Goal: Transaction & Acquisition: Book appointment/travel/reservation

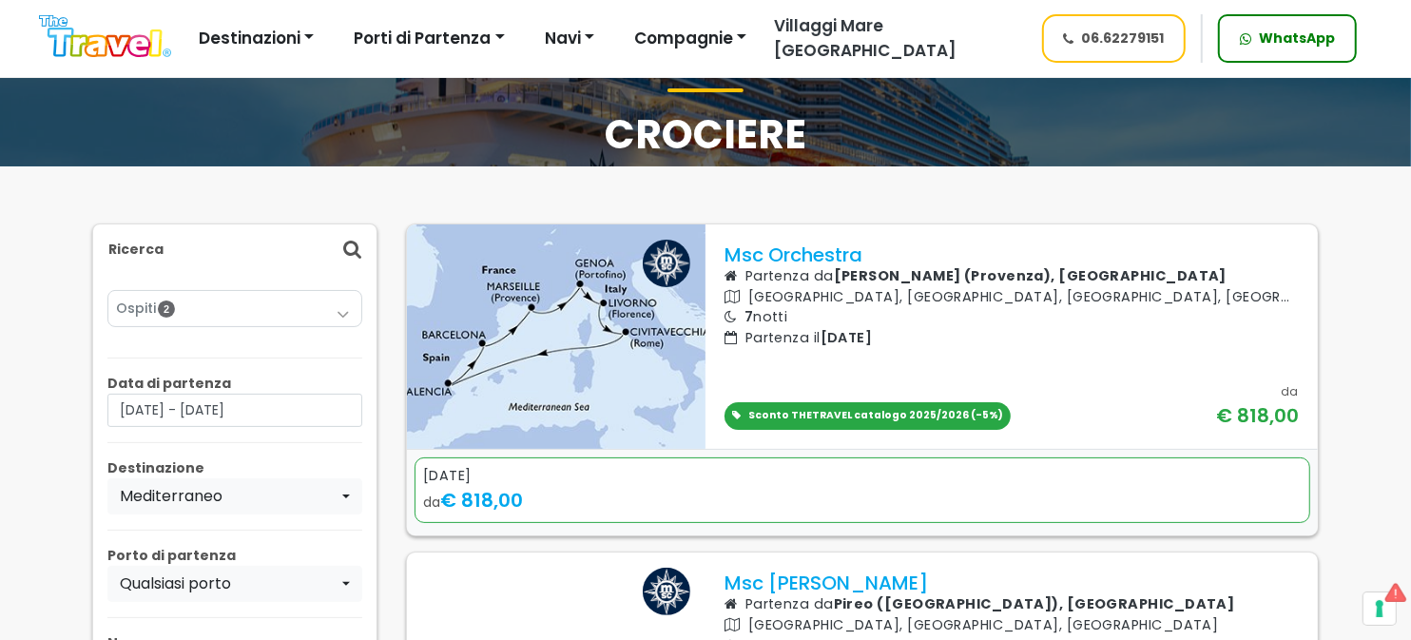
scroll to position [570, 0]
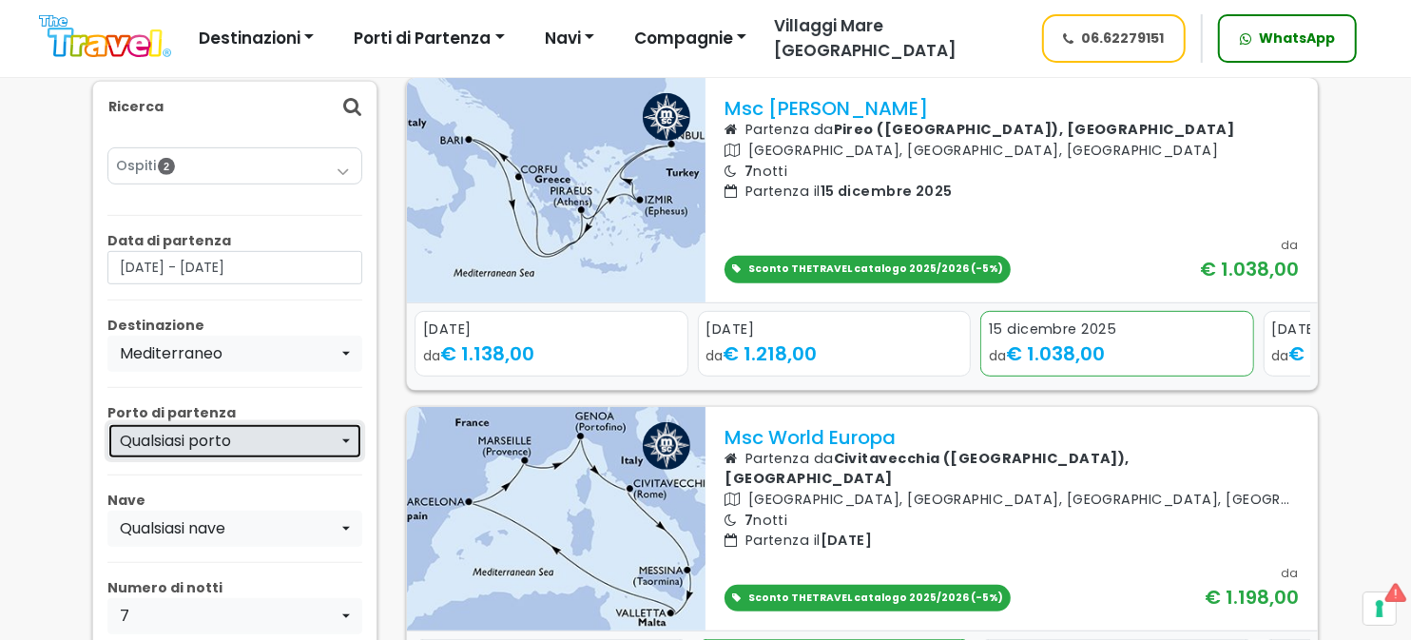
click at [278, 430] on div "Qualsiasi porto" at bounding box center [229, 441] width 219 height 23
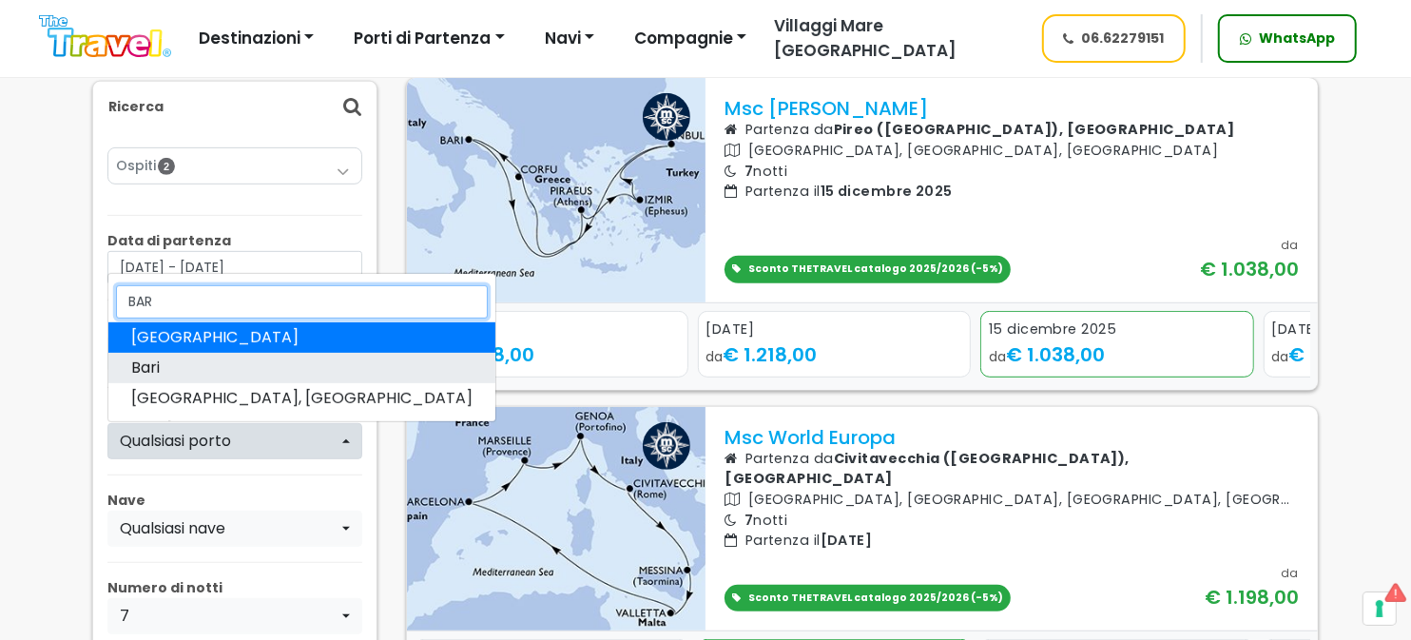
type input "BAR"
click at [171, 367] on link "Bari" at bounding box center [301, 368] width 387 height 30
select select "BRI"
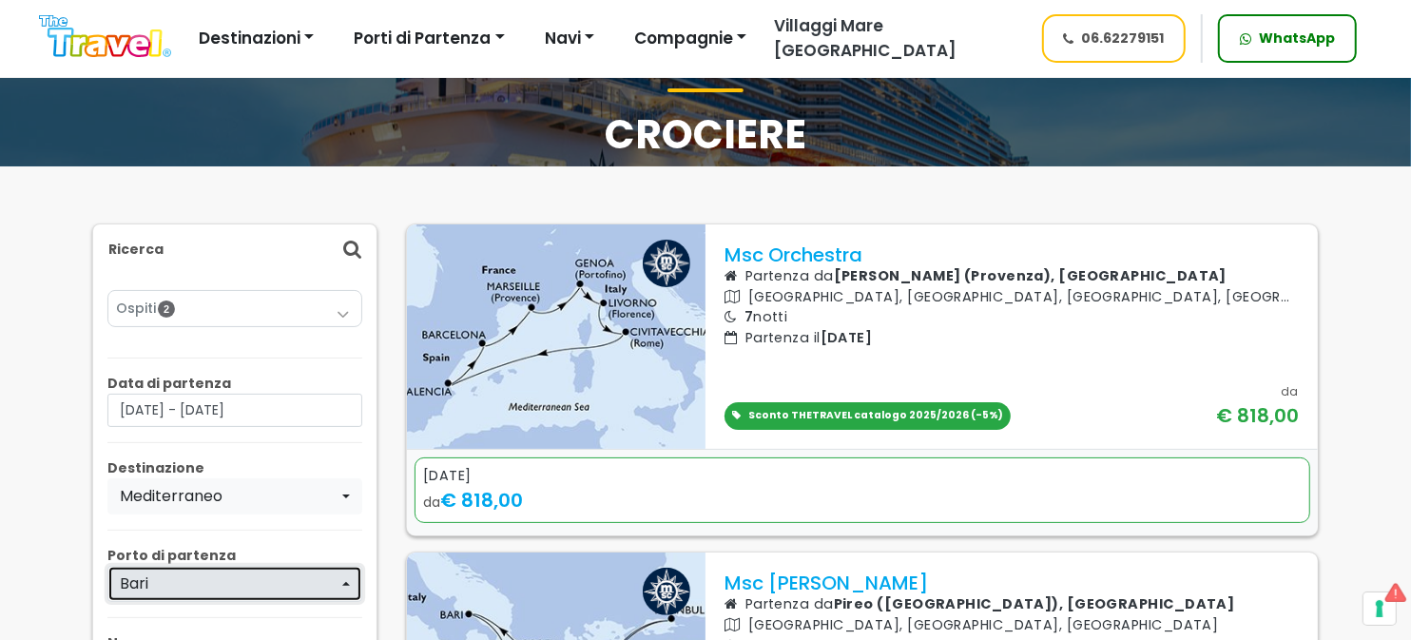
scroll to position [476, 0]
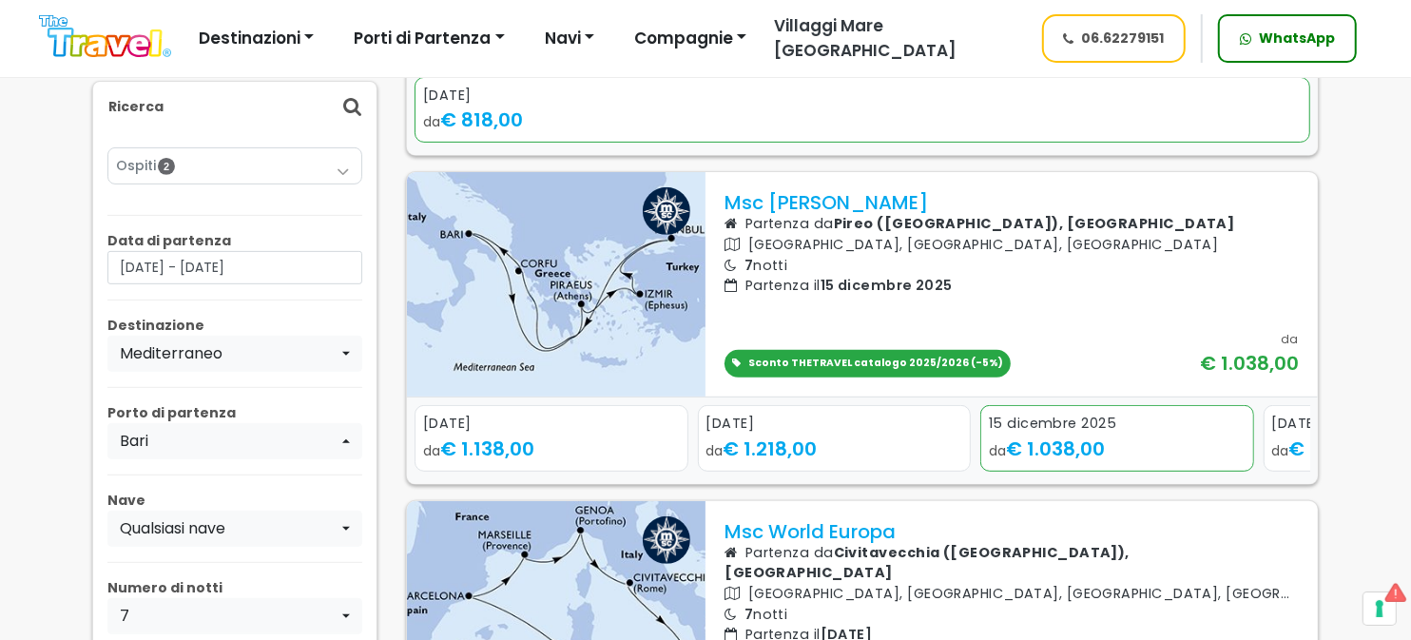
click at [347, 100] on icon at bounding box center [352, 107] width 18 height 20
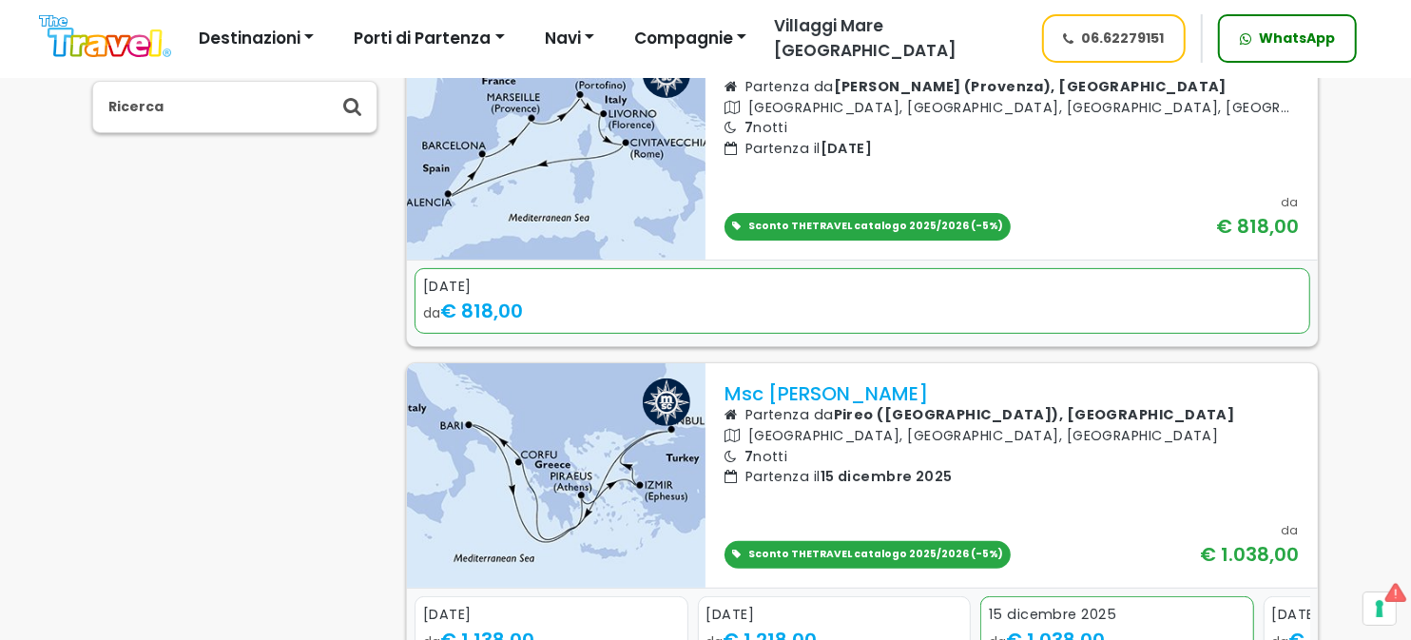
scroll to position [0, 0]
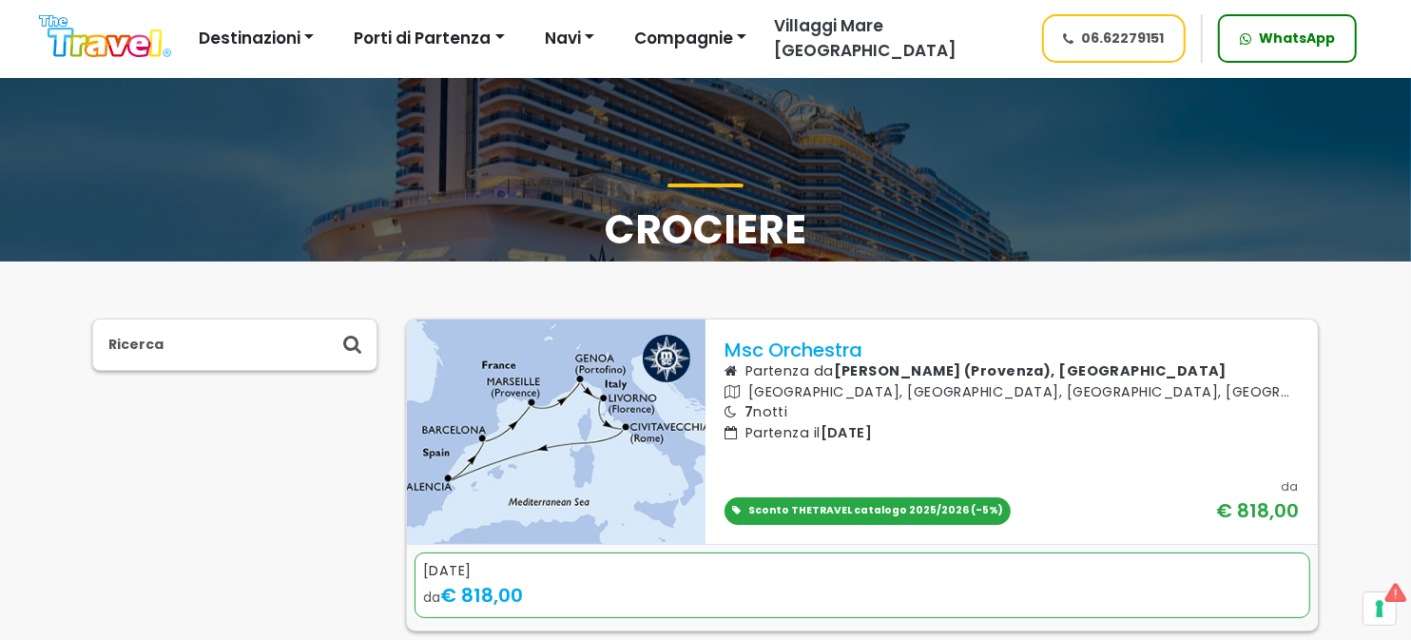
click at [355, 349] on icon at bounding box center [352, 345] width 18 height 20
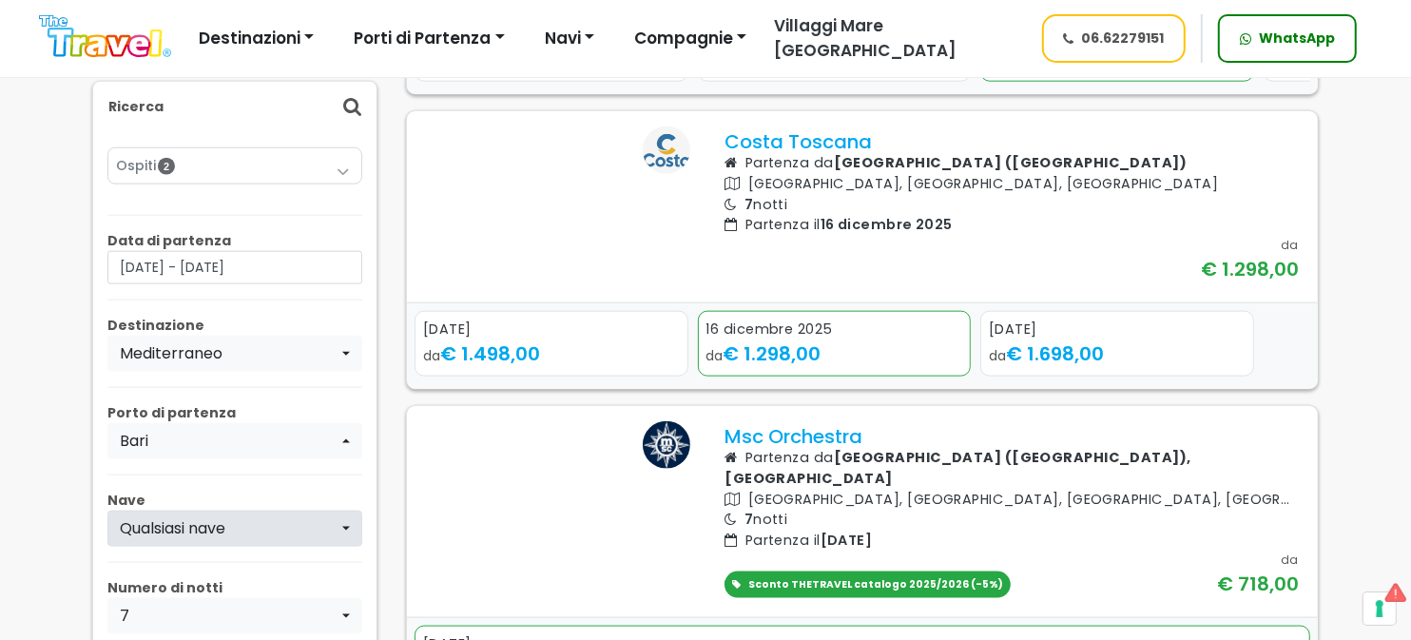
scroll to position [1806, 0]
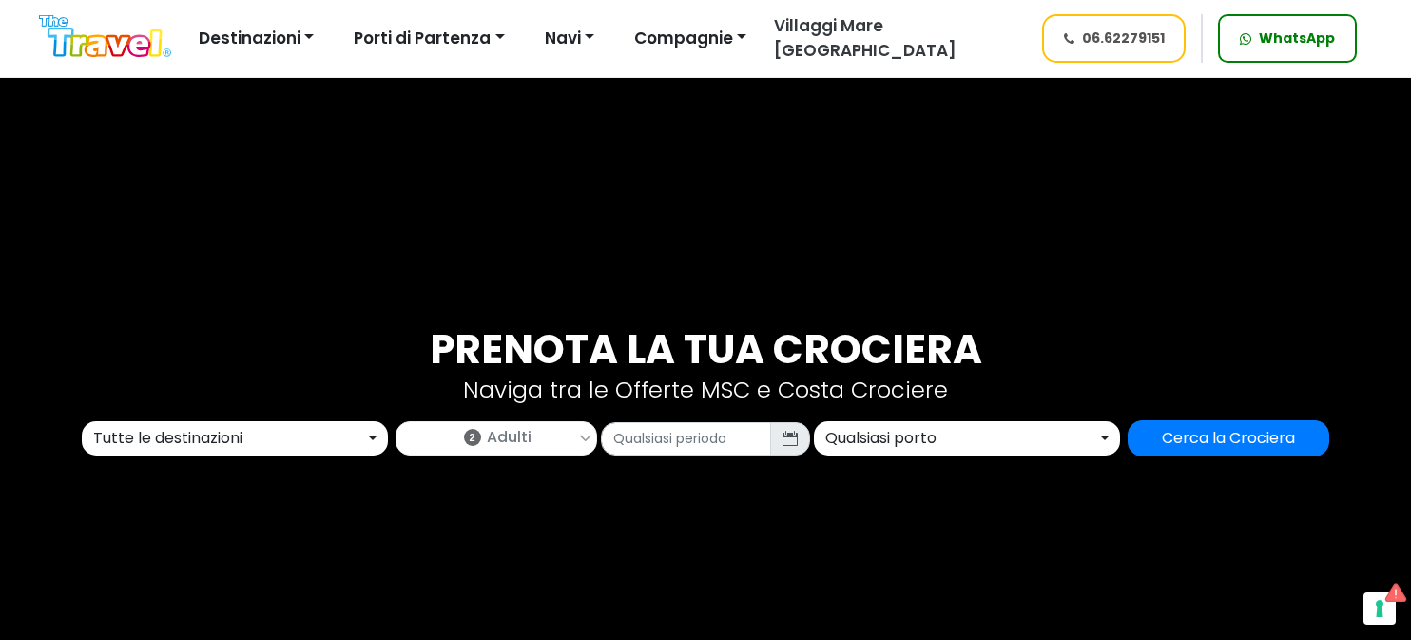
select select "MED"
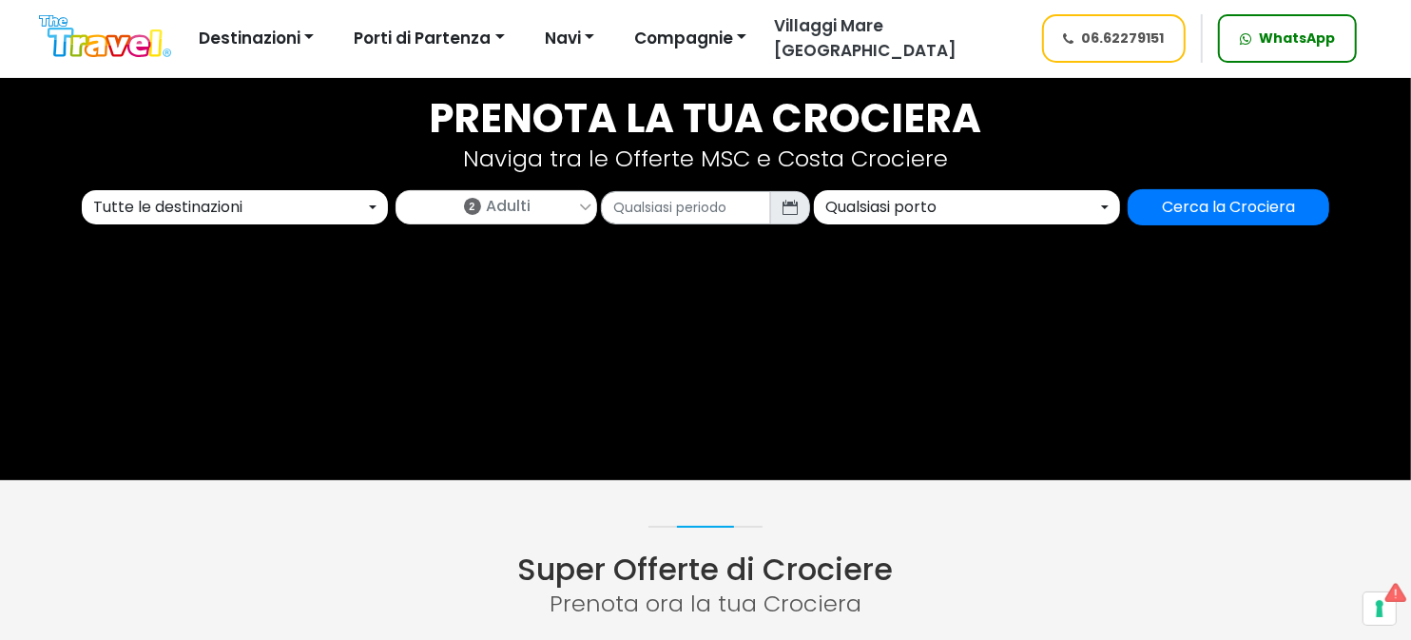
scroll to position [95, 0]
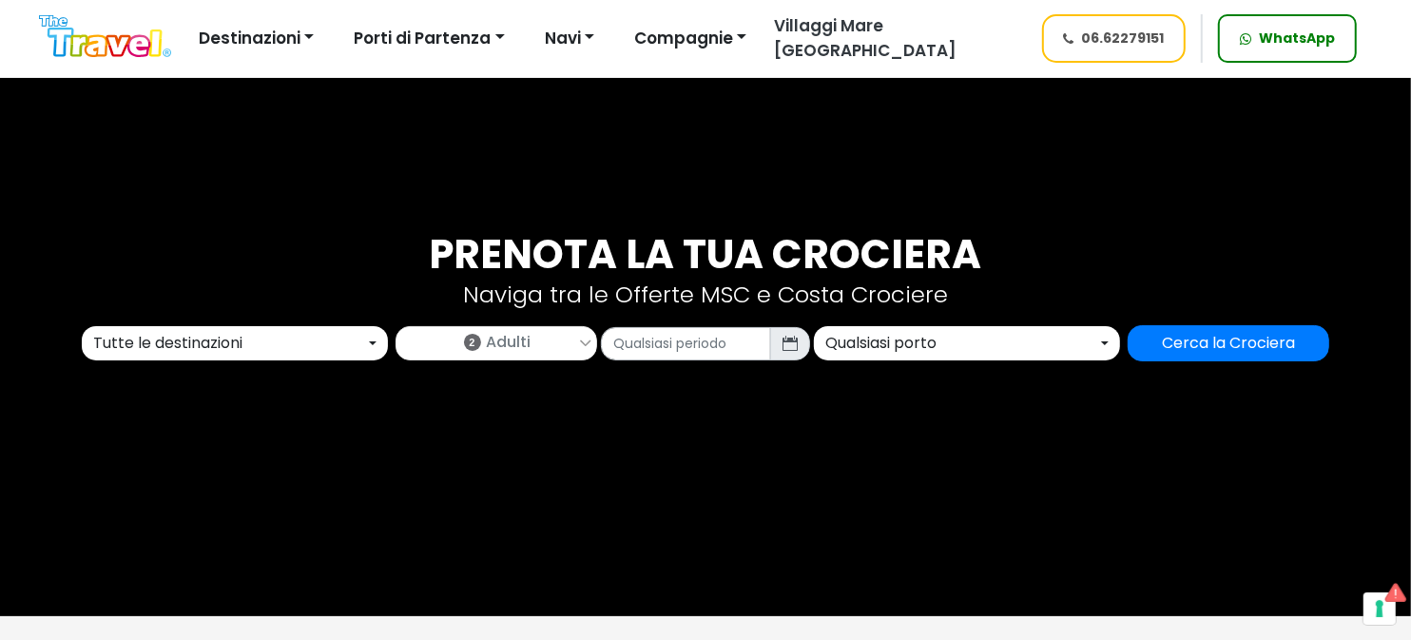
click at [218, 347] on div "Tutte le destinazioni" at bounding box center [229, 343] width 272 height 23
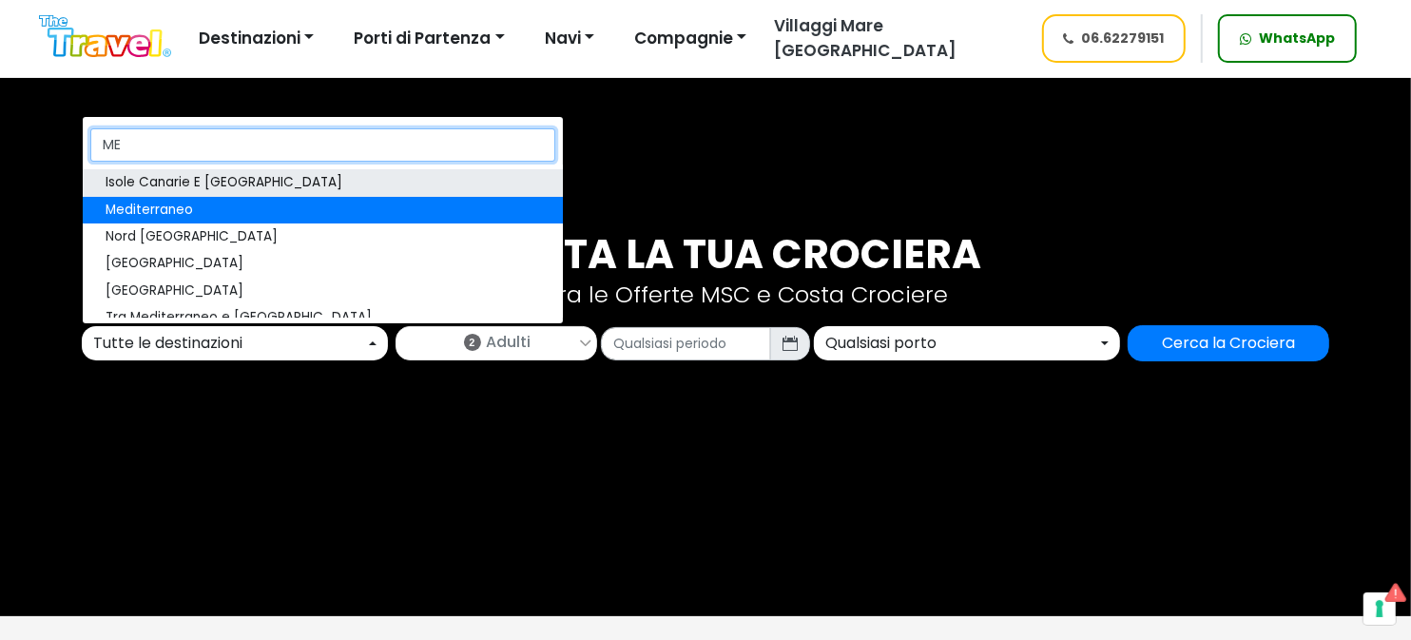
scroll to position [0, 0]
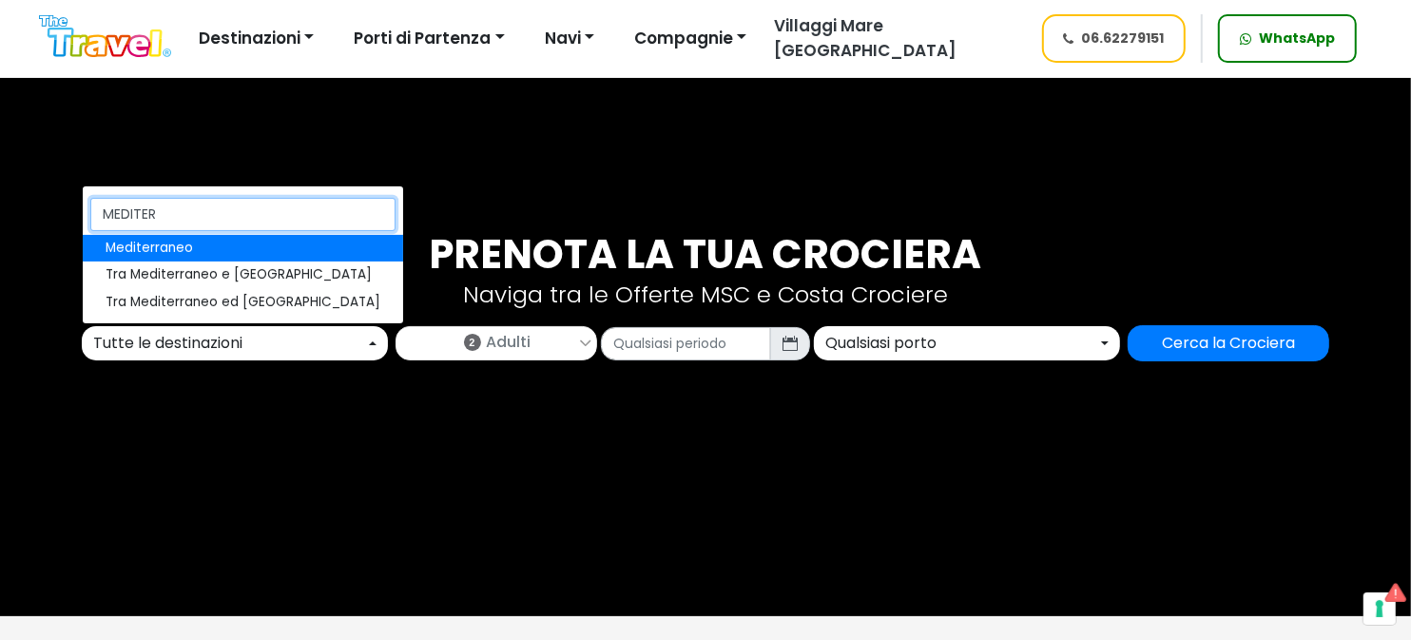
type input "MEDITER"
click at [223, 243] on link "Mediterraneo" at bounding box center [243, 248] width 320 height 27
select select "MED"
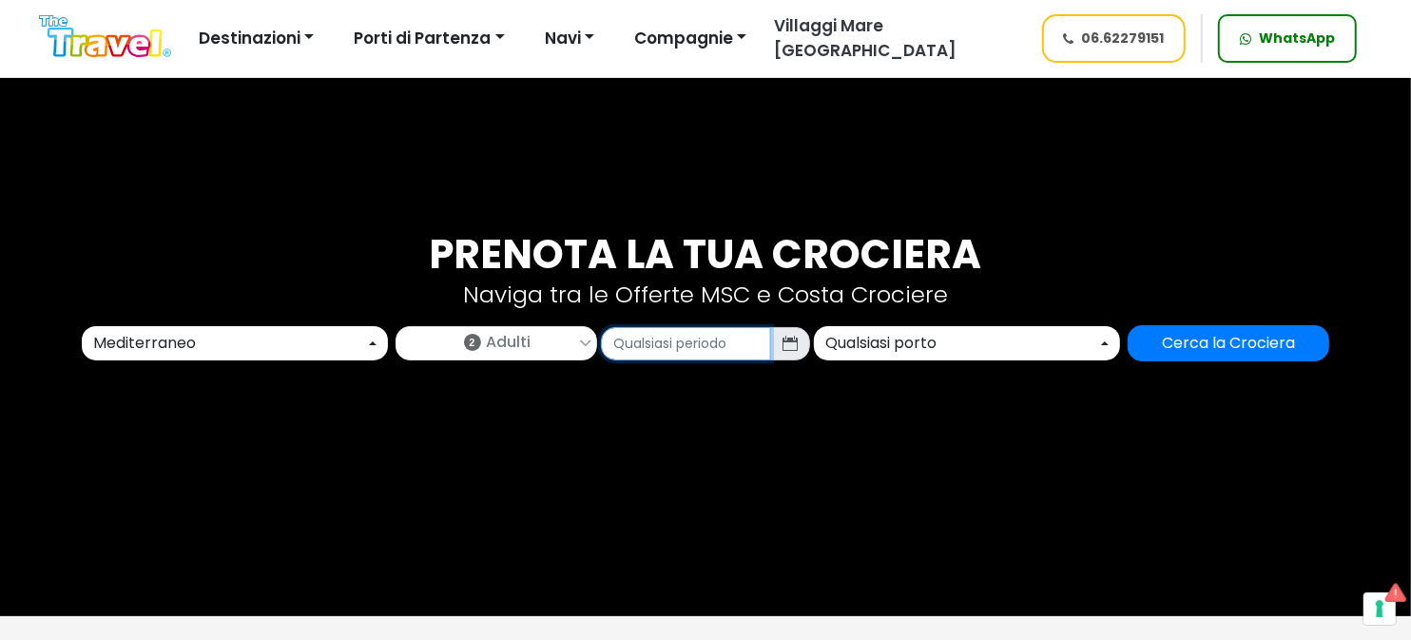
click at [709, 351] on input "text" at bounding box center [686, 343] width 170 height 33
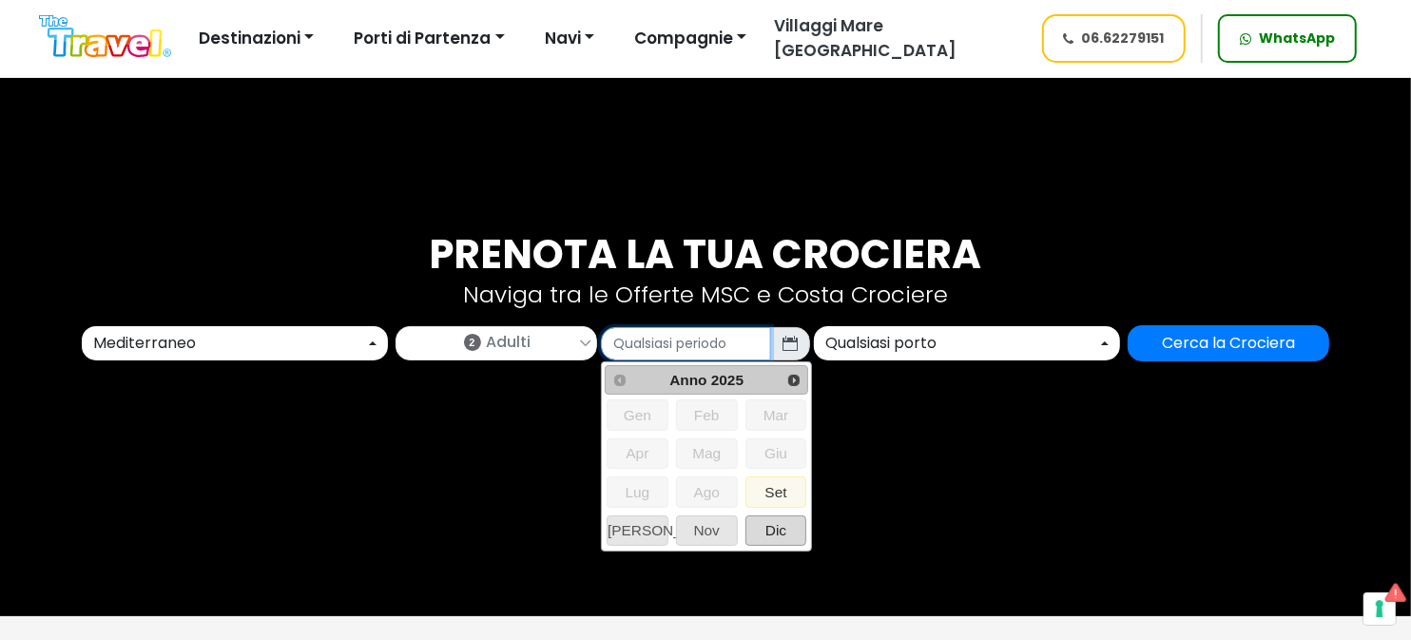
click at [768, 523] on span "Dic" at bounding box center [777, 530] width 60 height 29
type input "12/2025"
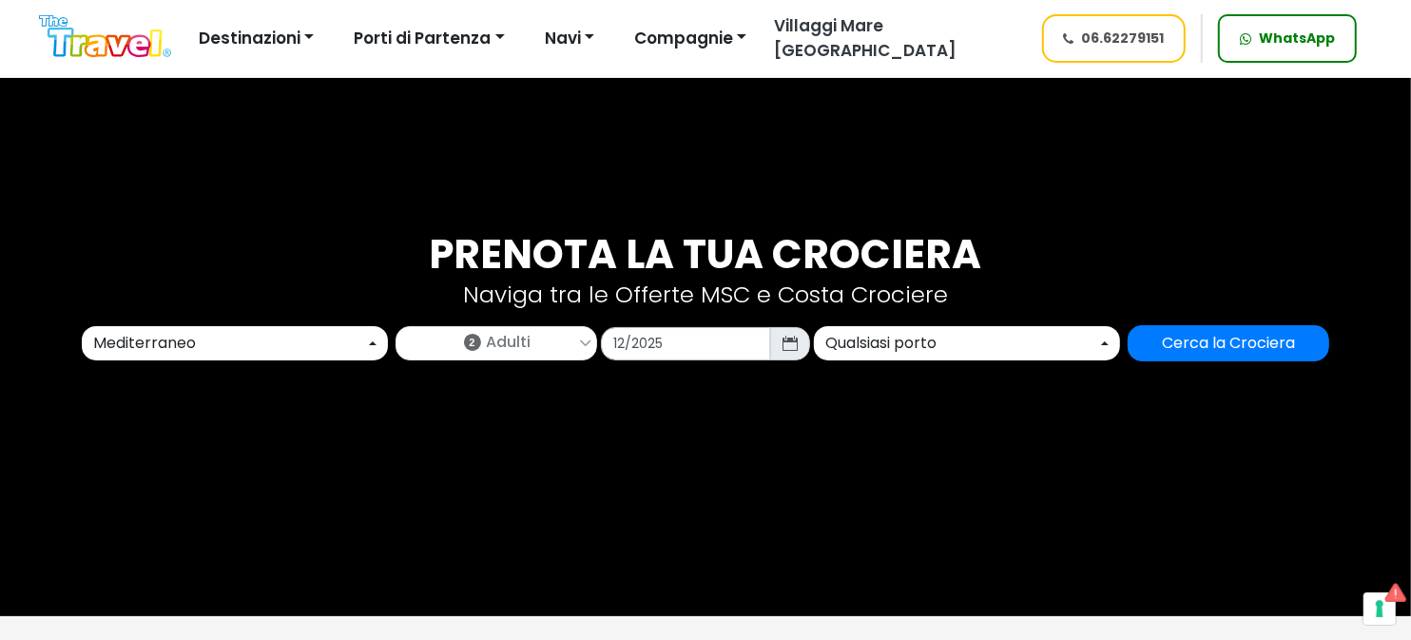
click at [966, 334] on div "Qualsiasi porto" at bounding box center [961, 343] width 272 height 23
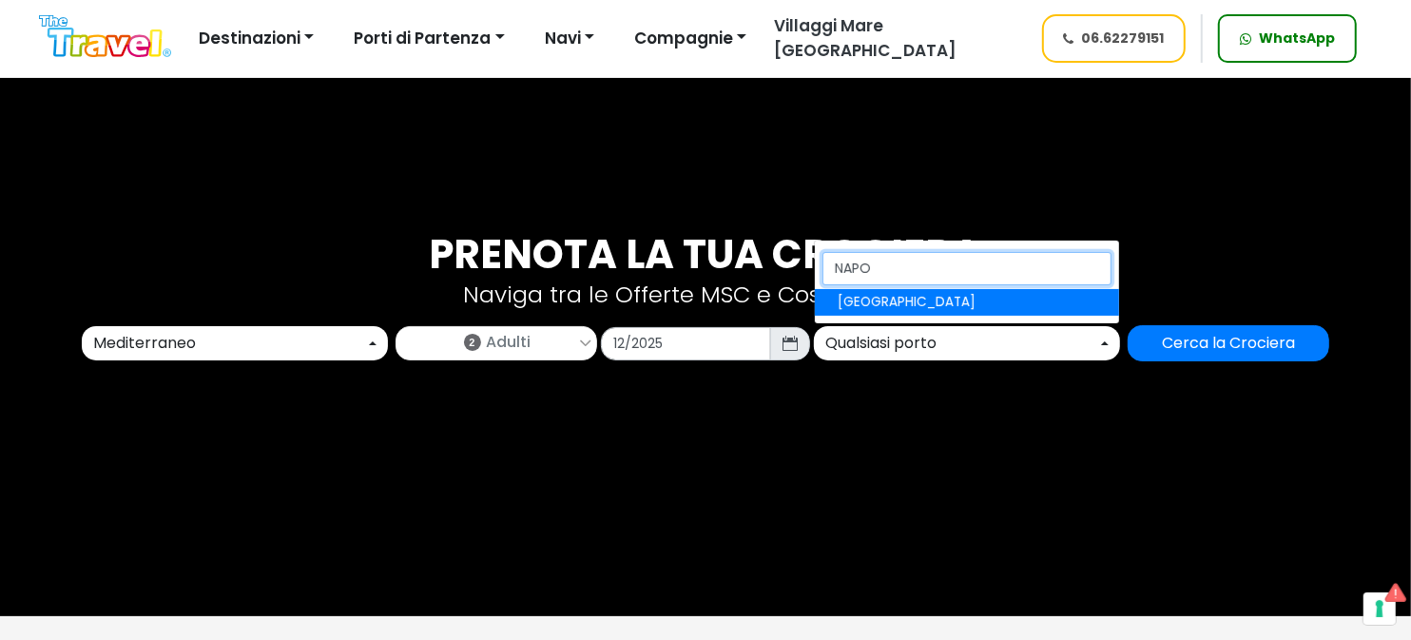
type input "NAPO"
click at [920, 302] on link "[GEOGRAPHIC_DATA]" at bounding box center [967, 302] width 304 height 27
select select "NAP"
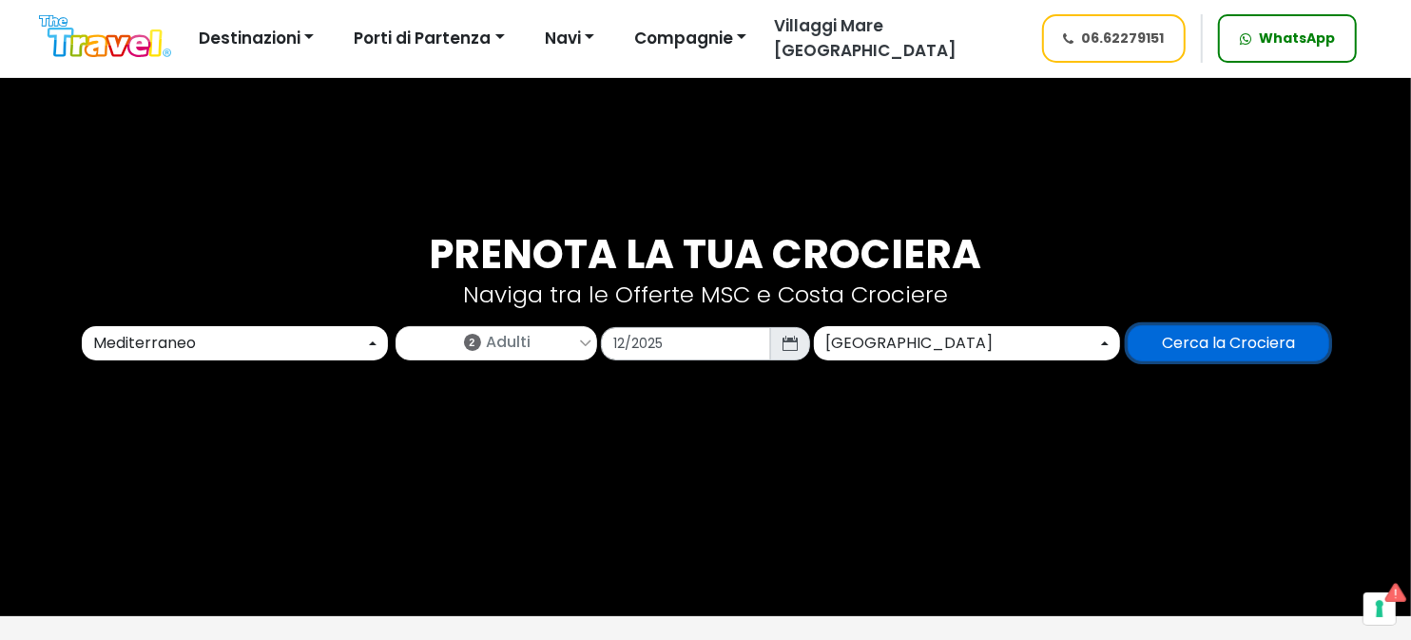
click at [1249, 341] on input "Cerca la Crociera" at bounding box center [1229, 343] width 202 height 36
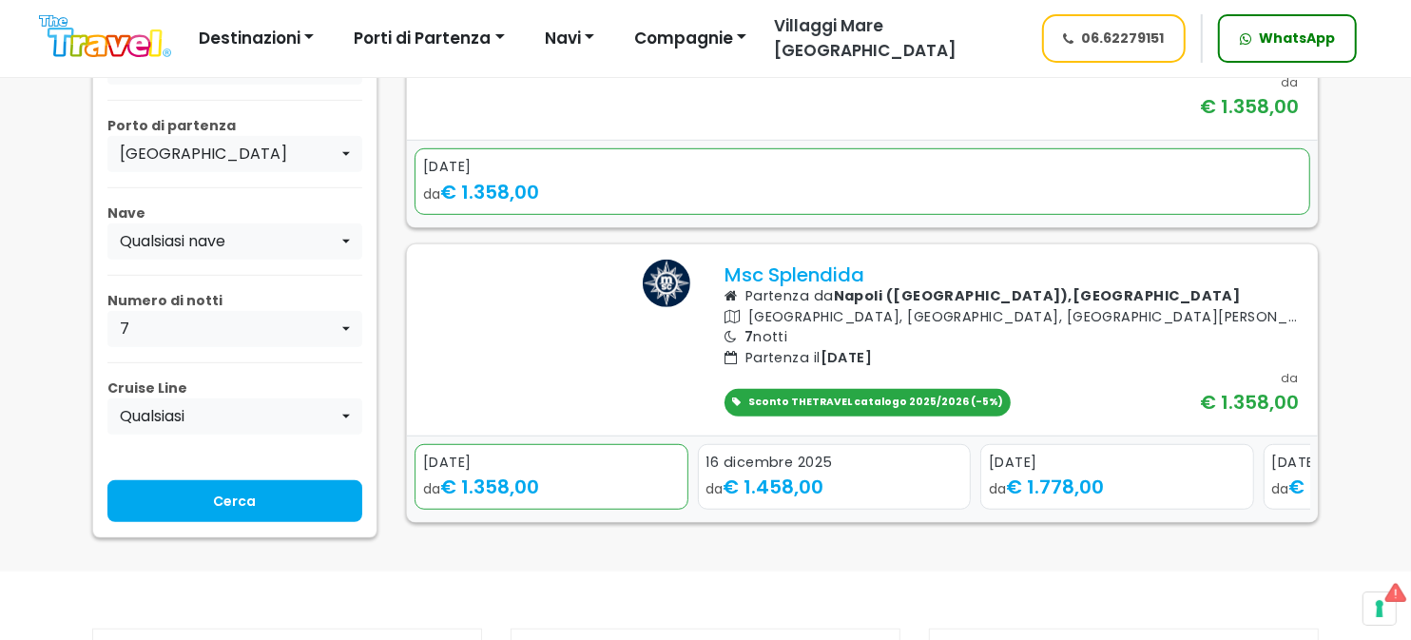
scroll to position [380, 0]
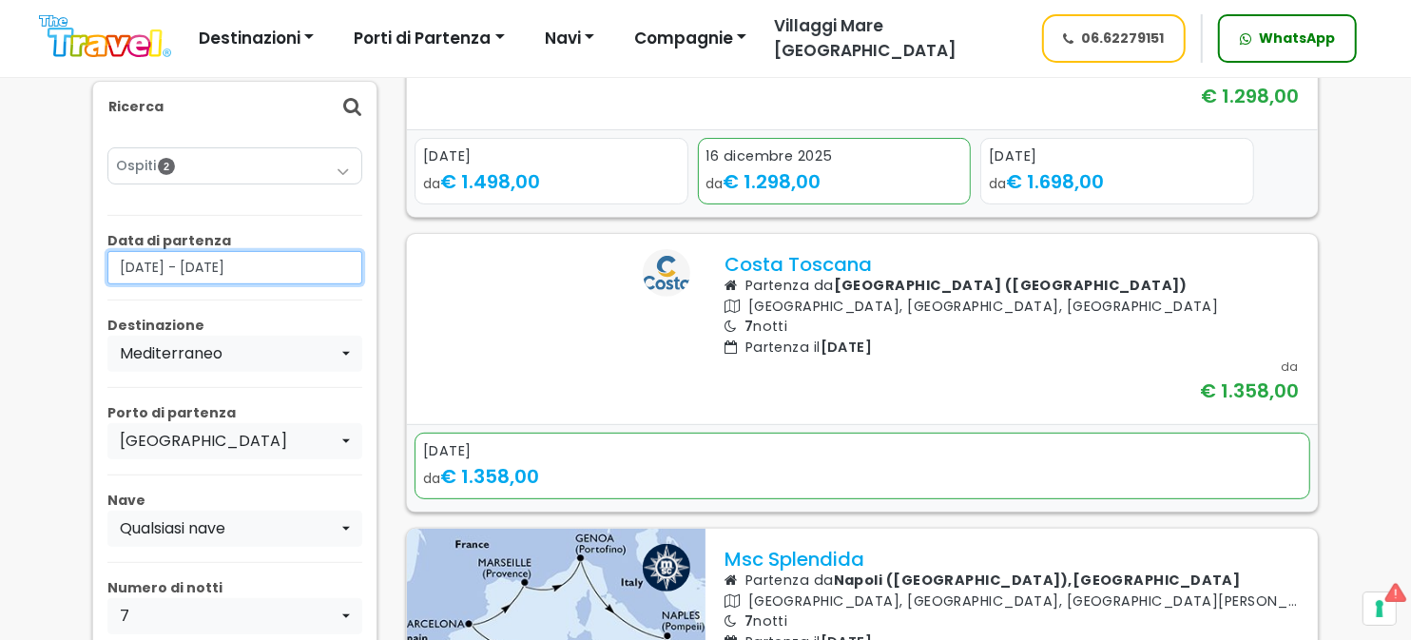
click at [306, 261] on input "01/12/2025 - 31/12/2025" at bounding box center [234, 267] width 255 height 33
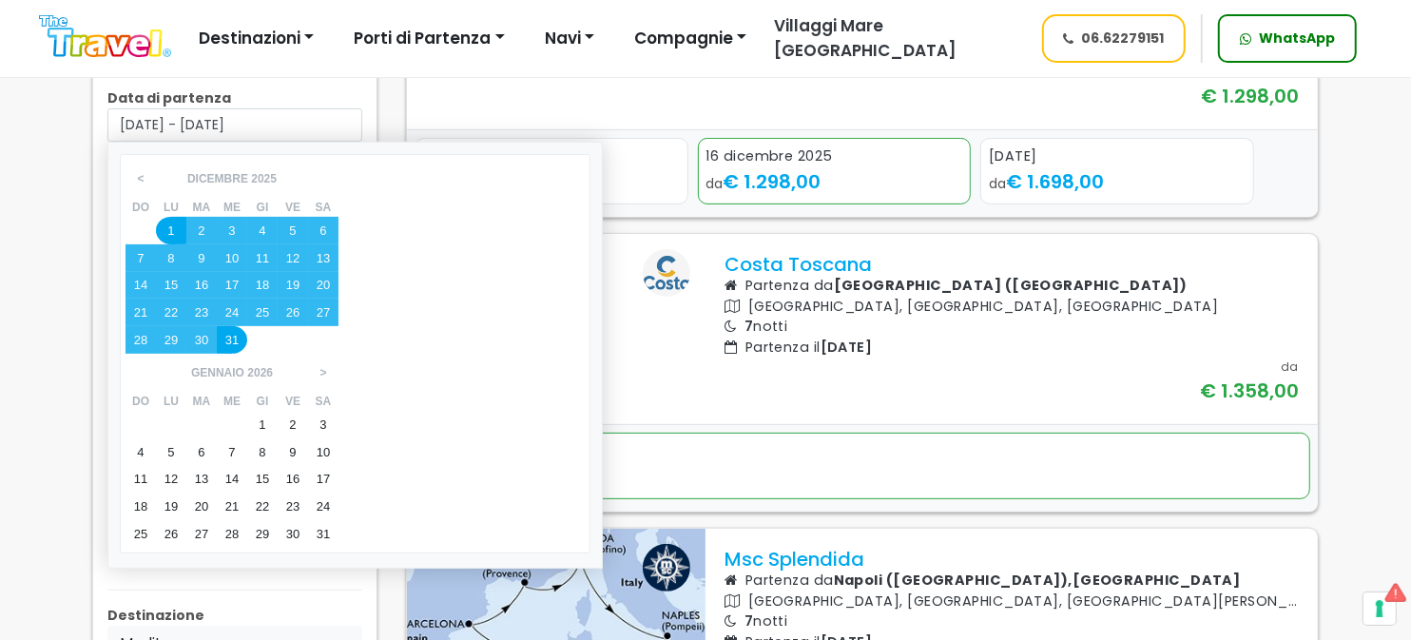
click at [337, 96] on p "Data di partenza" at bounding box center [234, 98] width 255 height 20
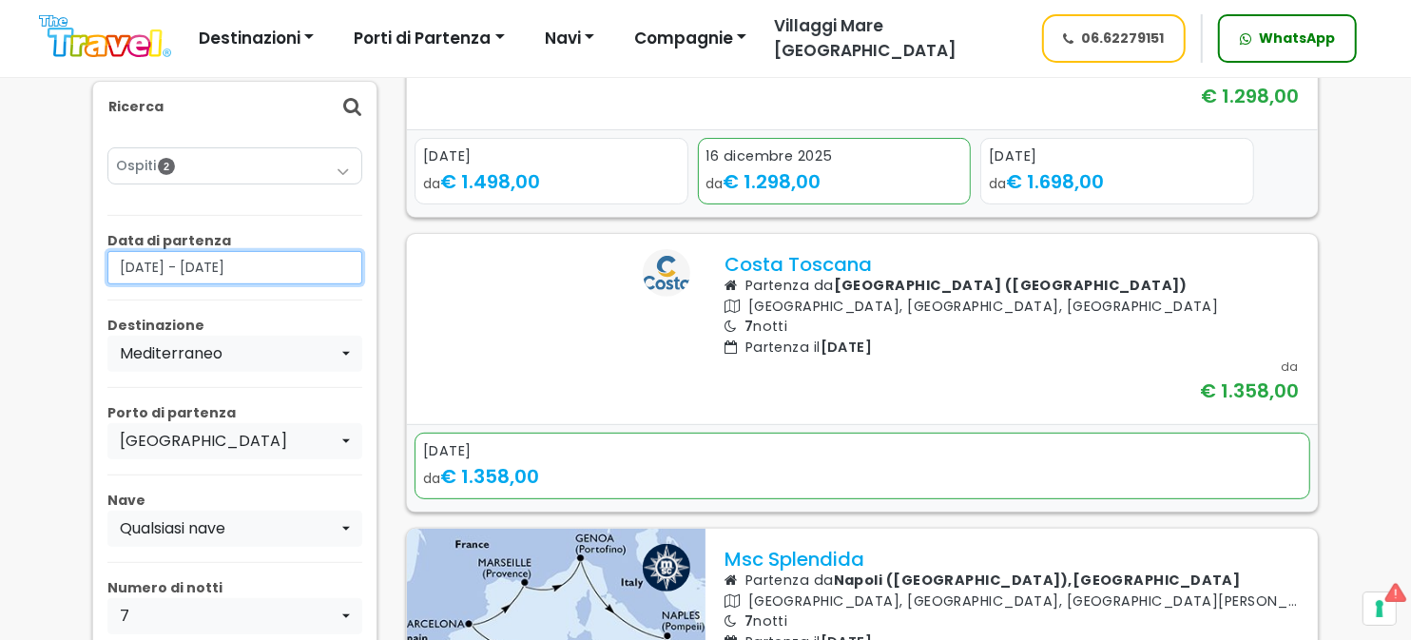
click at [301, 268] on input "01/12/2025 - 31/12/2025" at bounding box center [234, 267] width 255 height 33
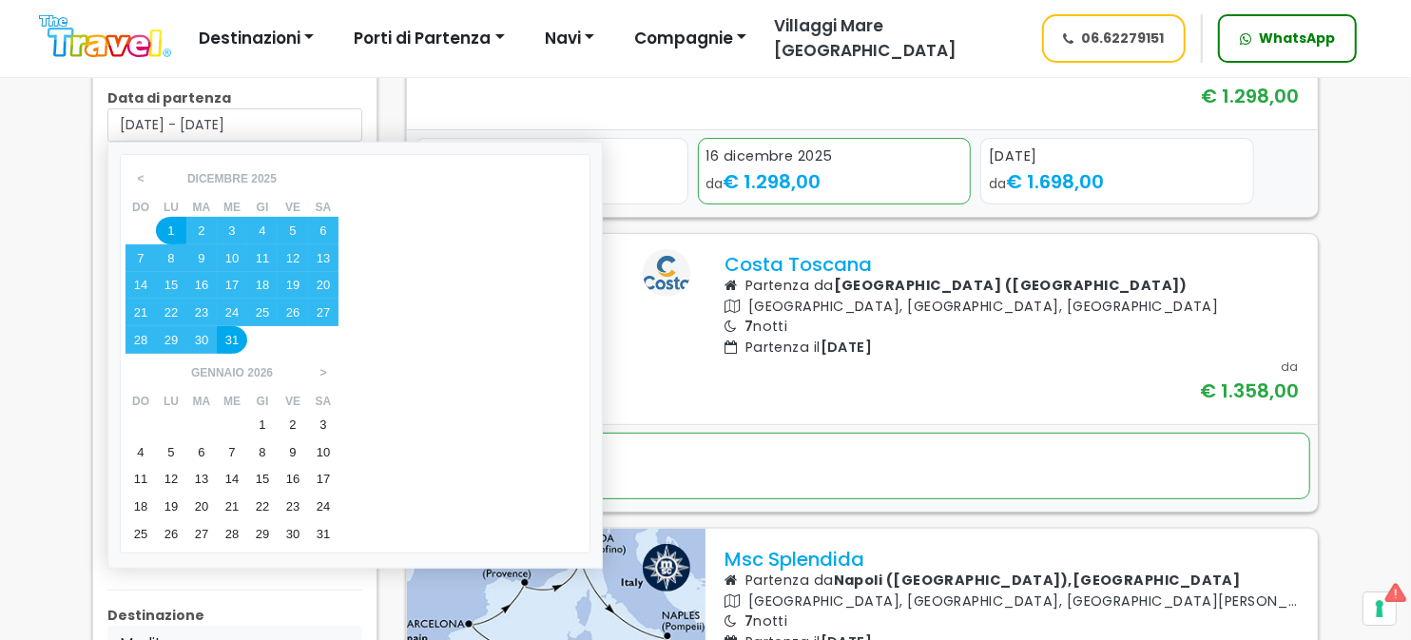
click at [278, 411] on div "1" at bounding box center [262, 425] width 30 height 28
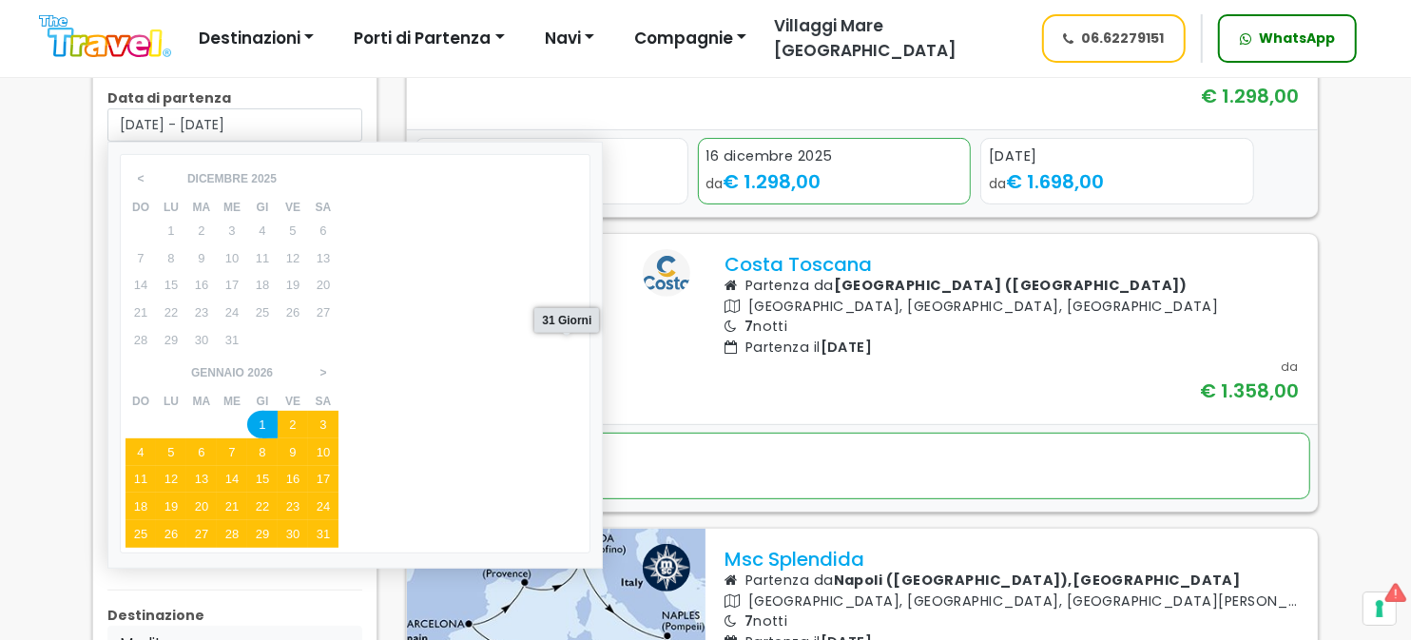
click at [339, 520] on div "31" at bounding box center [323, 534] width 30 height 28
type input "01/01/2026 - 31/01/2026"
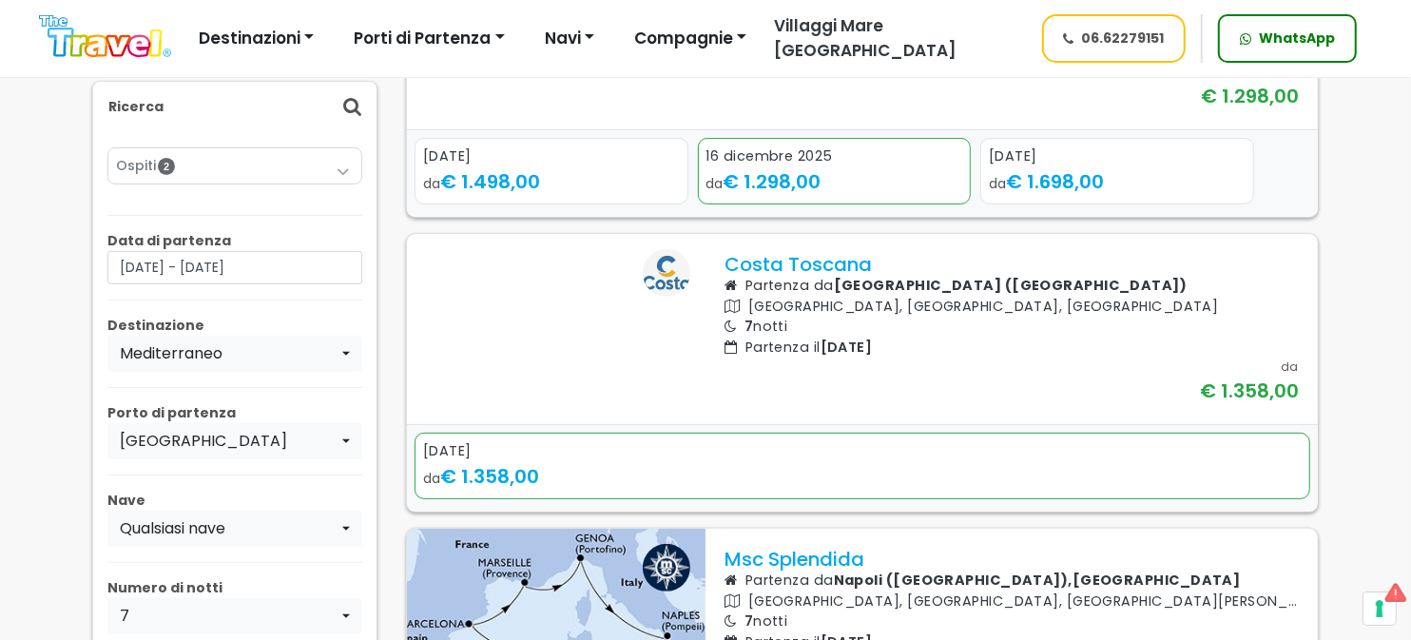
scroll to position [761, 0]
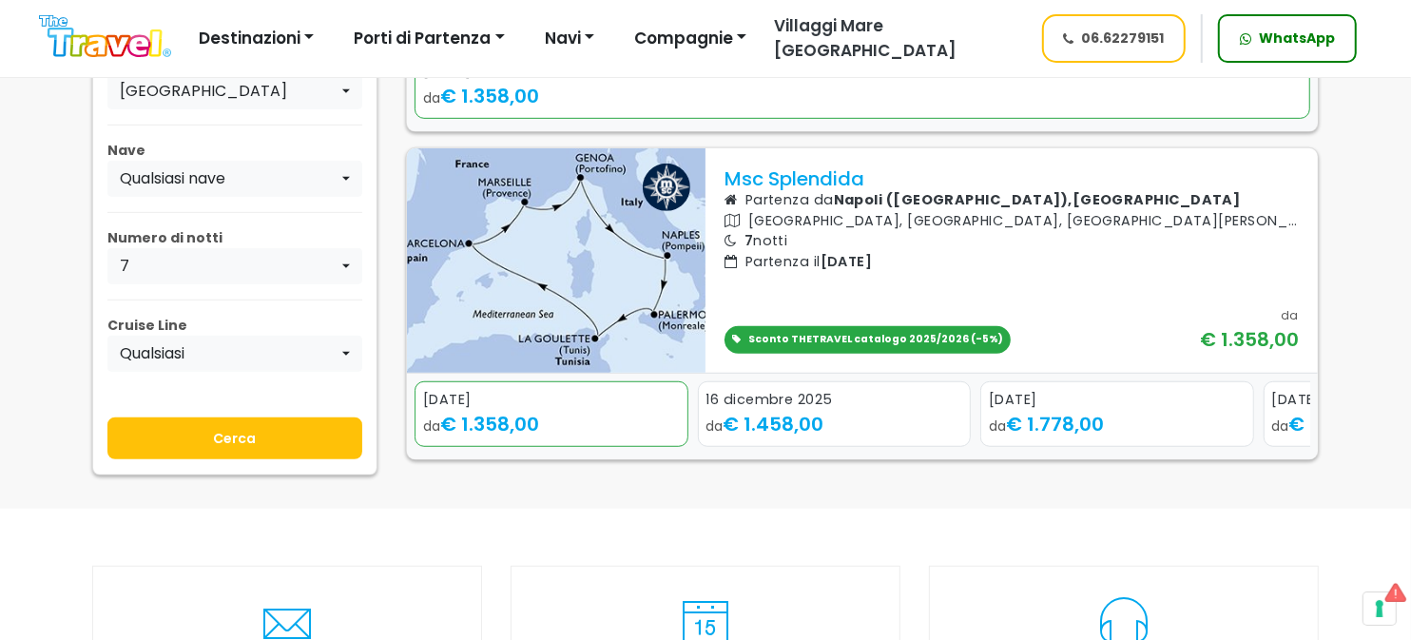
click at [253, 459] on input "Cerca" at bounding box center [234, 438] width 255 height 42
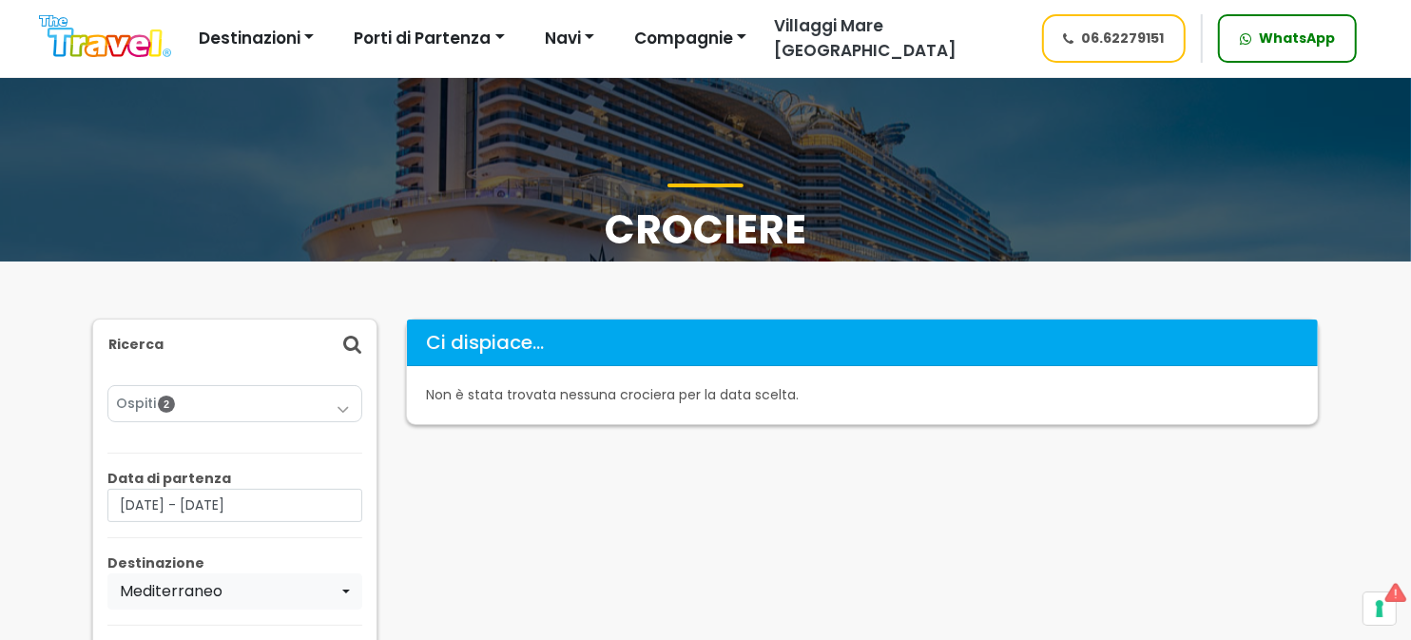
scroll to position [189, 0]
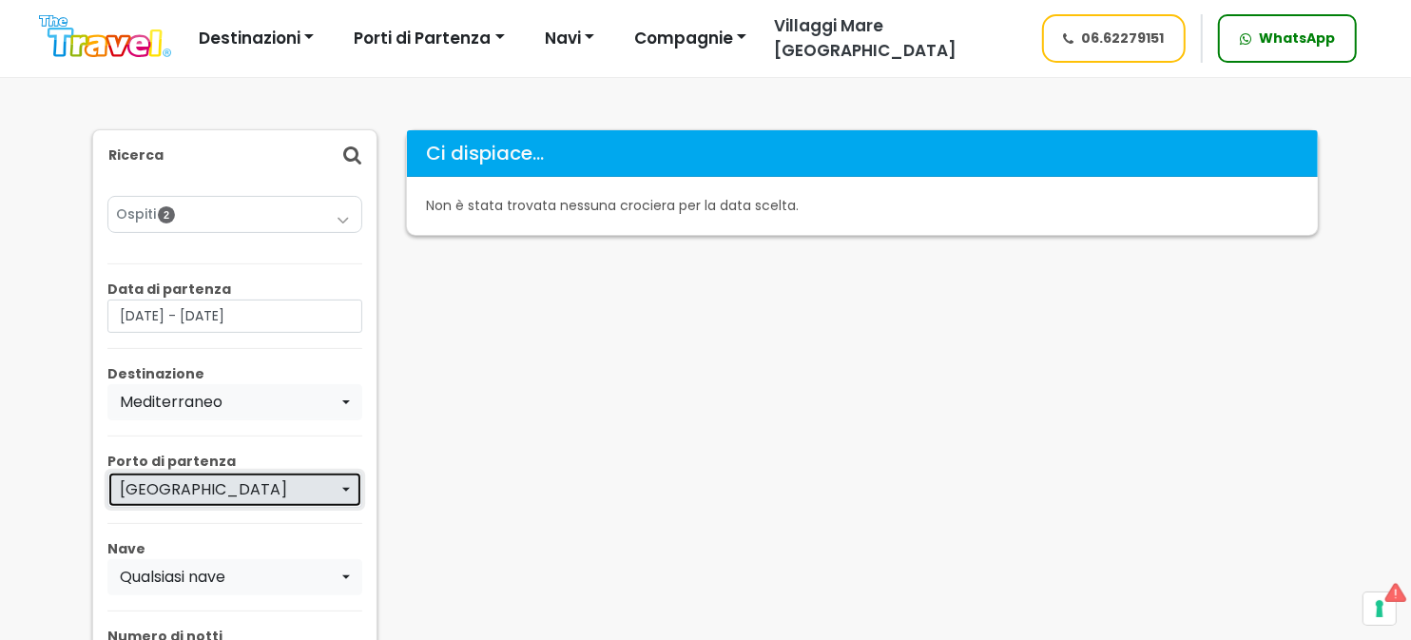
click at [350, 480] on button "[GEOGRAPHIC_DATA]" at bounding box center [234, 490] width 255 height 36
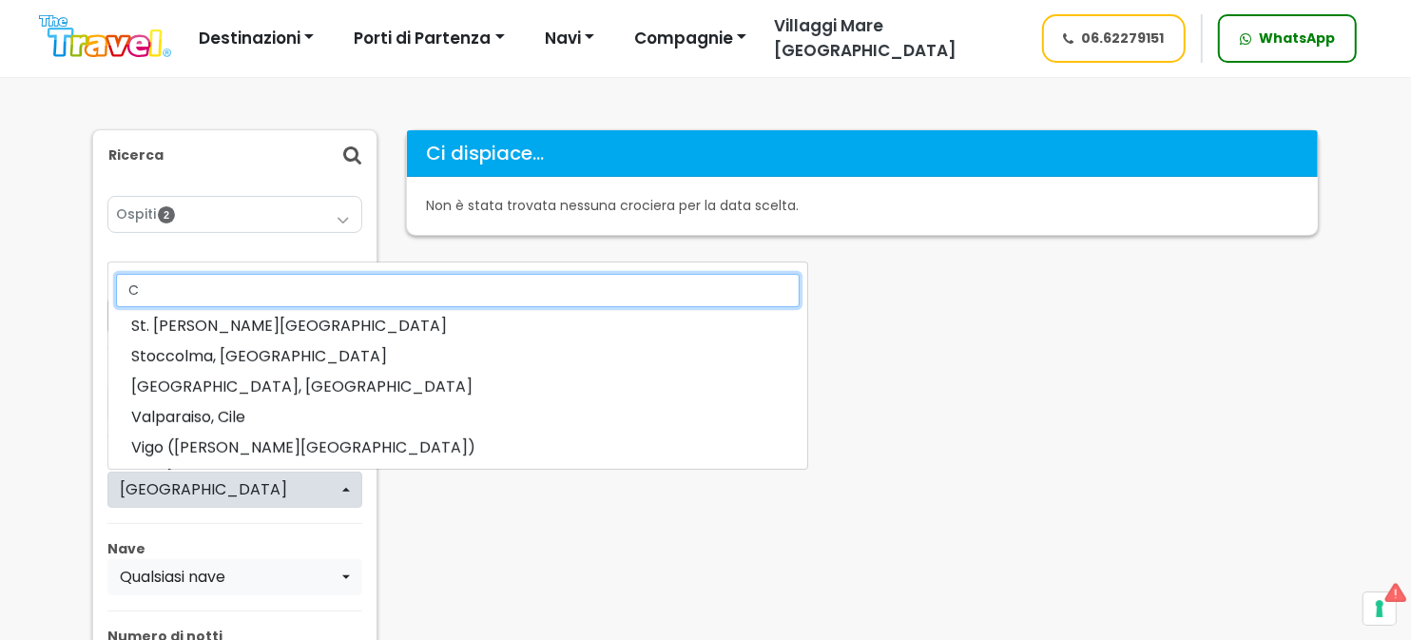
scroll to position [0, 0]
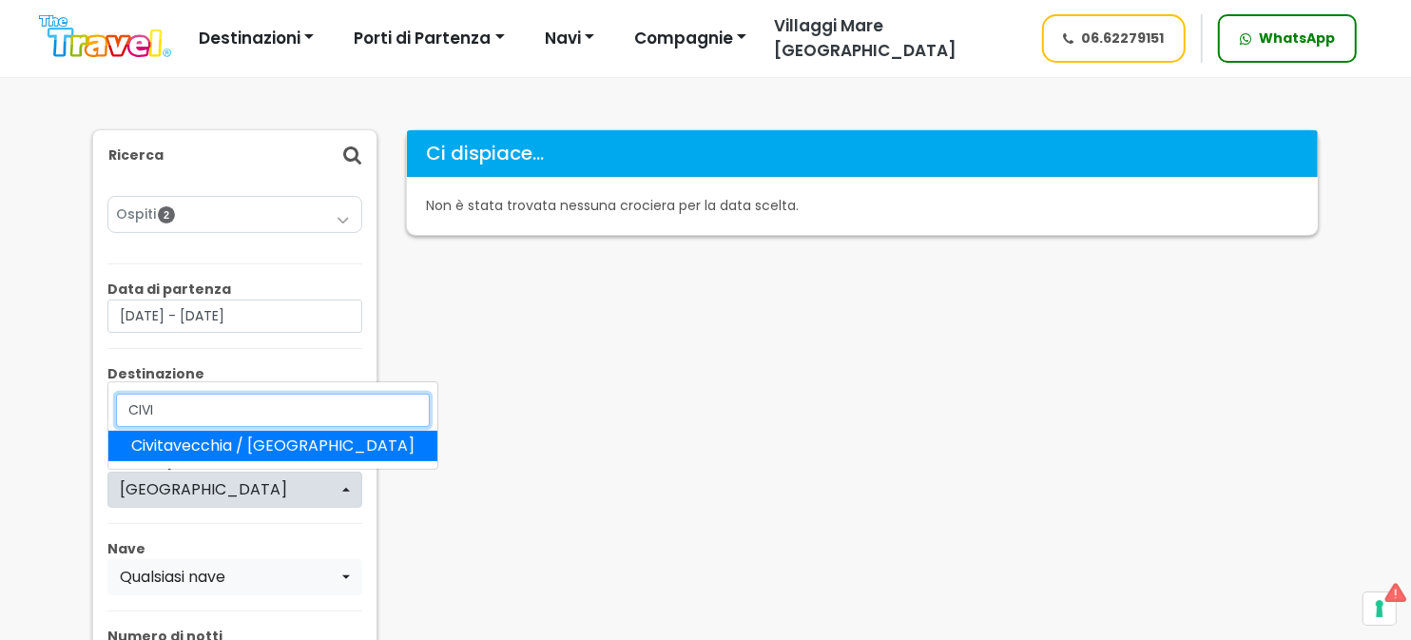
type input "CIVI"
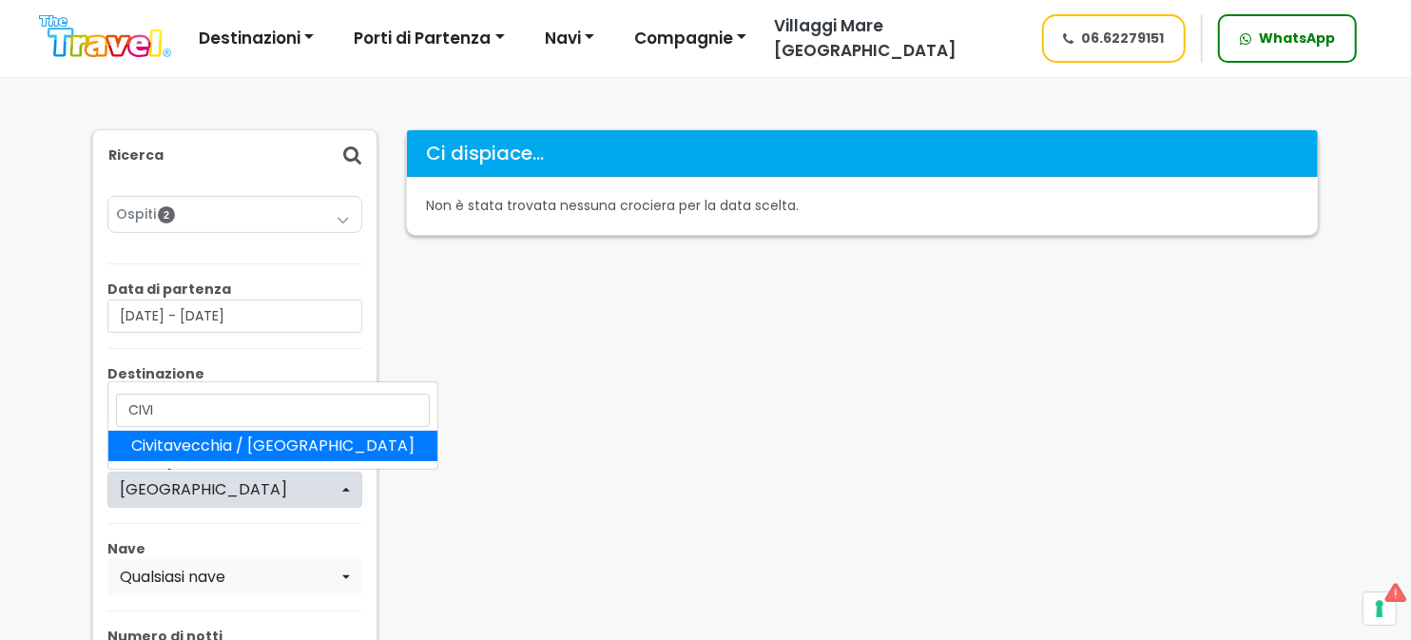
click at [195, 438] on span "Civitavecchia / [GEOGRAPHIC_DATA]" at bounding box center [272, 446] width 283 height 23
select select "CIV"
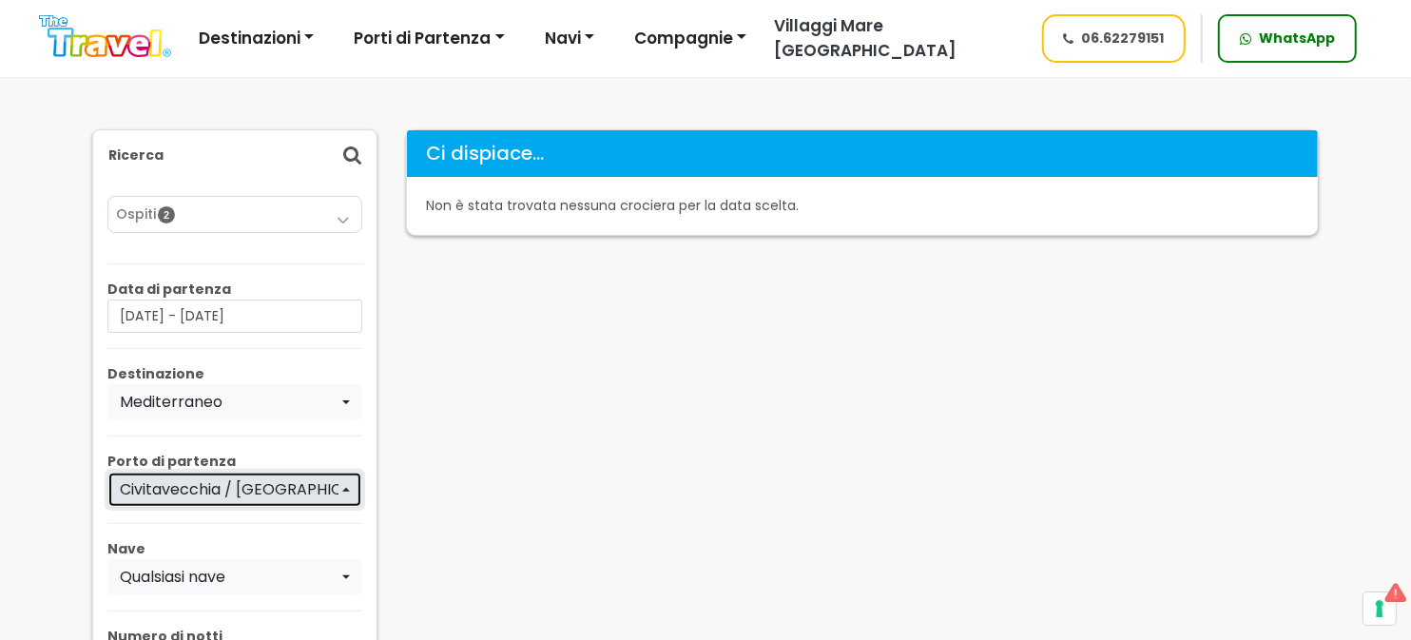
scroll to position [665, 0]
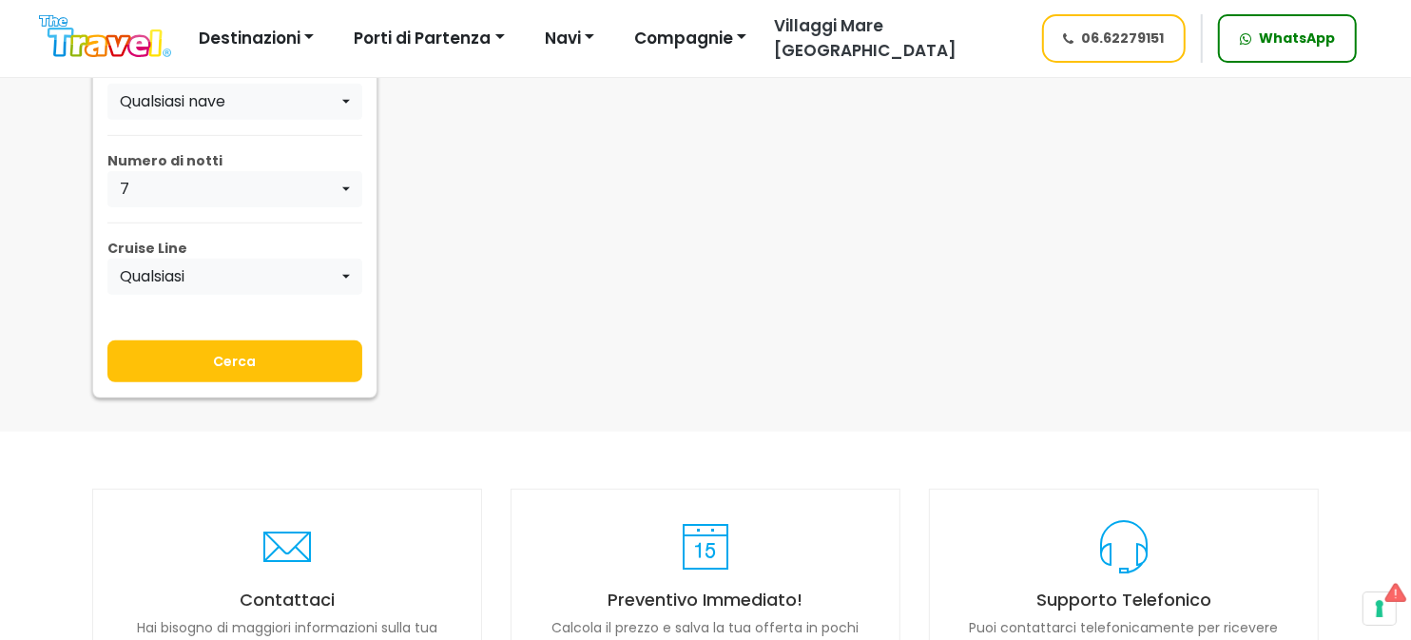
click at [274, 350] on input "Cerca" at bounding box center [234, 361] width 255 height 42
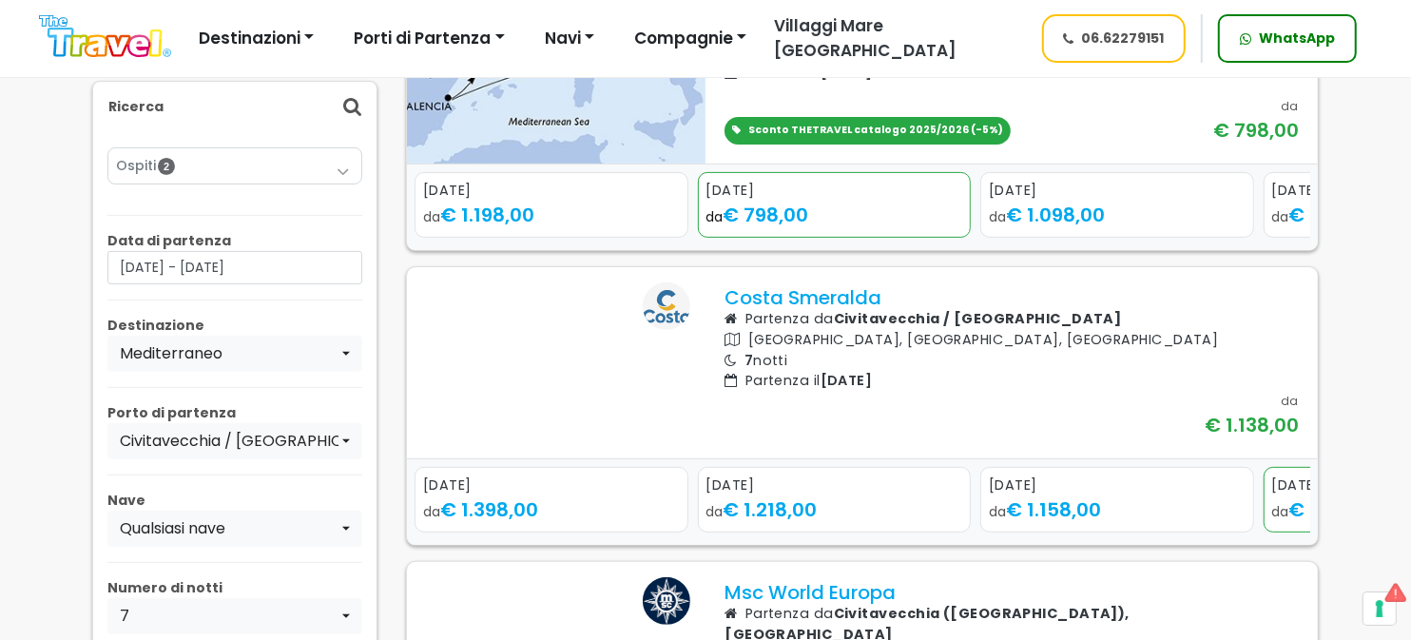
scroll to position [284, 0]
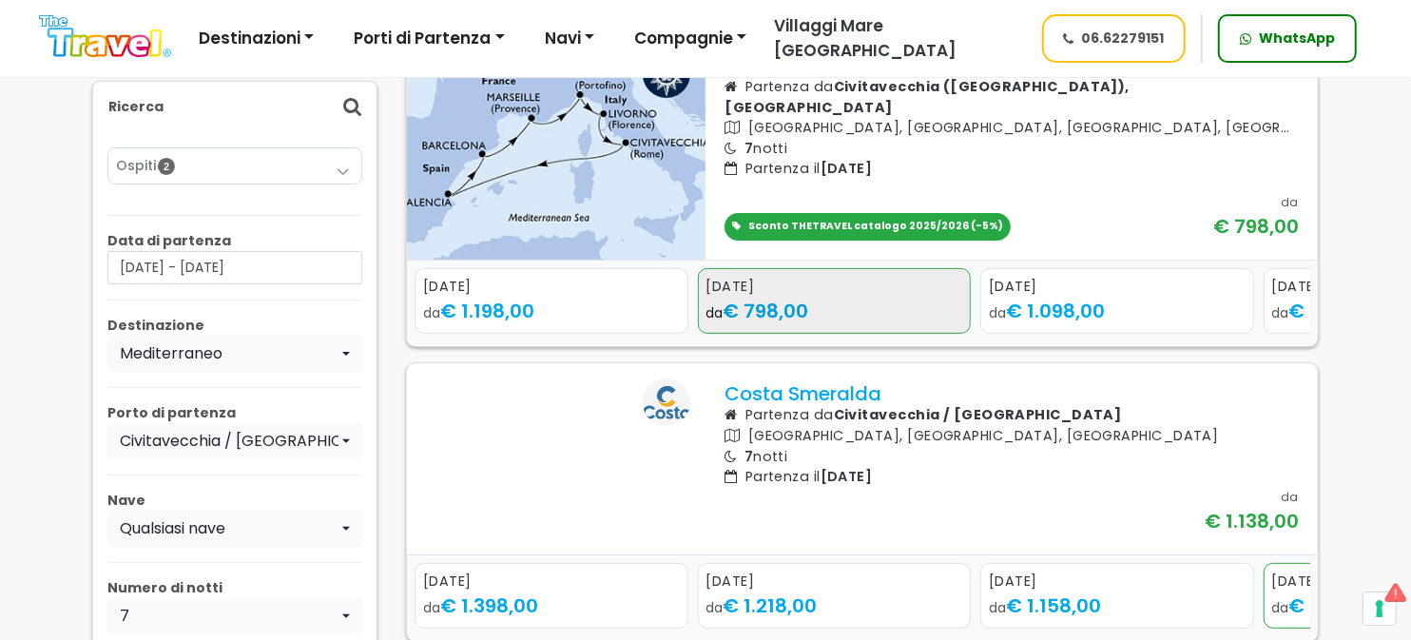
click at [870, 308] on div "da € 798,00" at bounding box center [835, 311] width 257 height 29
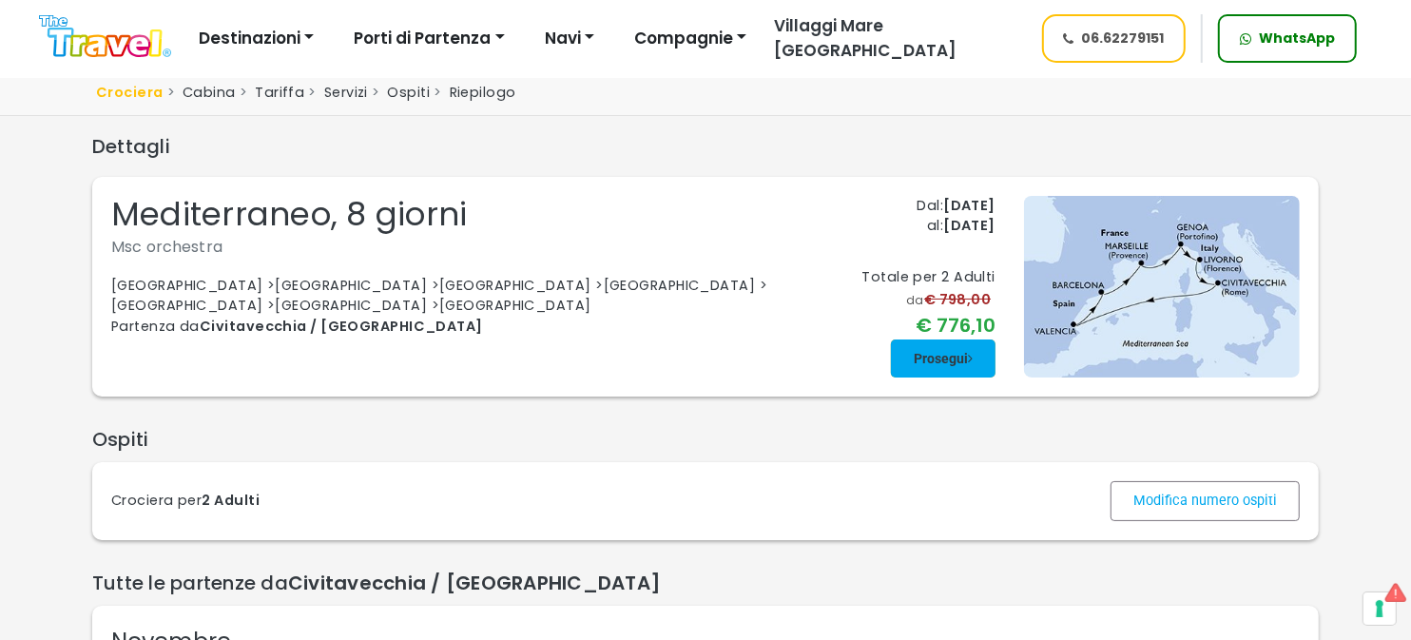
click at [934, 357] on span at bounding box center [943, 359] width 105 height 46
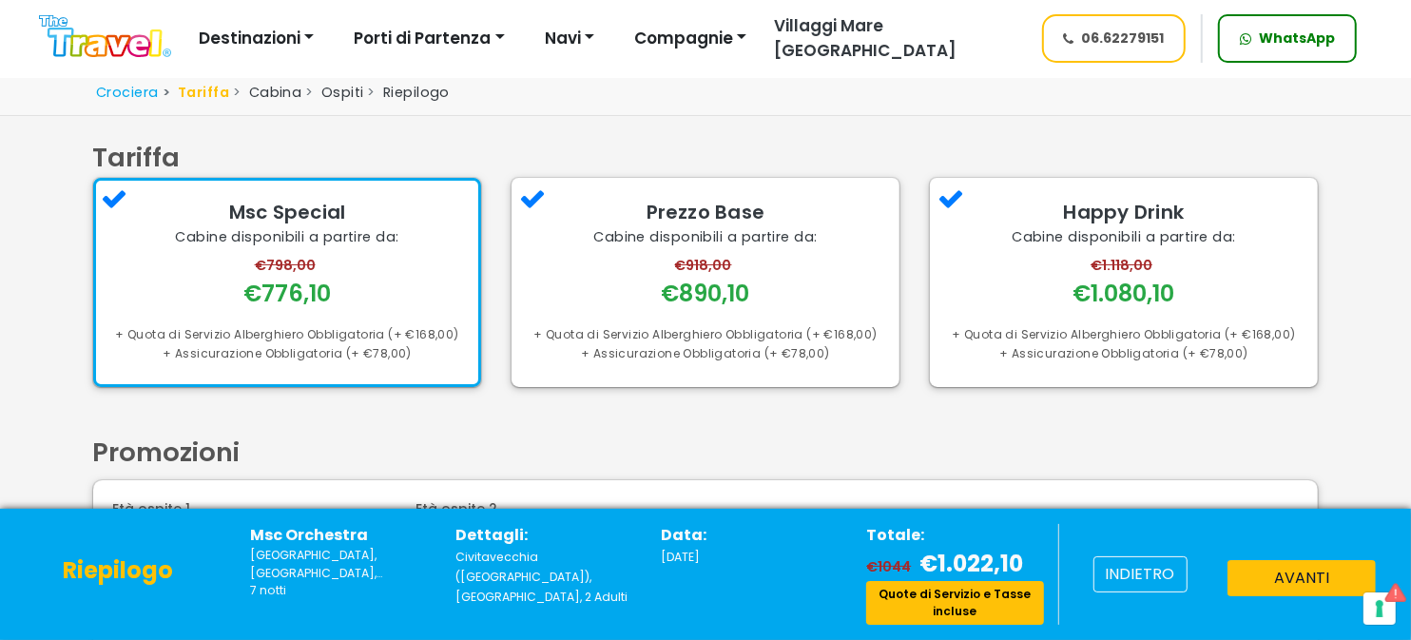
scroll to position [95, 0]
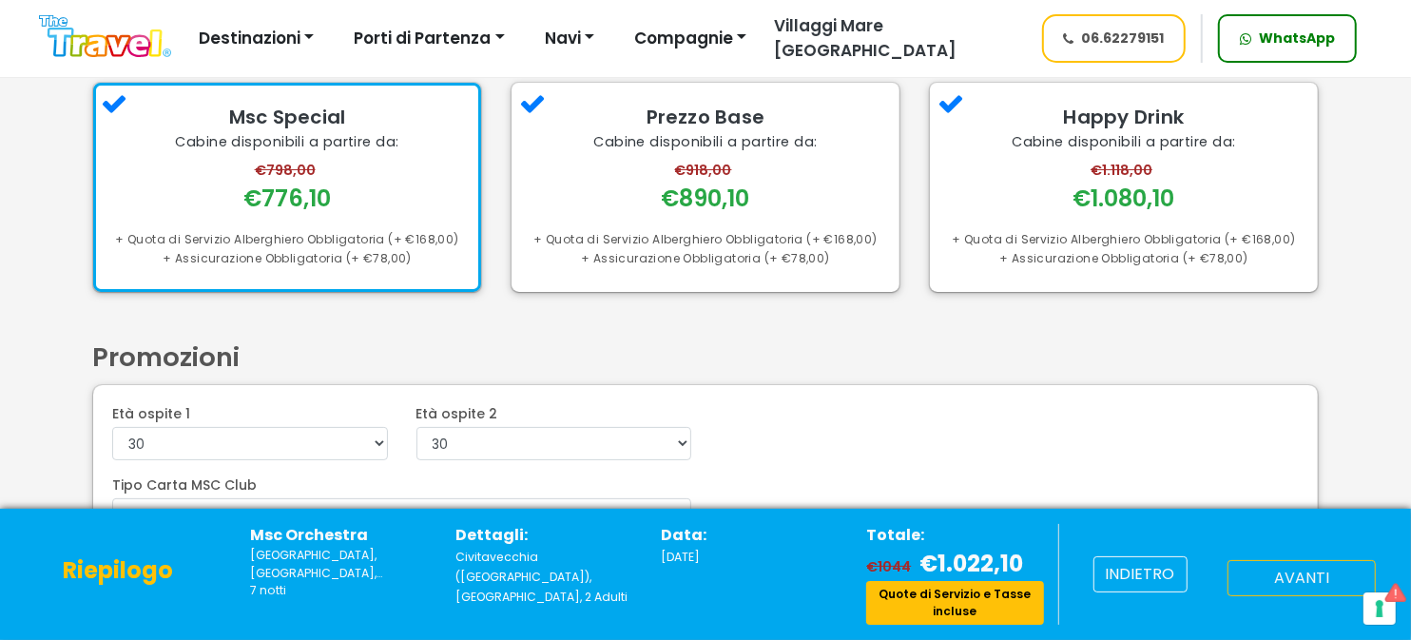
click at [1287, 575] on button "avanti" at bounding box center [1302, 578] width 148 height 36
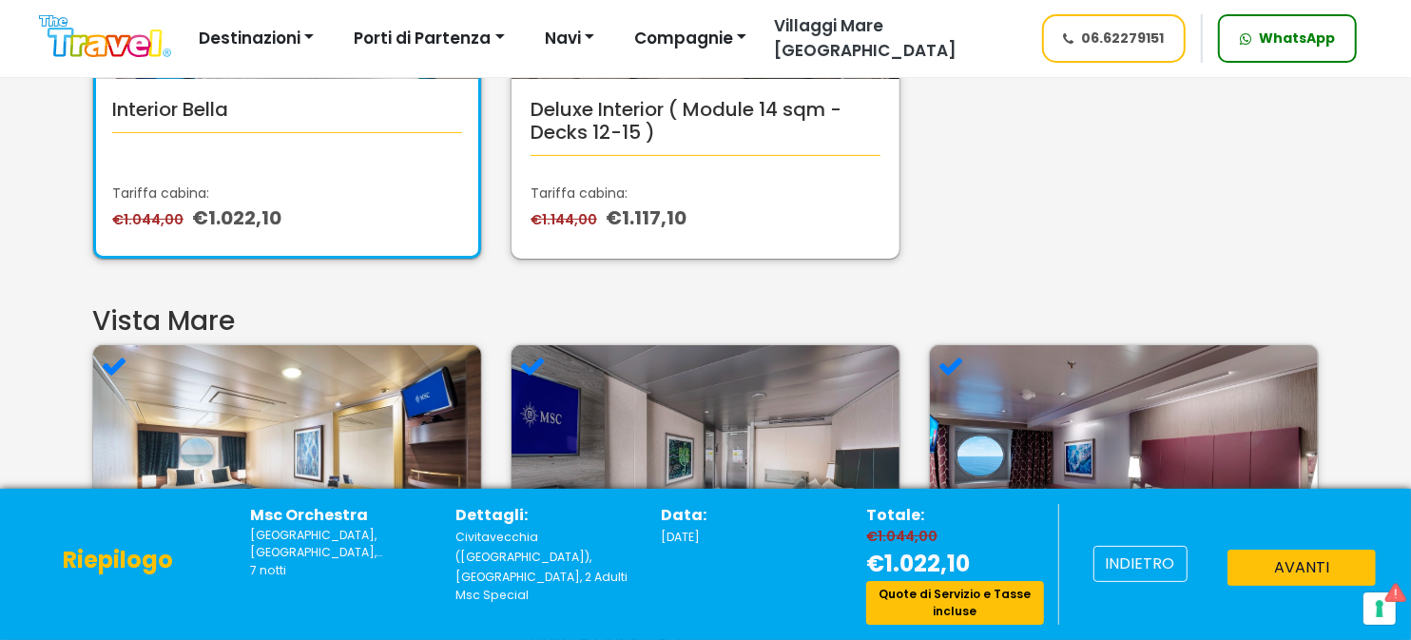
scroll to position [189, 0]
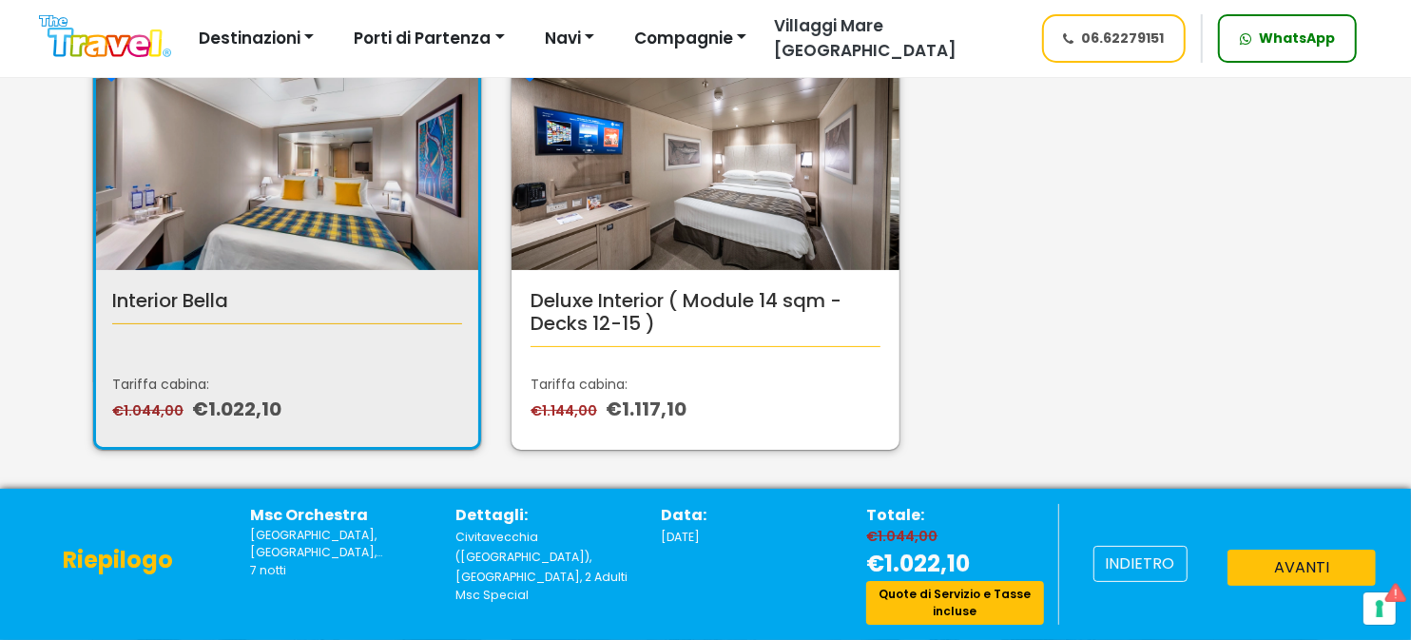
click at [341, 345] on div "Interior Bella Tariffa cabina: €1.044,00 €1.022,10" at bounding box center [287, 250] width 390 height 400
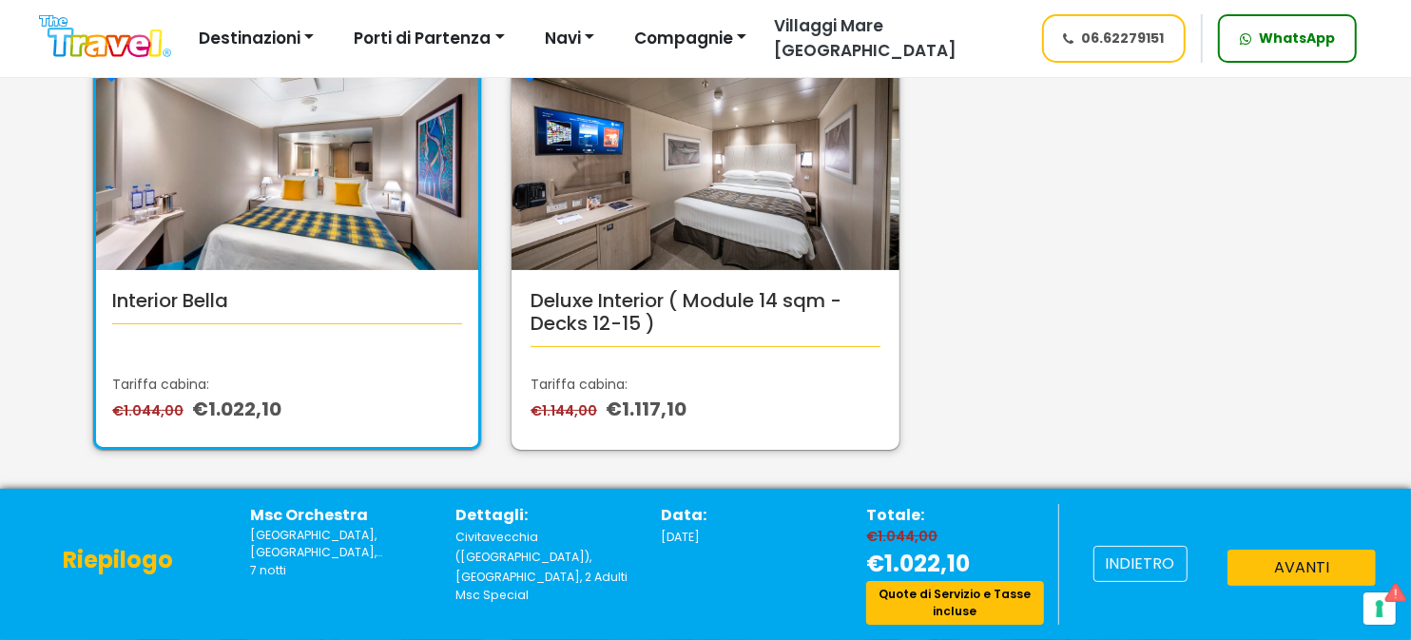
scroll to position [284, 0]
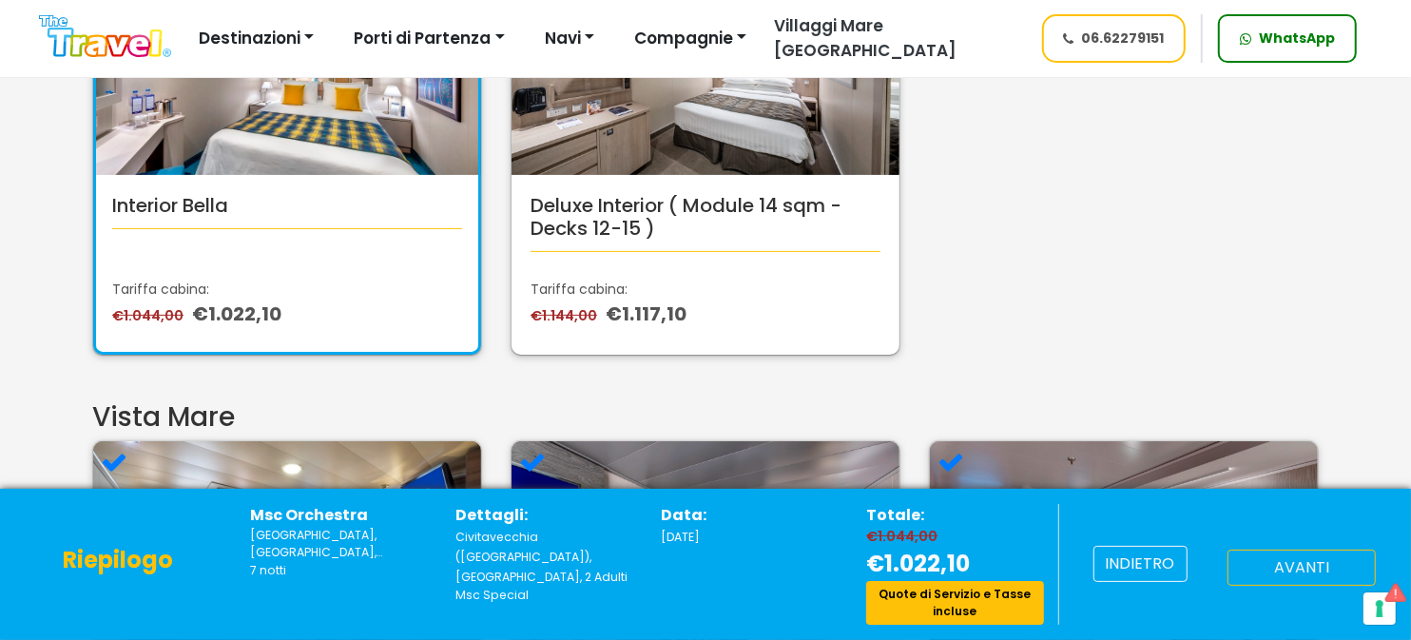
click at [1276, 570] on button "avanti" at bounding box center [1302, 568] width 148 height 36
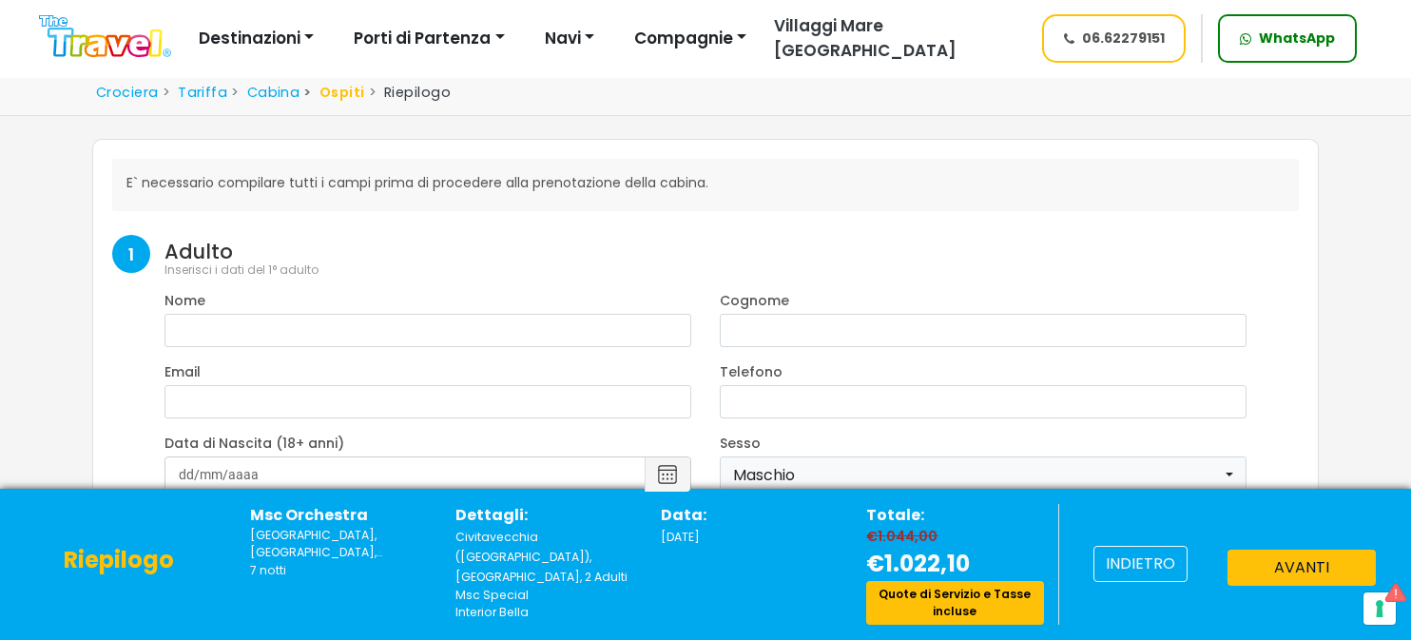
select select "8"
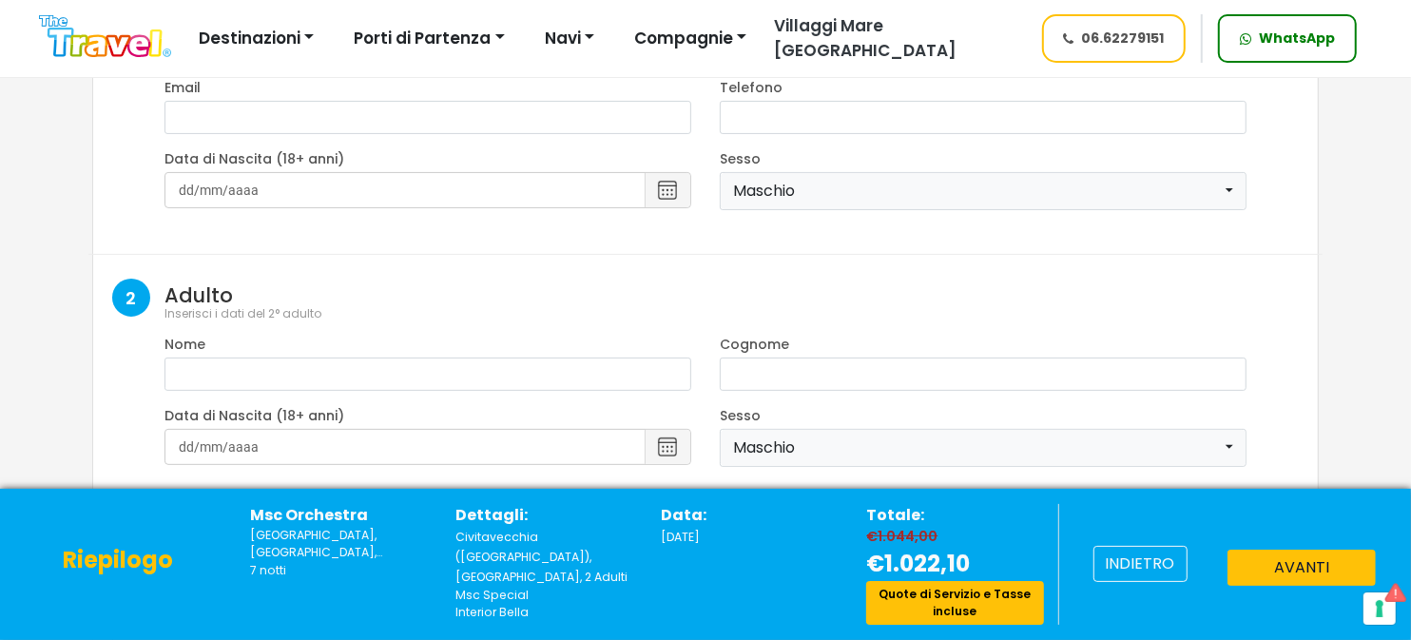
scroll to position [575, 0]
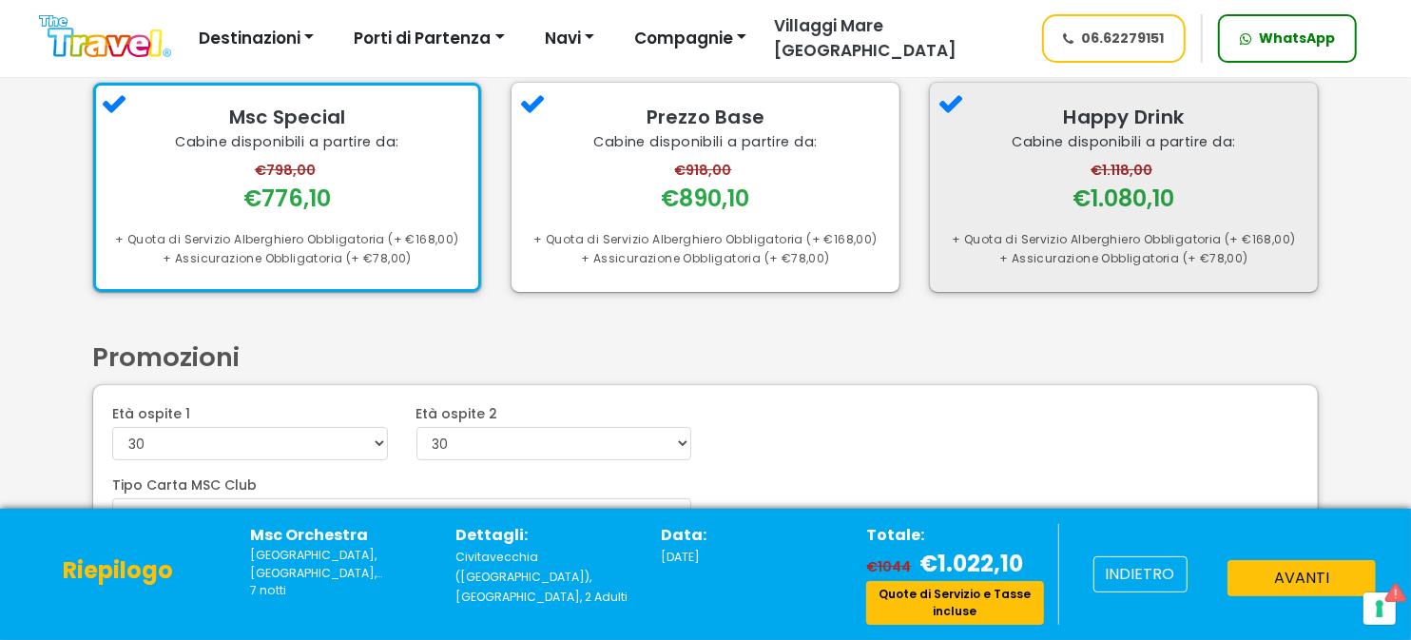
click at [1014, 189] on div "€1.118,00 €1.080,10" at bounding box center [1124, 188] width 350 height 54
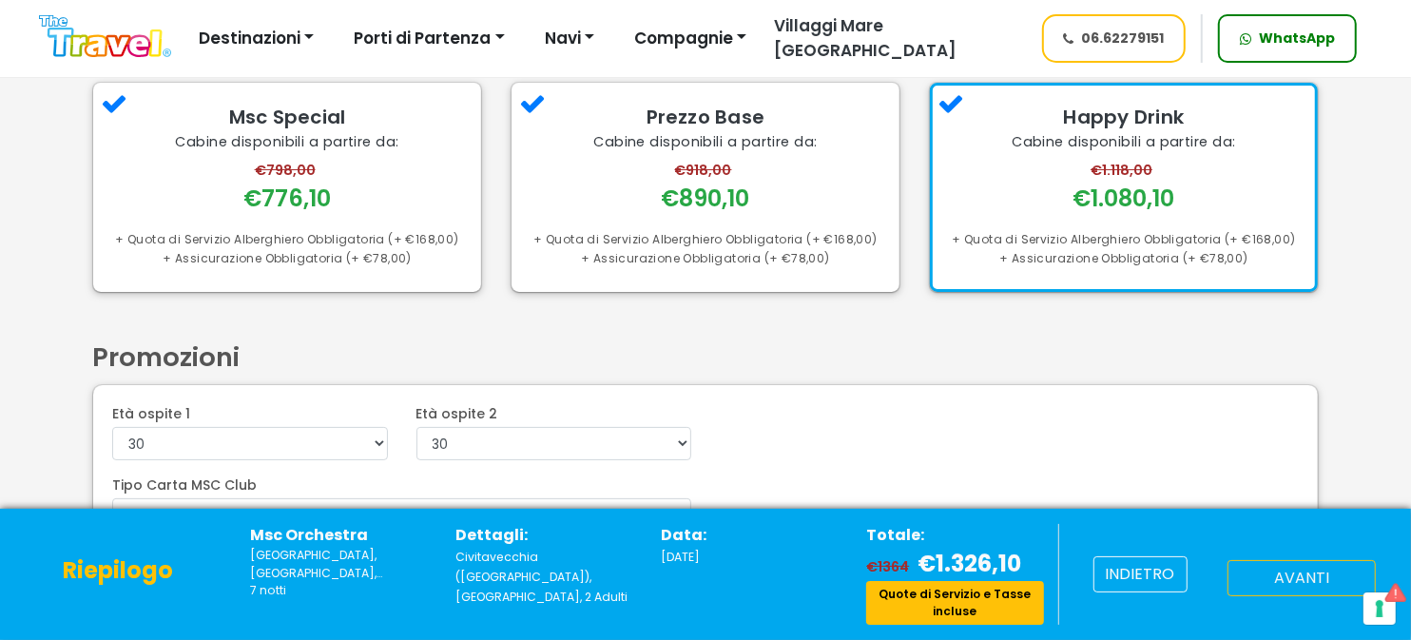
click at [1272, 581] on button "avanti" at bounding box center [1302, 578] width 148 height 36
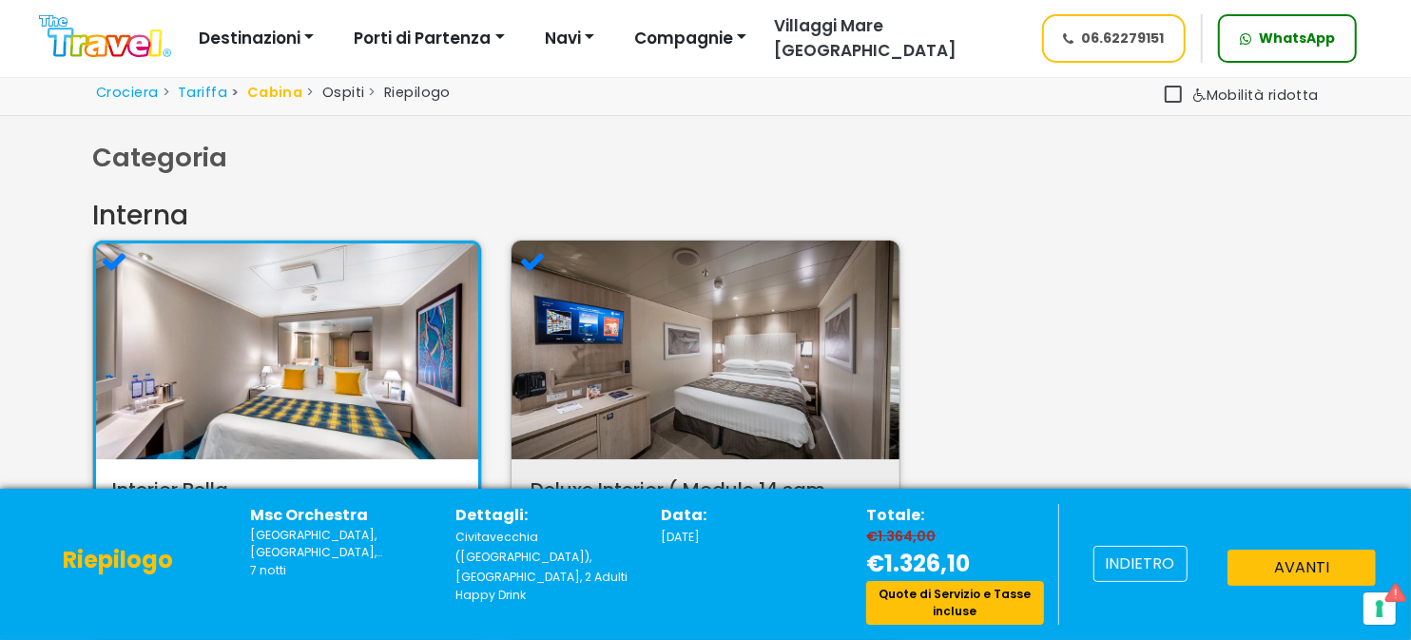
scroll to position [189, 0]
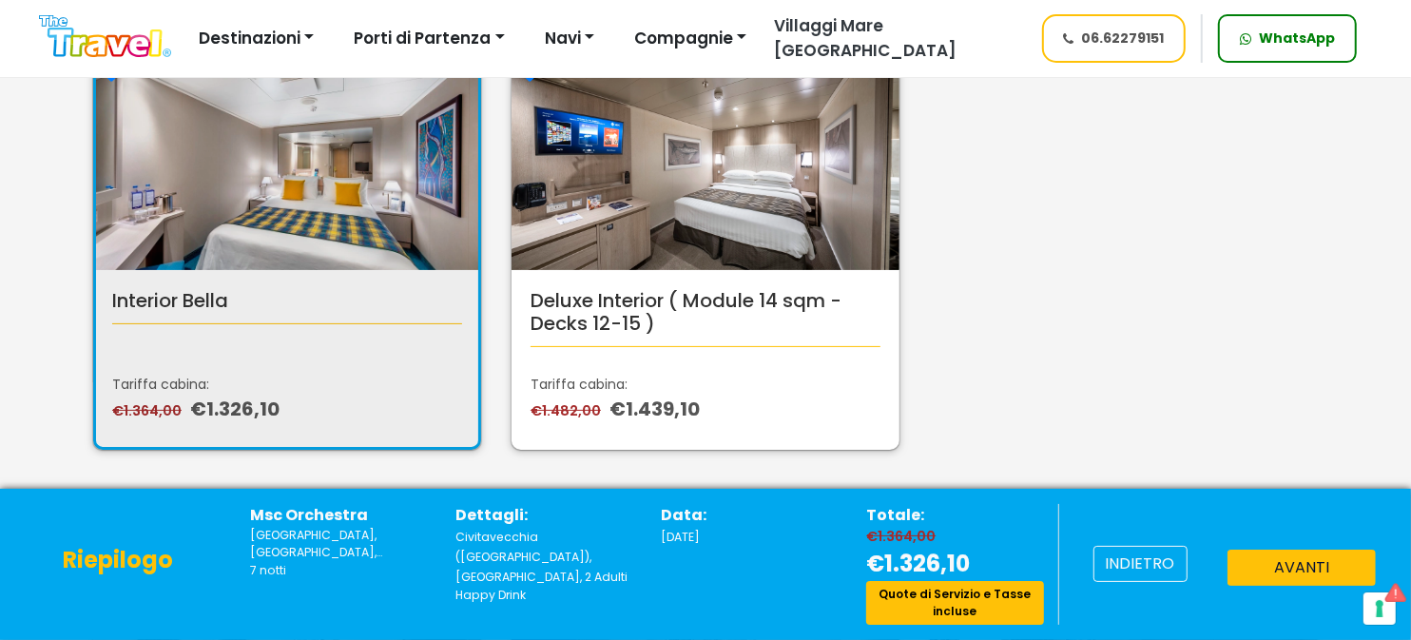
click at [284, 341] on div "Interior Bella Tariffa cabina: €1.364,00 €1.326,10" at bounding box center [287, 250] width 390 height 400
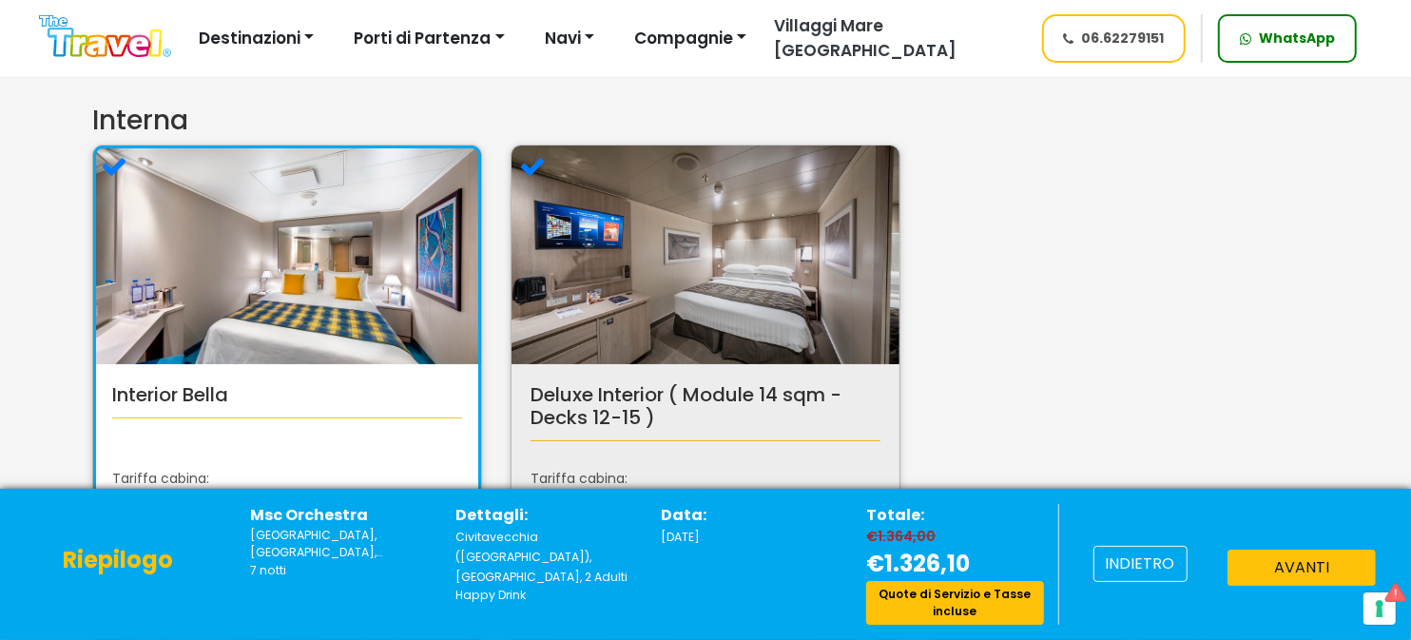
scroll to position [476, 0]
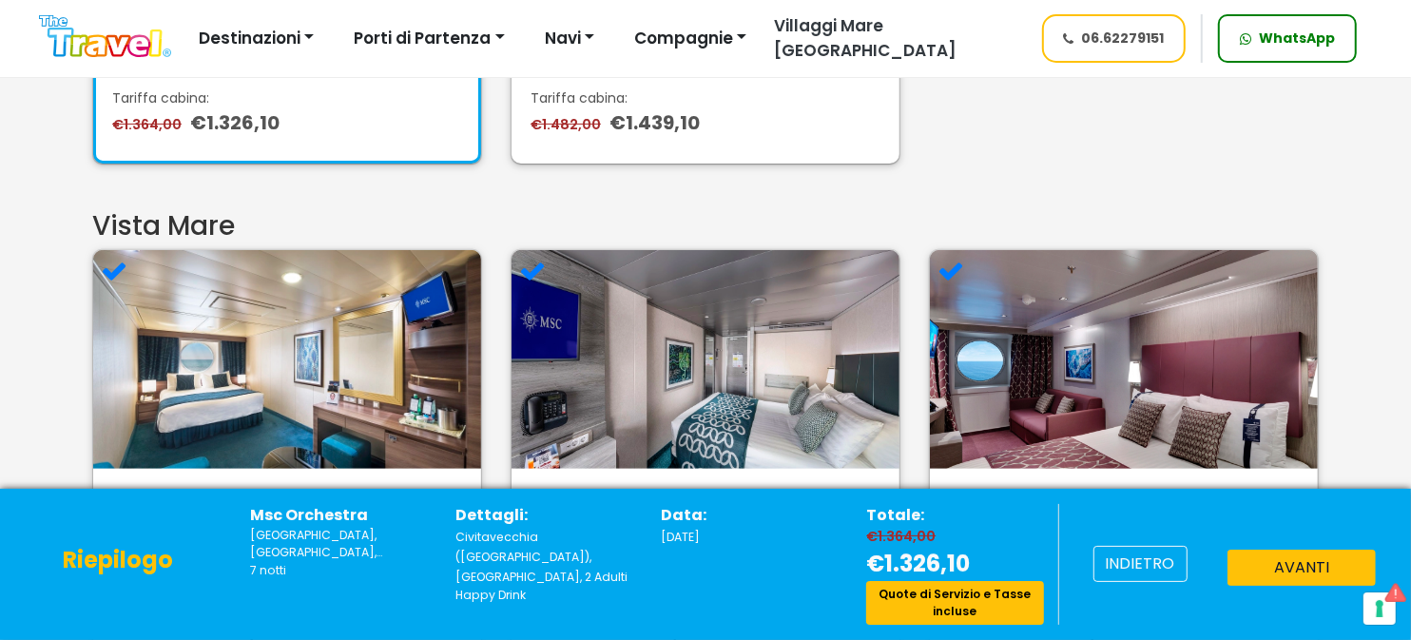
click at [250, 539] on small "[GEOGRAPHIC_DATA], [GEOGRAPHIC_DATA], [GEOGRAPHIC_DATA], [GEOGRAPHIC_DATA], [GE…" at bounding box center [338, 544] width 177 height 35
click at [269, 539] on small "[GEOGRAPHIC_DATA], [GEOGRAPHIC_DATA], [GEOGRAPHIC_DATA], [GEOGRAPHIC_DATA], [GE…" at bounding box center [338, 544] width 177 height 35
click at [268, 574] on p "7 notti" at bounding box center [338, 570] width 177 height 17
click at [1293, 566] on button "avanti" at bounding box center [1302, 568] width 148 height 36
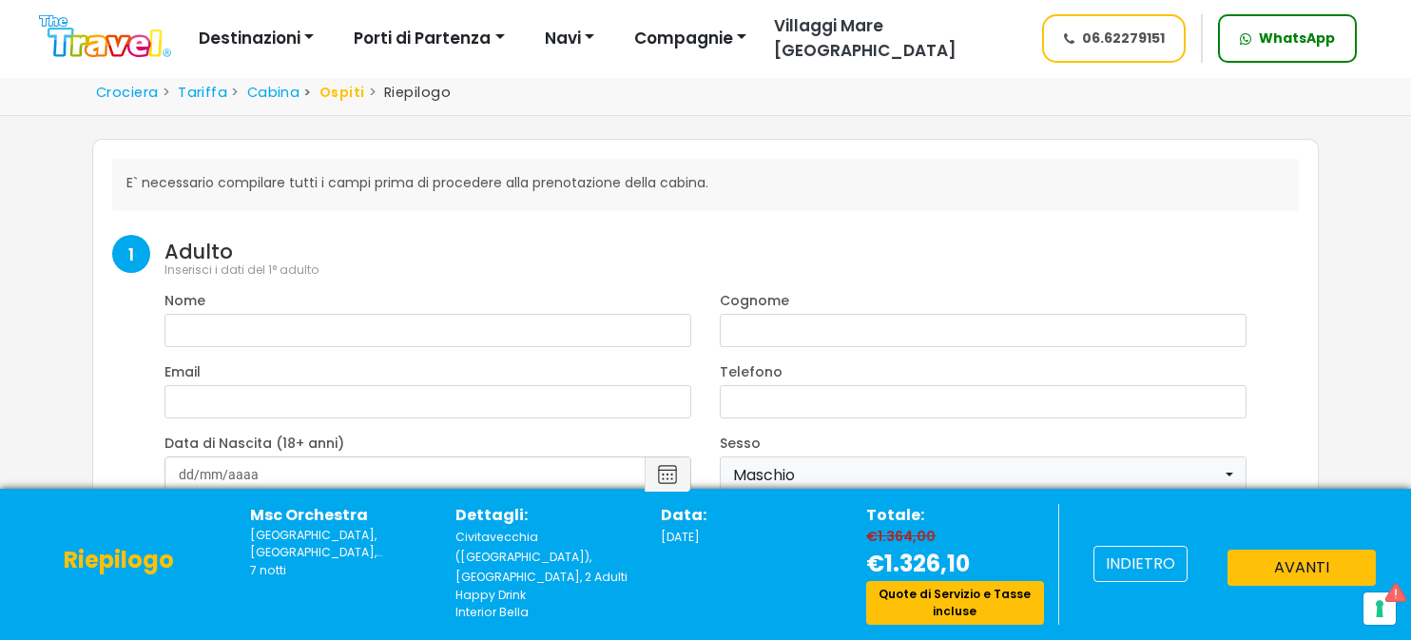
select select "8"
click at [350, 540] on small "[GEOGRAPHIC_DATA], [GEOGRAPHIC_DATA], [GEOGRAPHIC_DATA], [GEOGRAPHIC_DATA], [GE…" at bounding box center [338, 544] width 177 height 35
drag, startPoint x: 253, startPoint y: 535, endPoint x: 425, endPoint y: 553, distance: 173.0
click at [425, 553] on small "[GEOGRAPHIC_DATA], [GEOGRAPHIC_DATA], [GEOGRAPHIC_DATA], [GEOGRAPHIC_DATA], [GE…" at bounding box center [338, 544] width 177 height 35
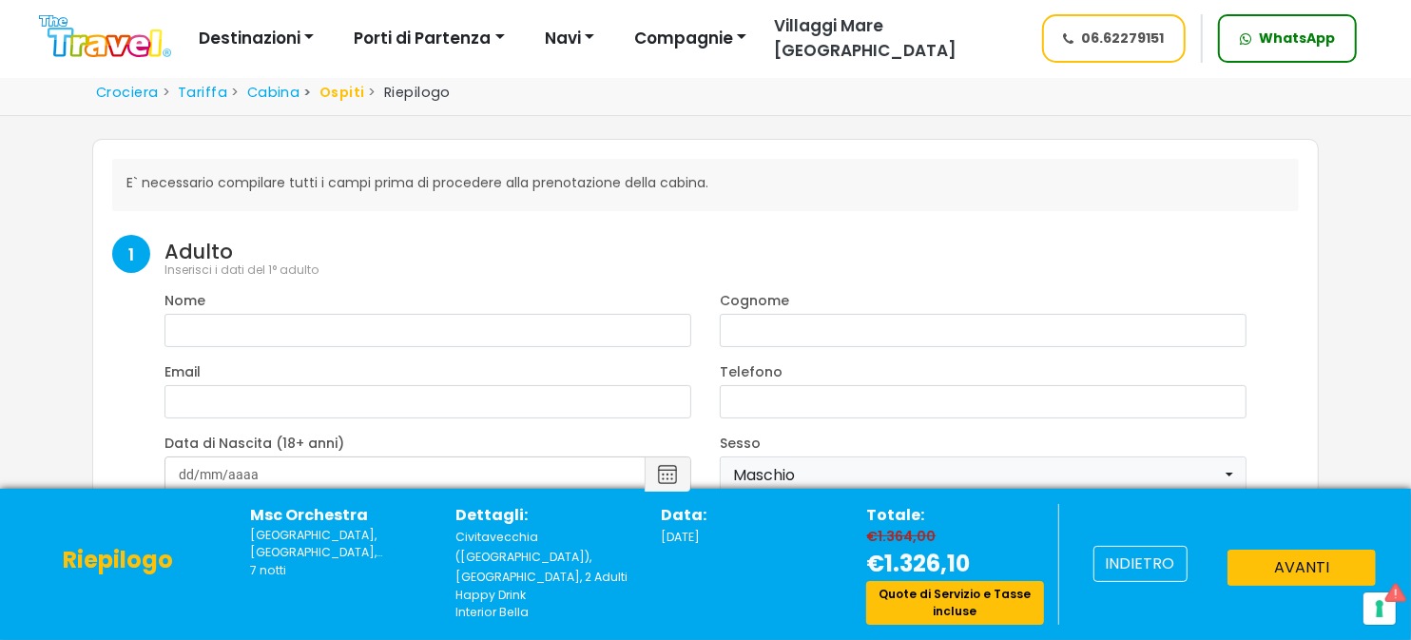
click at [261, 609] on div "Msc Orchestra Civitavecchia, Valencia, Barcelona, Marseille, Genoa, Livorno, Ci…" at bounding box center [338, 564] width 205 height 121
click at [1154, 565] on button "indietro" at bounding box center [1141, 564] width 94 height 36
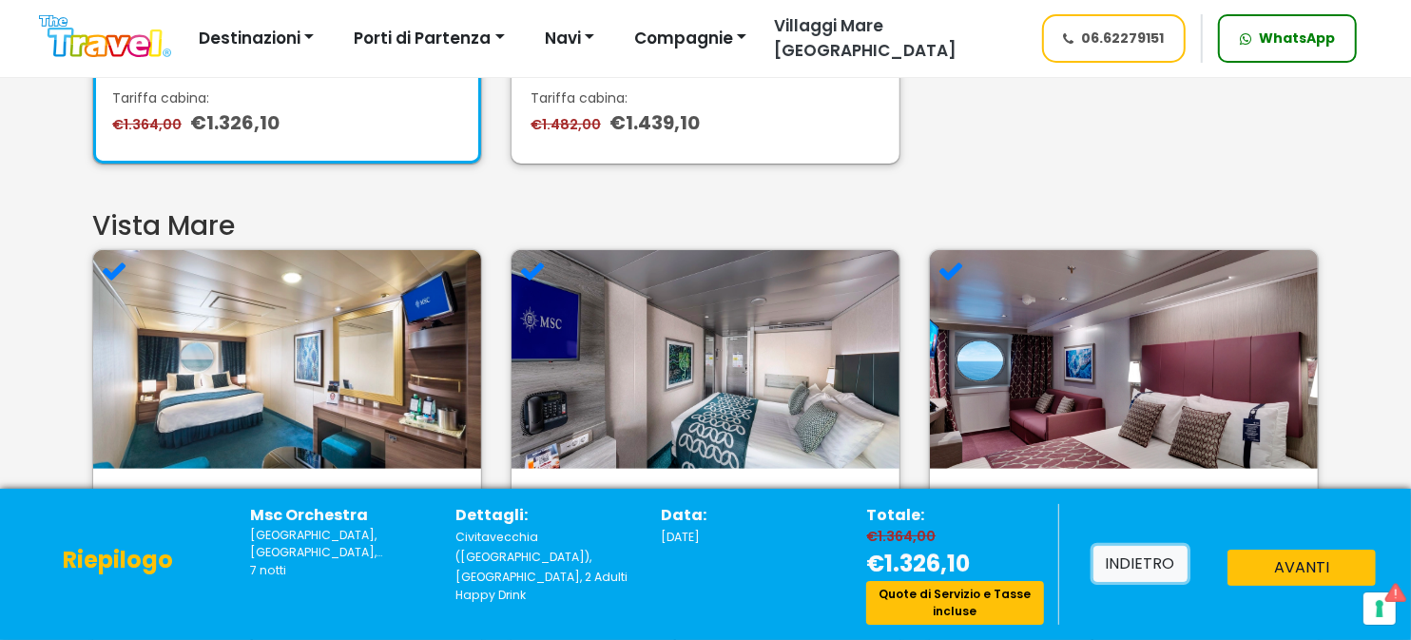
click at [1134, 561] on button "indietro" at bounding box center [1141, 564] width 94 height 36
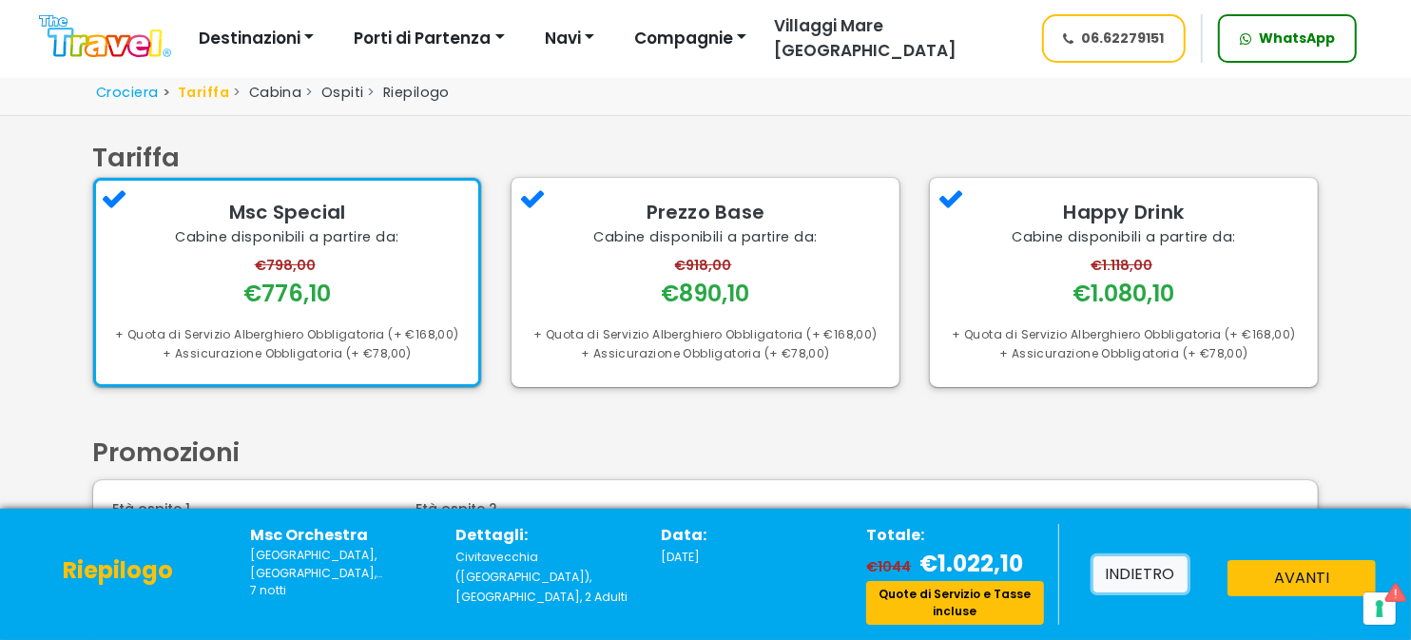
click at [1136, 574] on button "indietro" at bounding box center [1141, 574] width 94 height 36
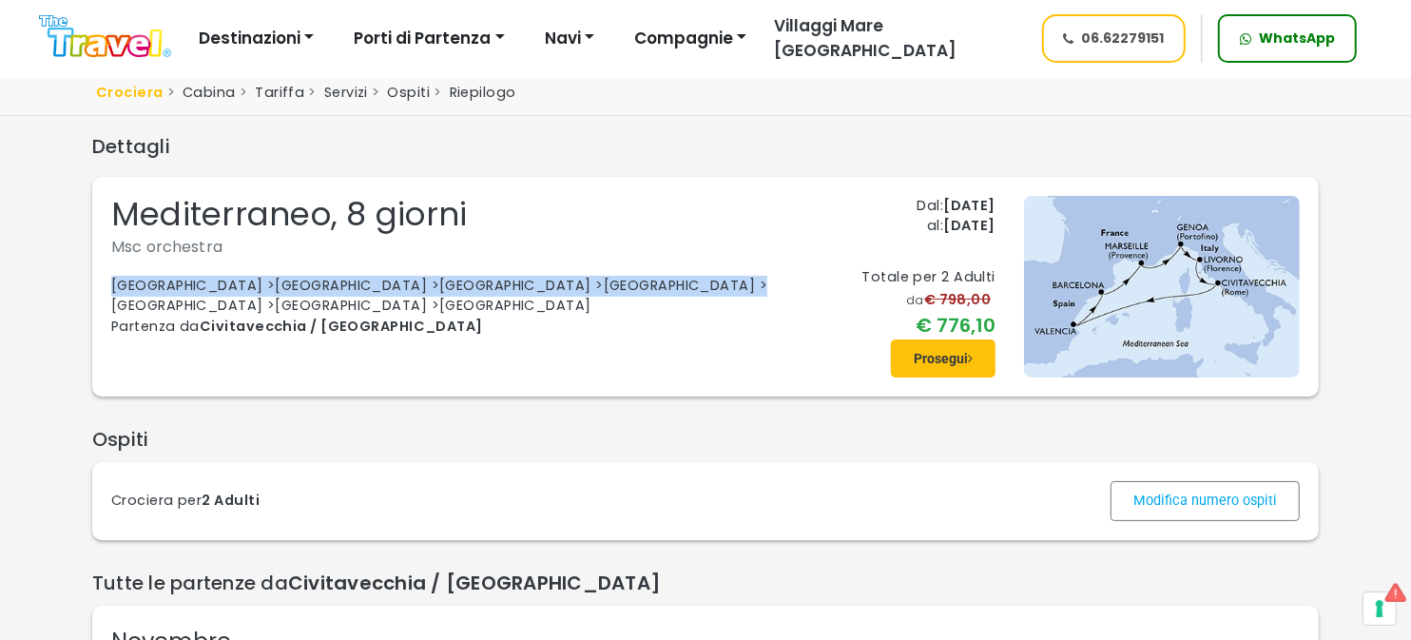
drag, startPoint x: 115, startPoint y: 282, endPoint x: 688, endPoint y: 289, distance: 572.6
click at [688, 289] on div "Civitavecchia >Valencia >Barcelona >Marseille >Genoa >Livorno >Civitavecchia" at bounding box center [472, 296] width 722 height 41
copy div "Civitavecchia >Valencia >Barcelona >Marseille >Genoa >Livorno >Civitavecchia"
click at [931, 360] on span at bounding box center [943, 359] width 105 height 46
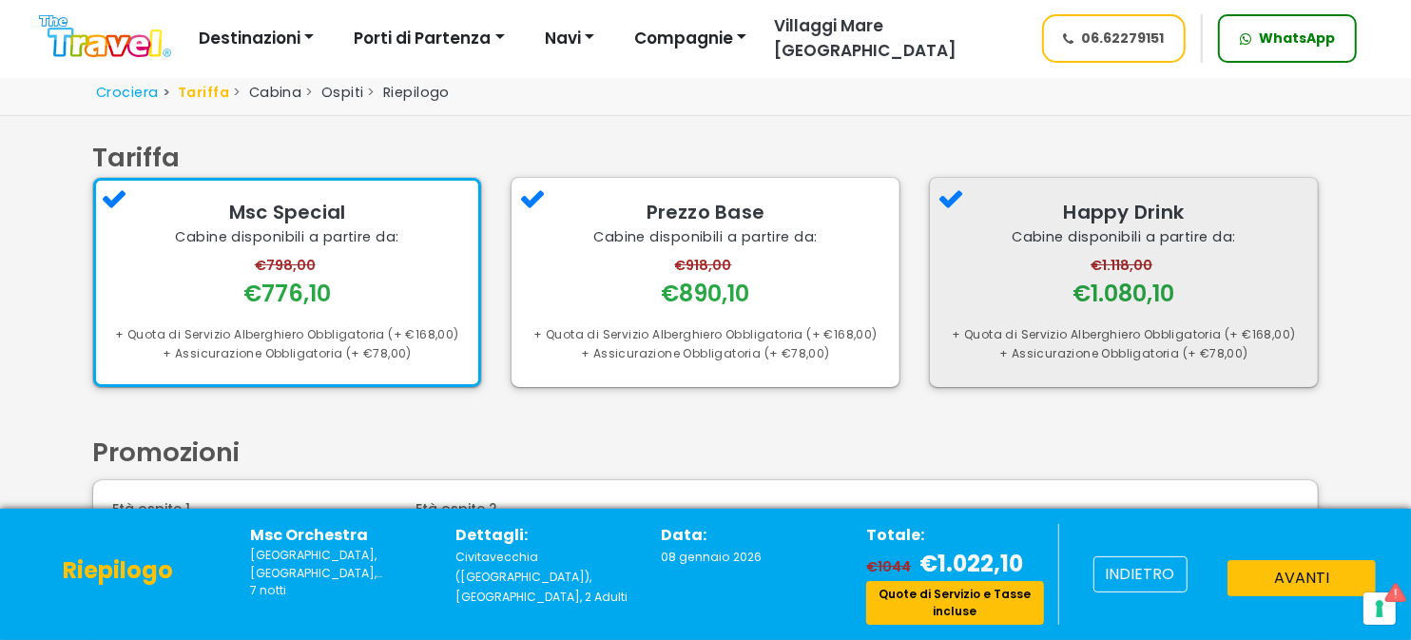
click at [1022, 288] on div "€1.118,00 €1.080,10" at bounding box center [1124, 283] width 350 height 54
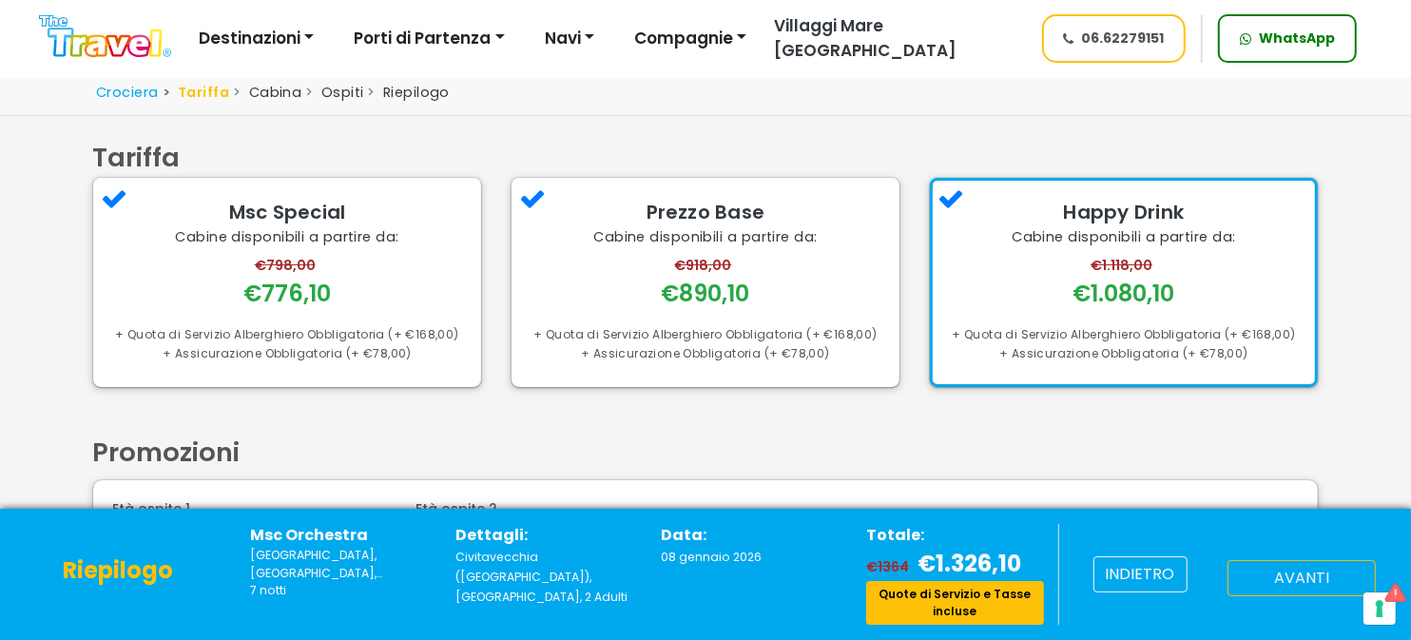
click at [1273, 577] on button "avanti" at bounding box center [1302, 578] width 148 height 36
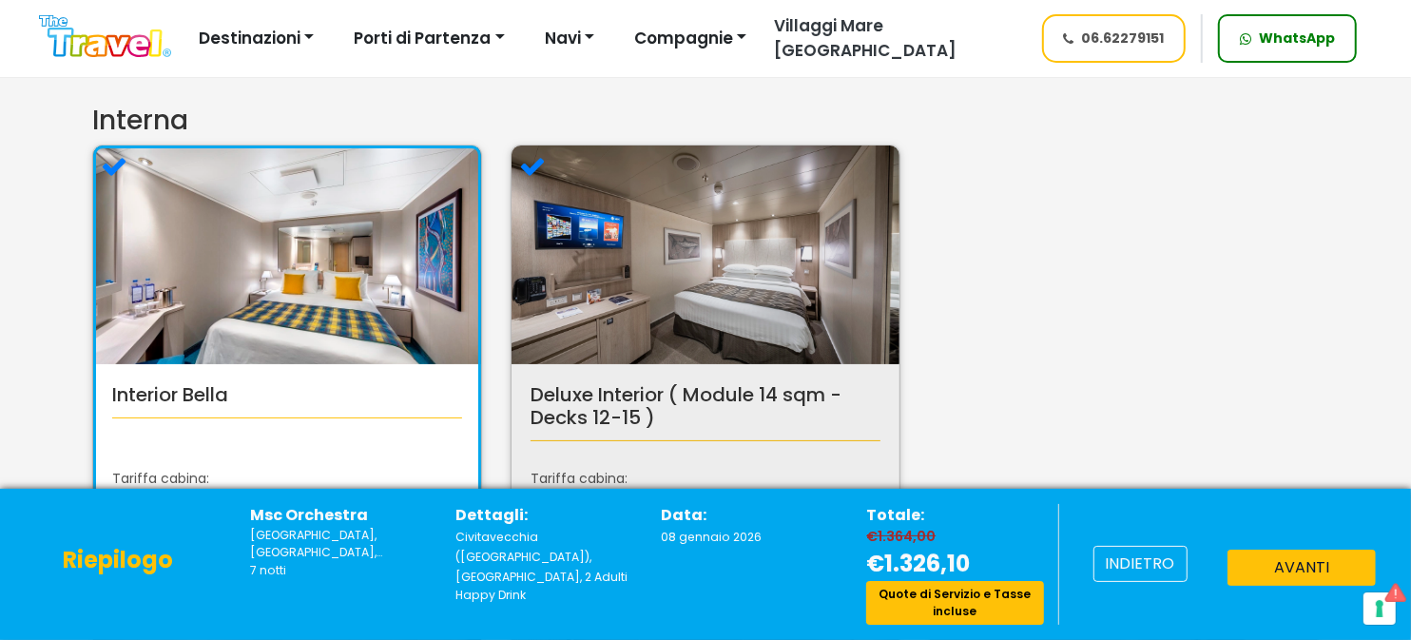
scroll to position [189, 0]
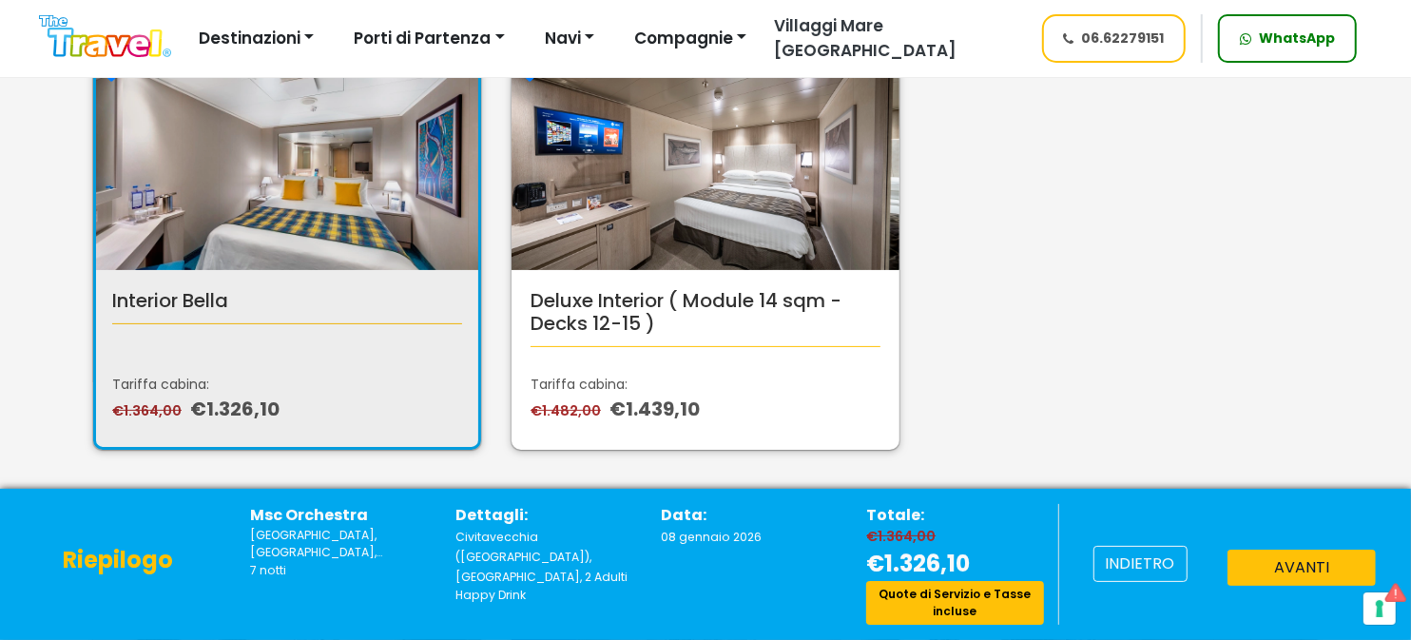
click at [387, 359] on div "Interior Bella Tariffa cabina: €1.364,00 €1.326,10" at bounding box center [287, 250] width 390 height 400
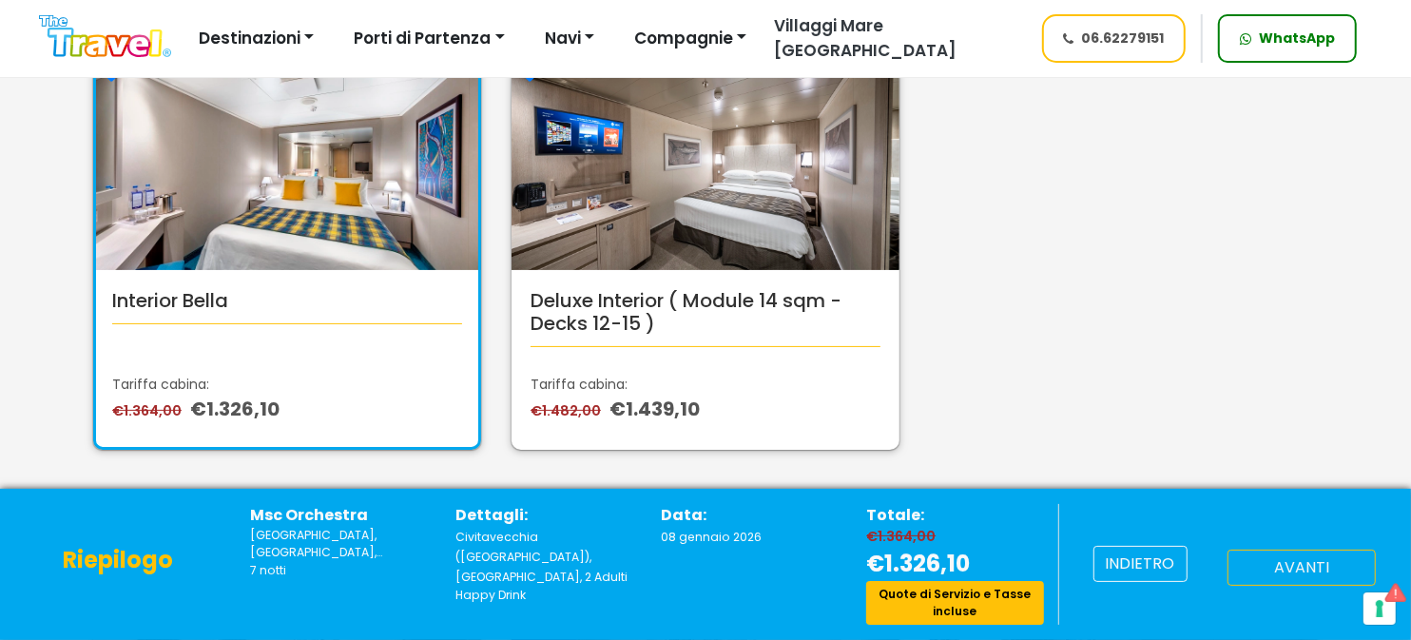
click at [1278, 563] on button "avanti" at bounding box center [1302, 568] width 148 height 36
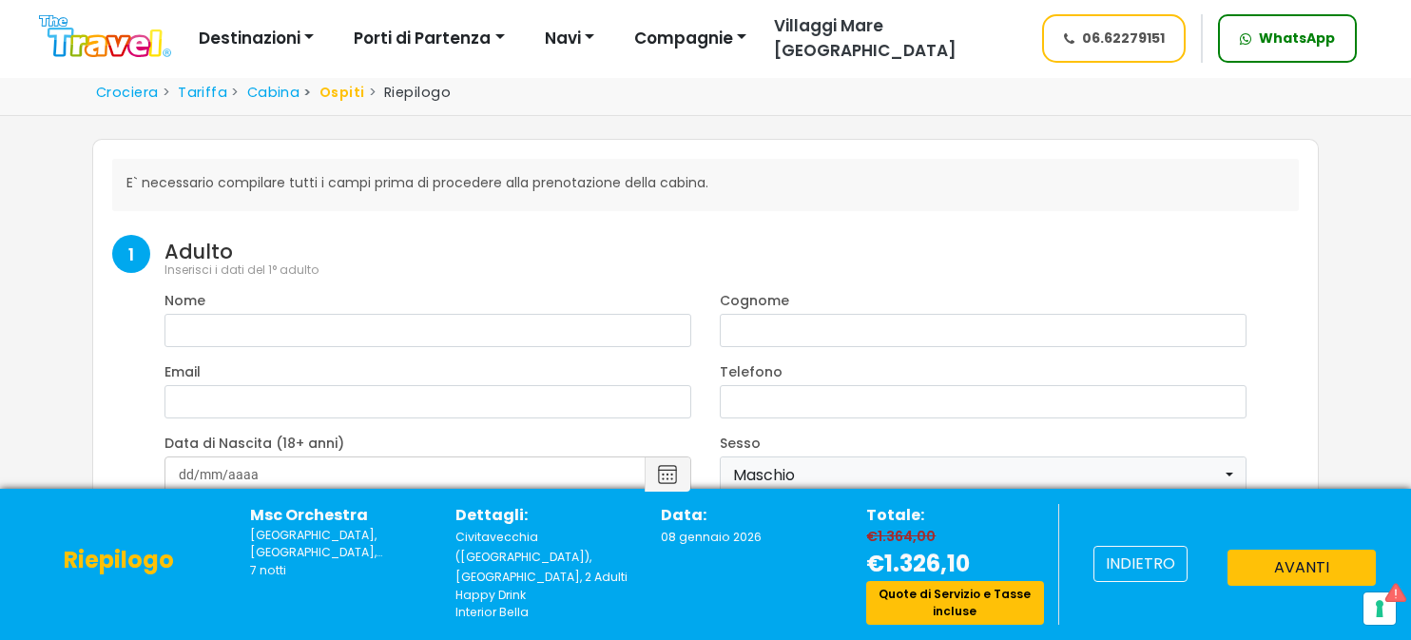
select select "8"
click at [1122, 563] on button "indietro" at bounding box center [1141, 564] width 94 height 36
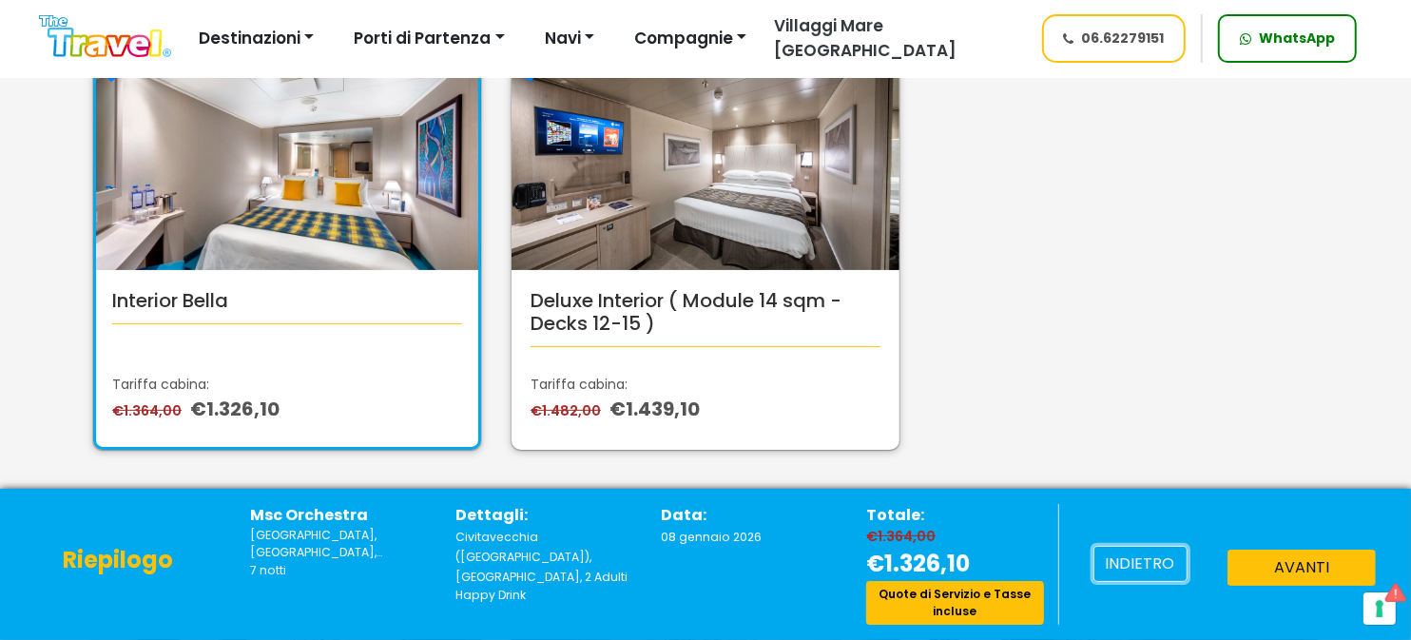
click at [1123, 563] on button "indietro" at bounding box center [1141, 564] width 94 height 36
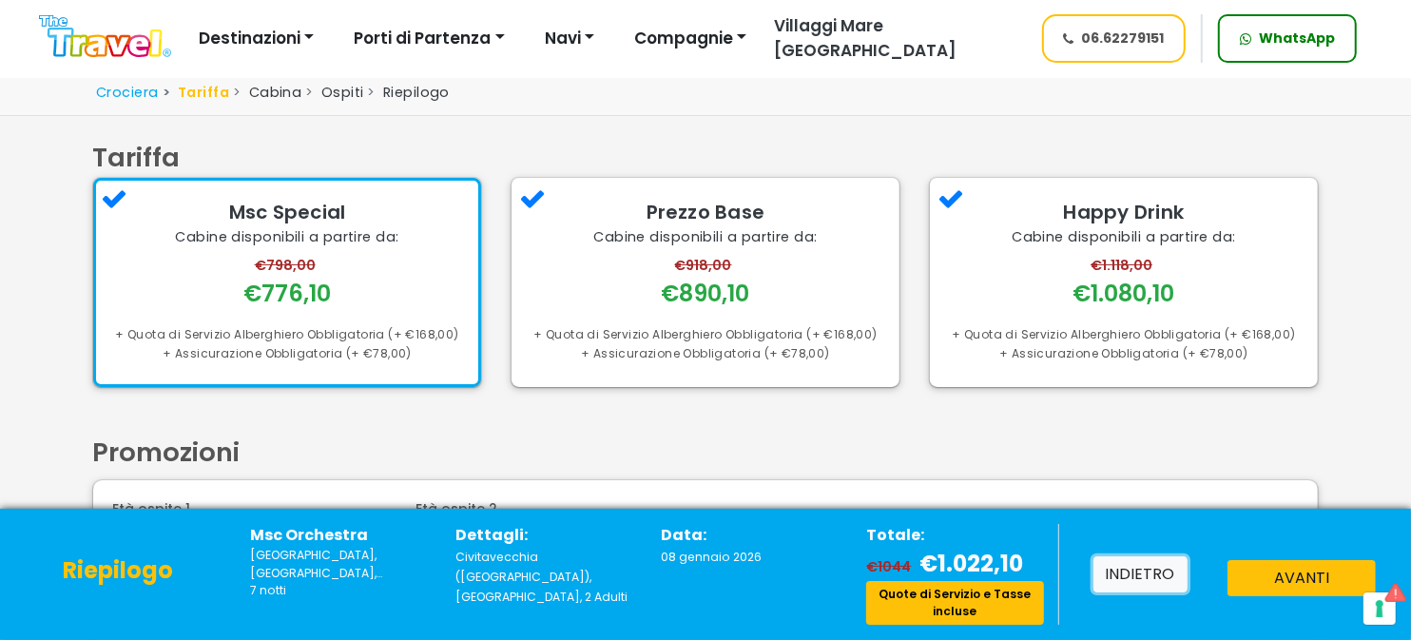
click at [1131, 575] on button "indietro" at bounding box center [1141, 574] width 94 height 36
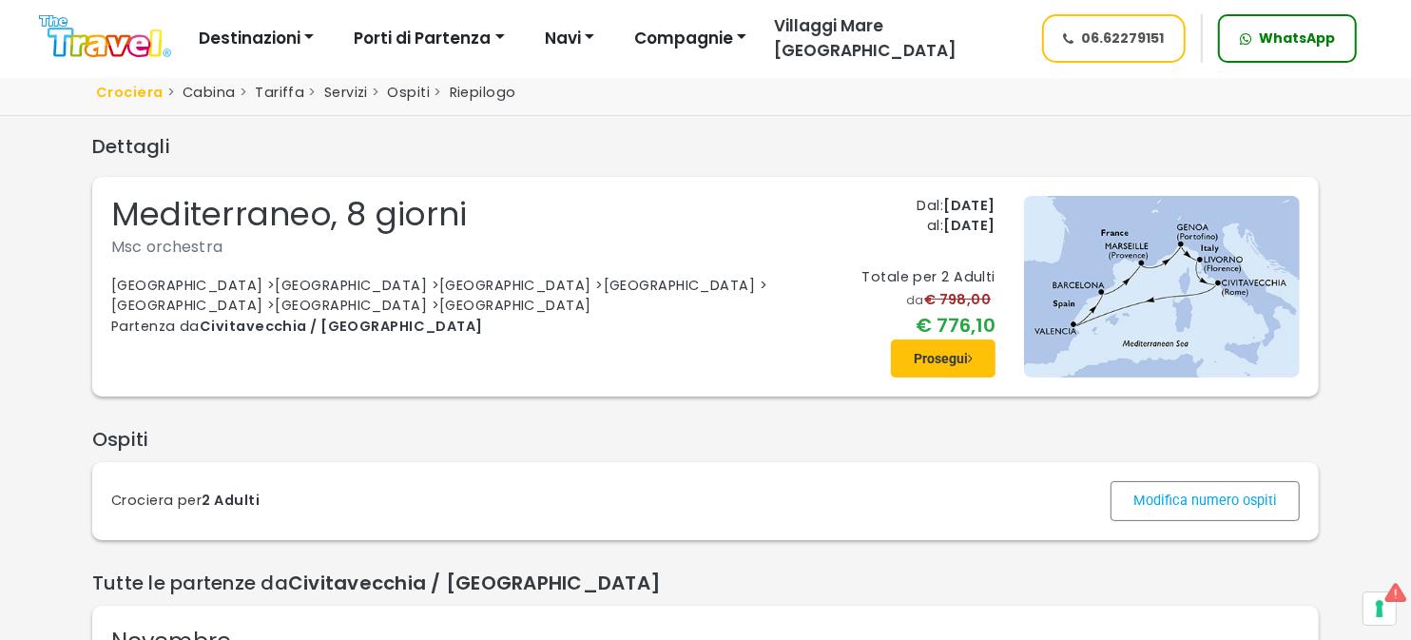
drag, startPoint x: 1160, startPoint y: 268, endPoint x: 1213, endPoint y: 307, distance: 65.2
click at [1213, 307] on img at bounding box center [1162, 287] width 276 height 182
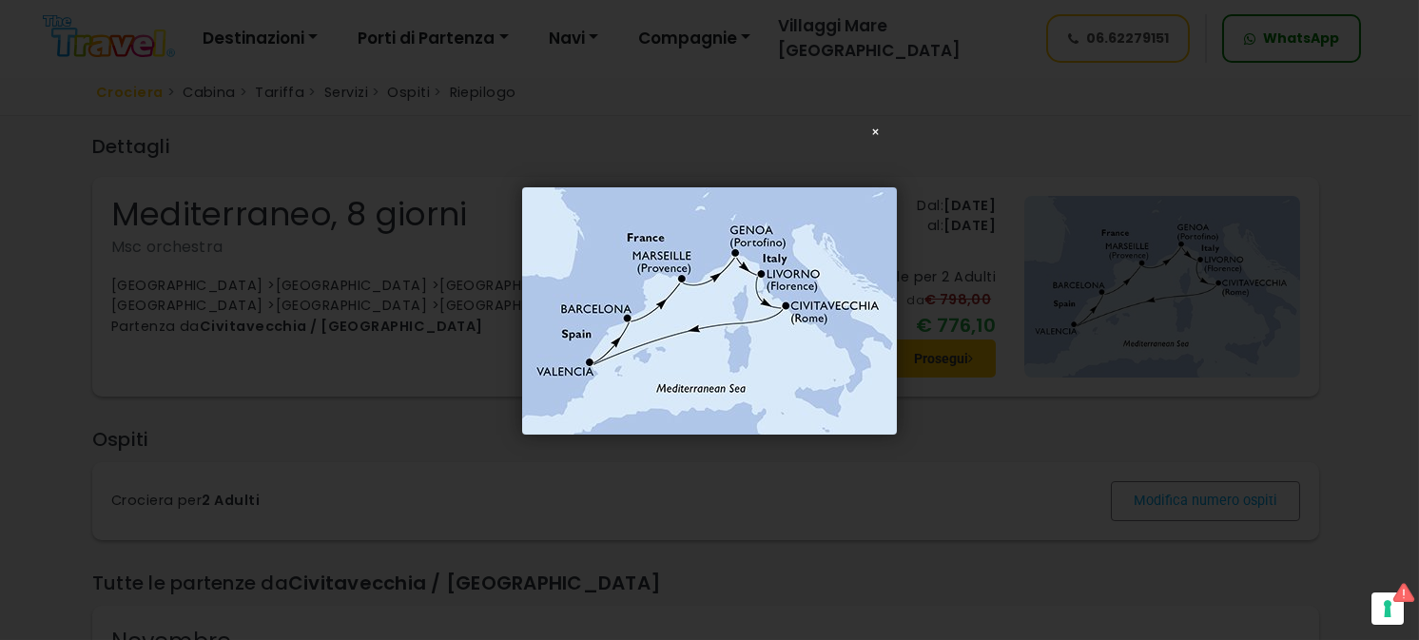
click at [1001, 265] on div "× Loading..." at bounding box center [709, 310] width 1419 height 640
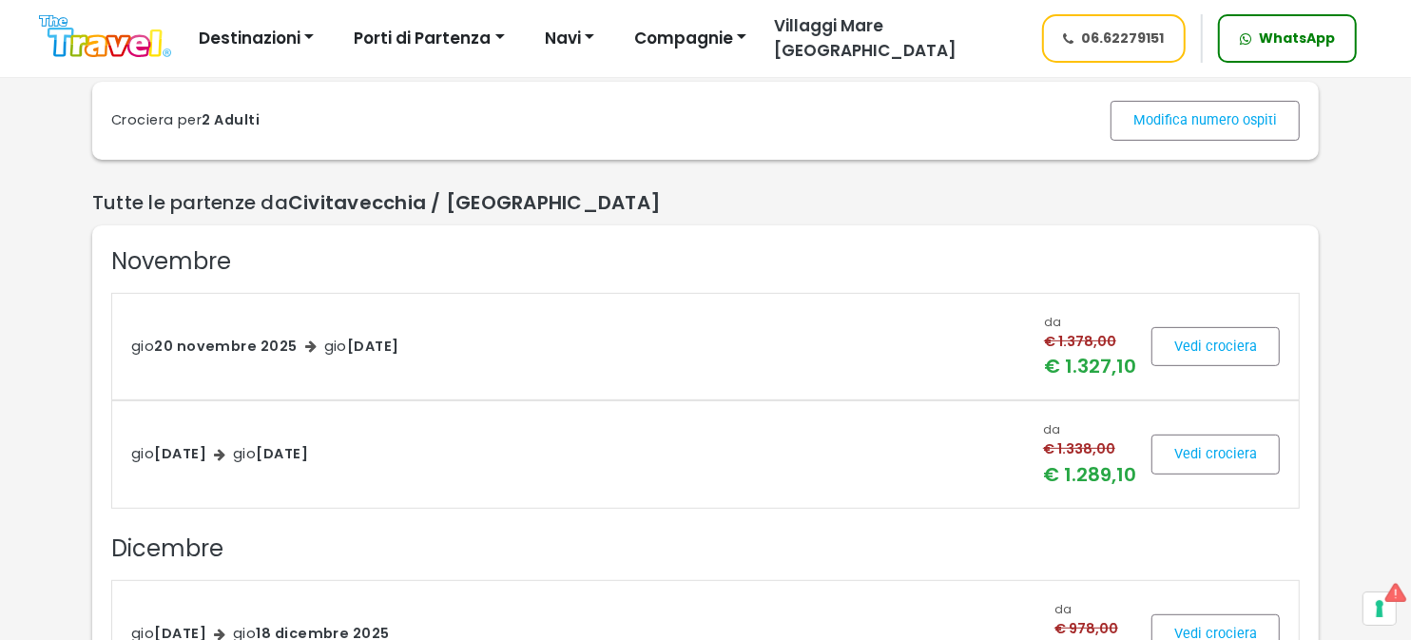
scroll to position [189, 0]
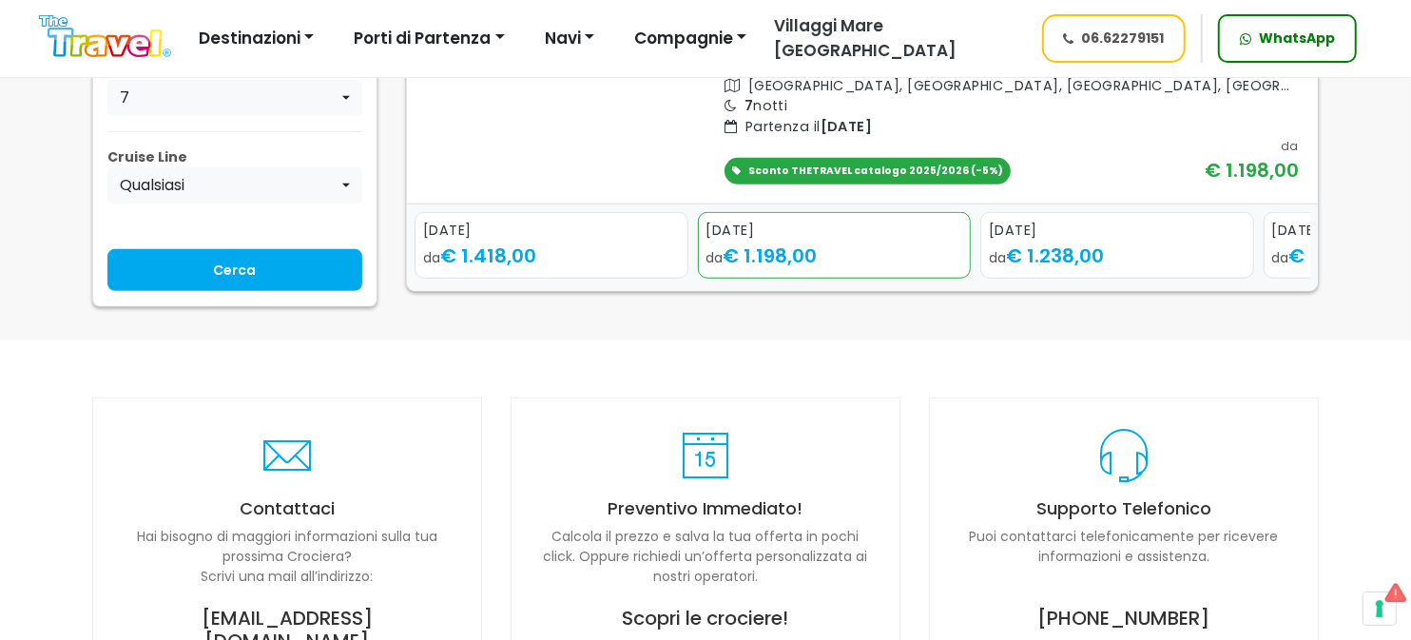
scroll to position [476, 0]
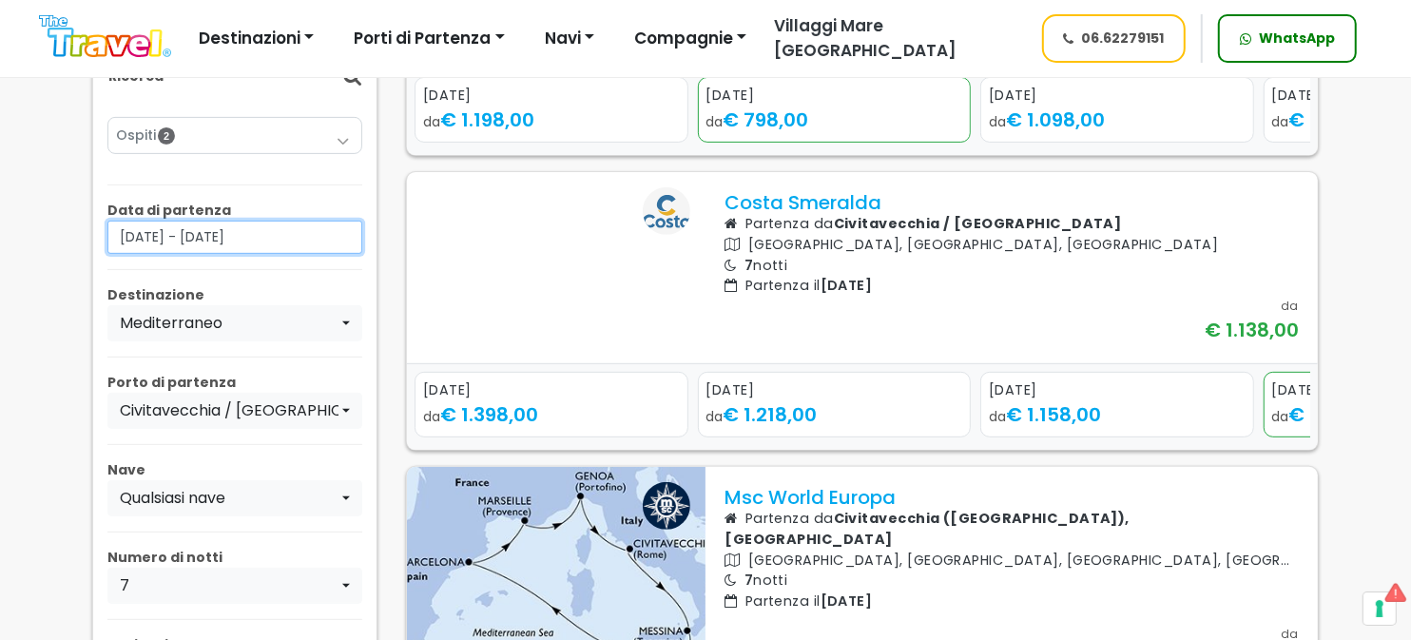
click at [315, 254] on input "01/01/2026 - 31/01/2026" at bounding box center [234, 237] width 255 height 33
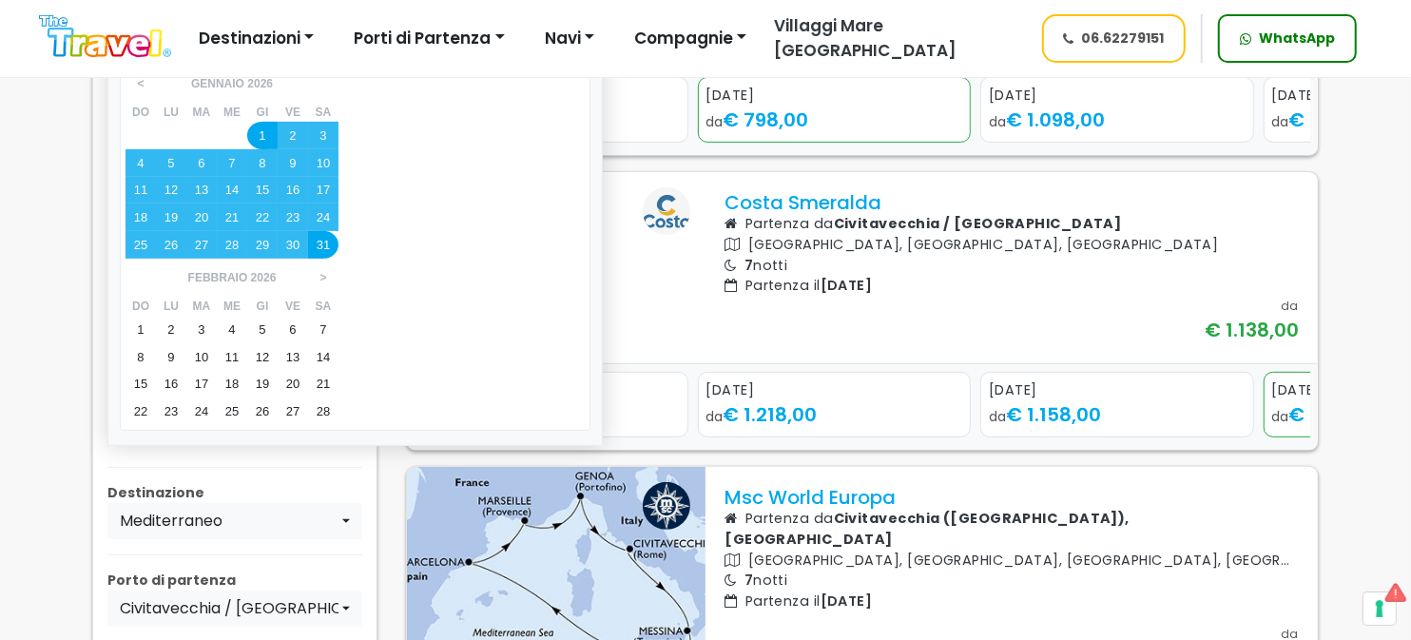
click at [156, 316] on div "1" at bounding box center [141, 330] width 30 height 28
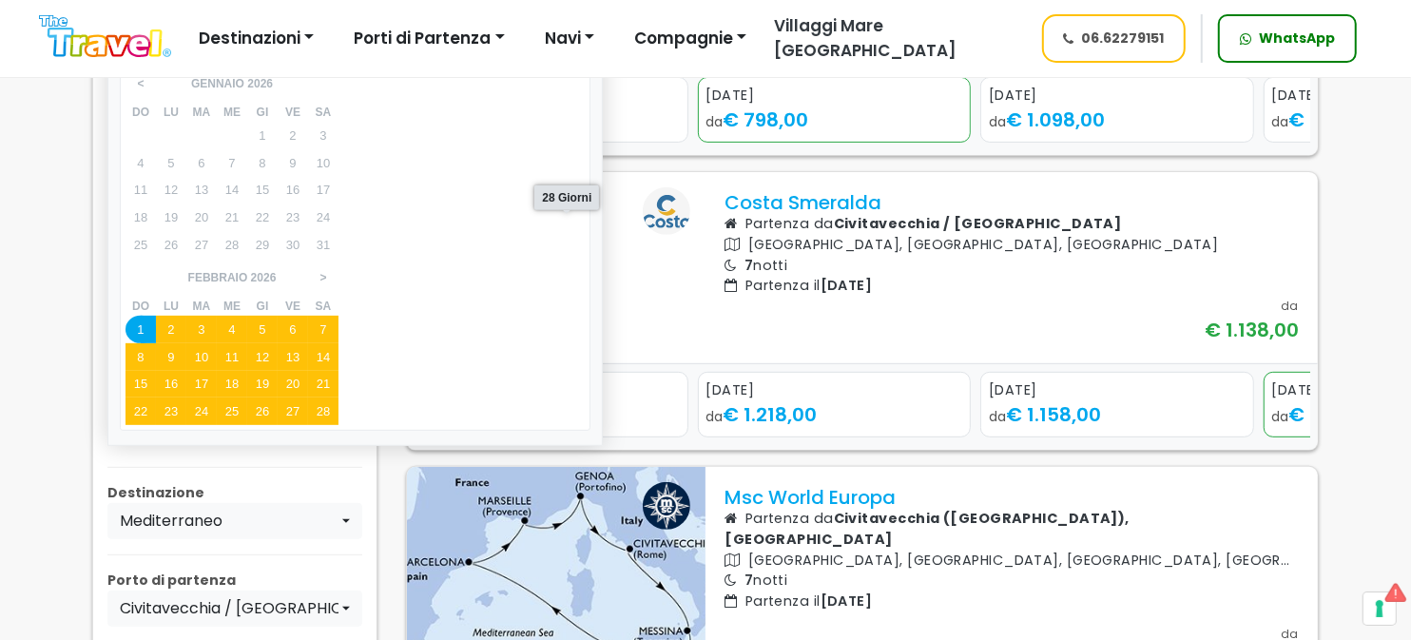
click at [339, 398] on div "28" at bounding box center [323, 412] width 30 height 28
type input "[DATE] - [DATE]"
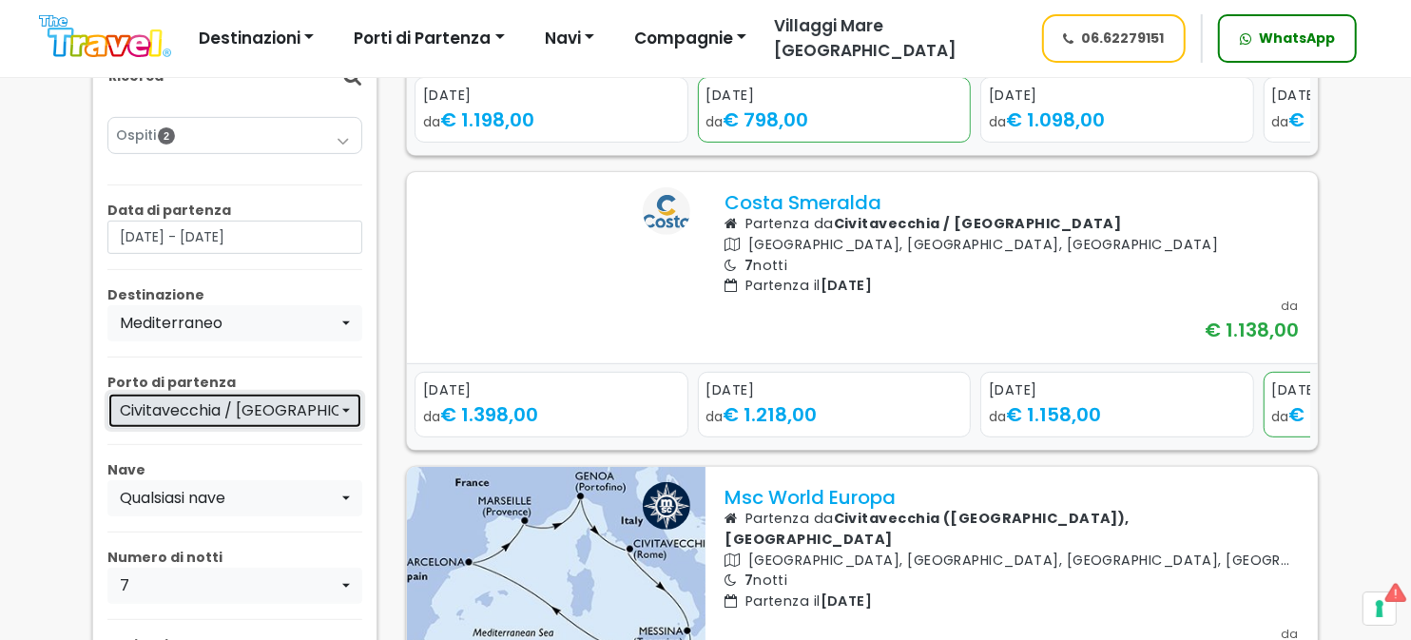
click at [343, 428] on button "Civitavecchia / [GEOGRAPHIC_DATA]" at bounding box center [234, 411] width 255 height 36
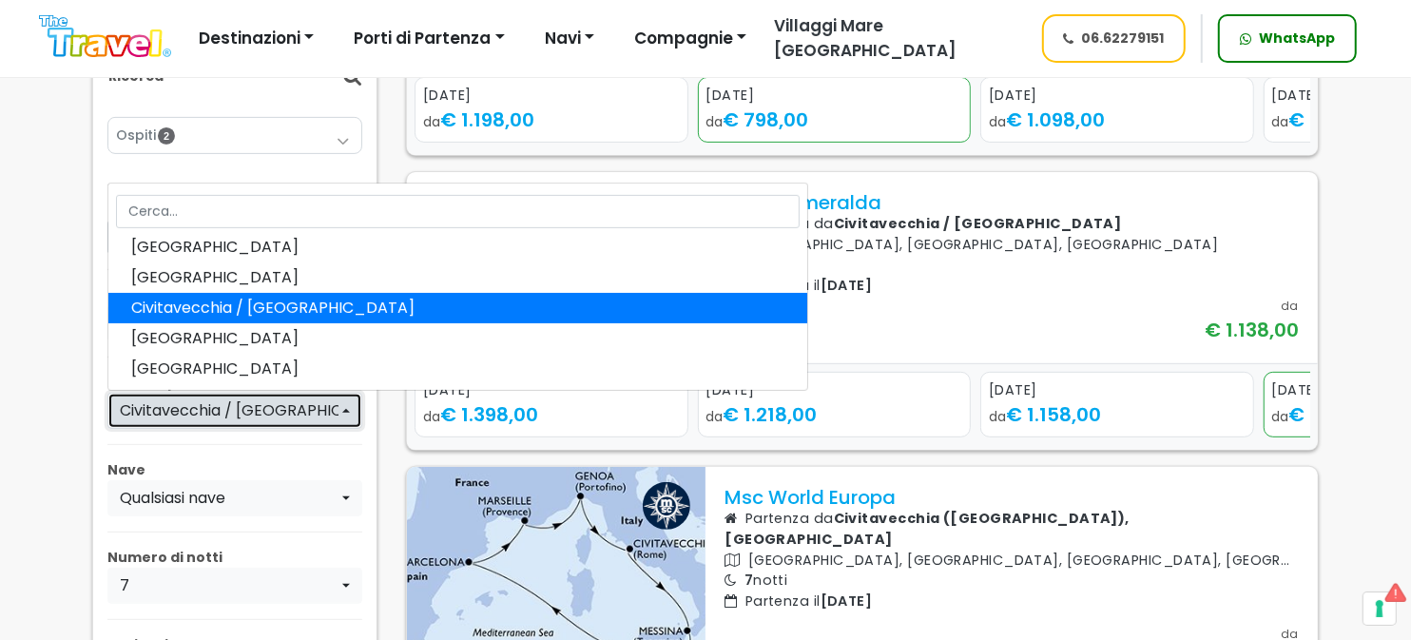
click at [343, 428] on button "Civitavecchia / [GEOGRAPHIC_DATA]" at bounding box center [234, 411] width 255 height 36
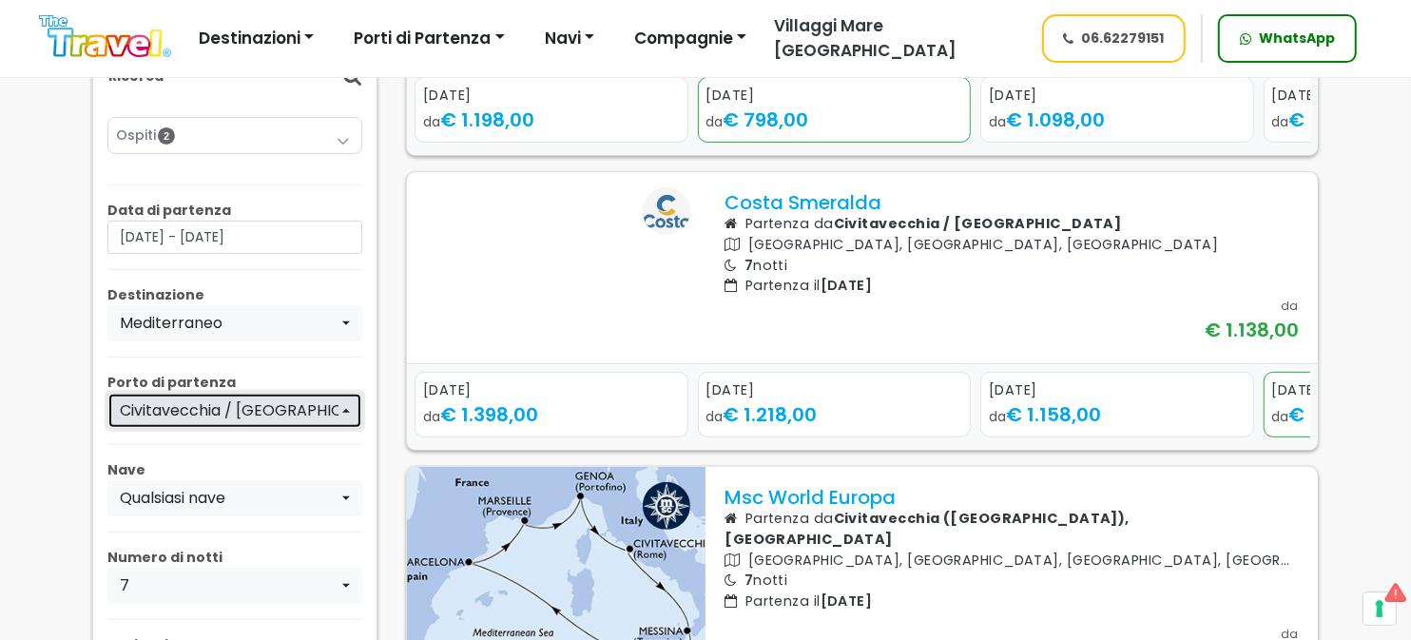
scroll to position [1045, 0]
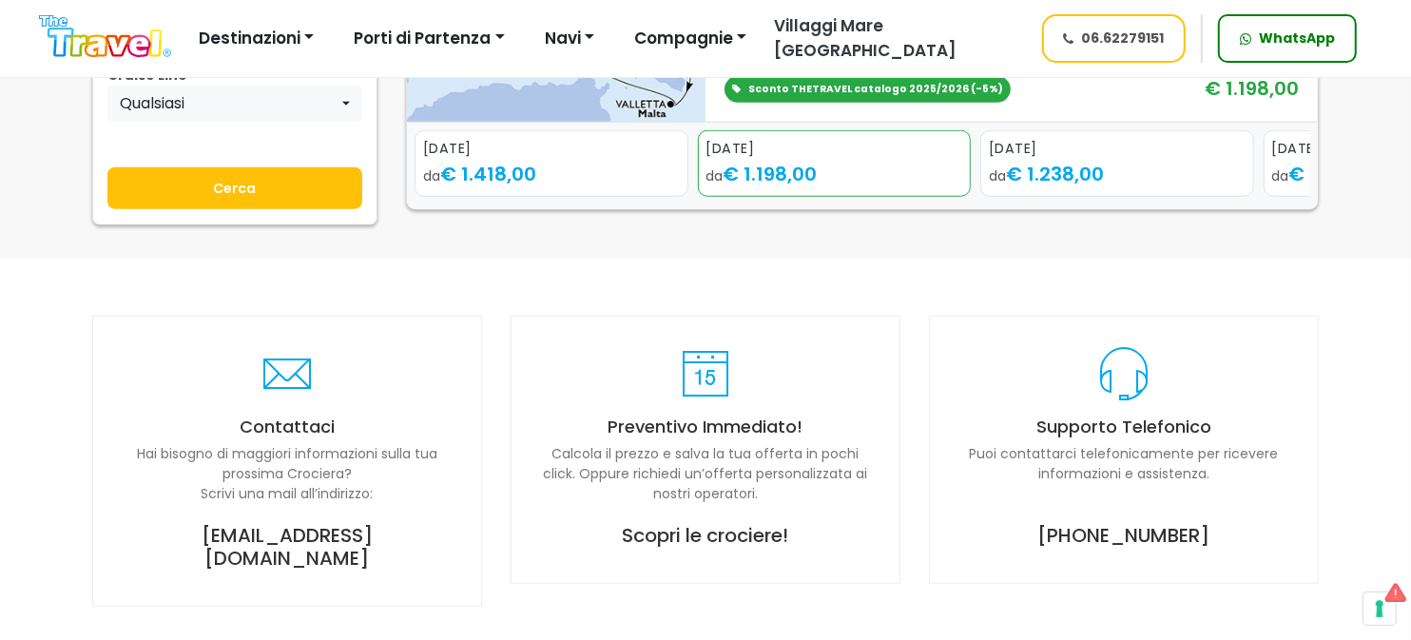
click at [274, 209] on input "Cerca" at bounding box center [234, 188] width 255 height 42
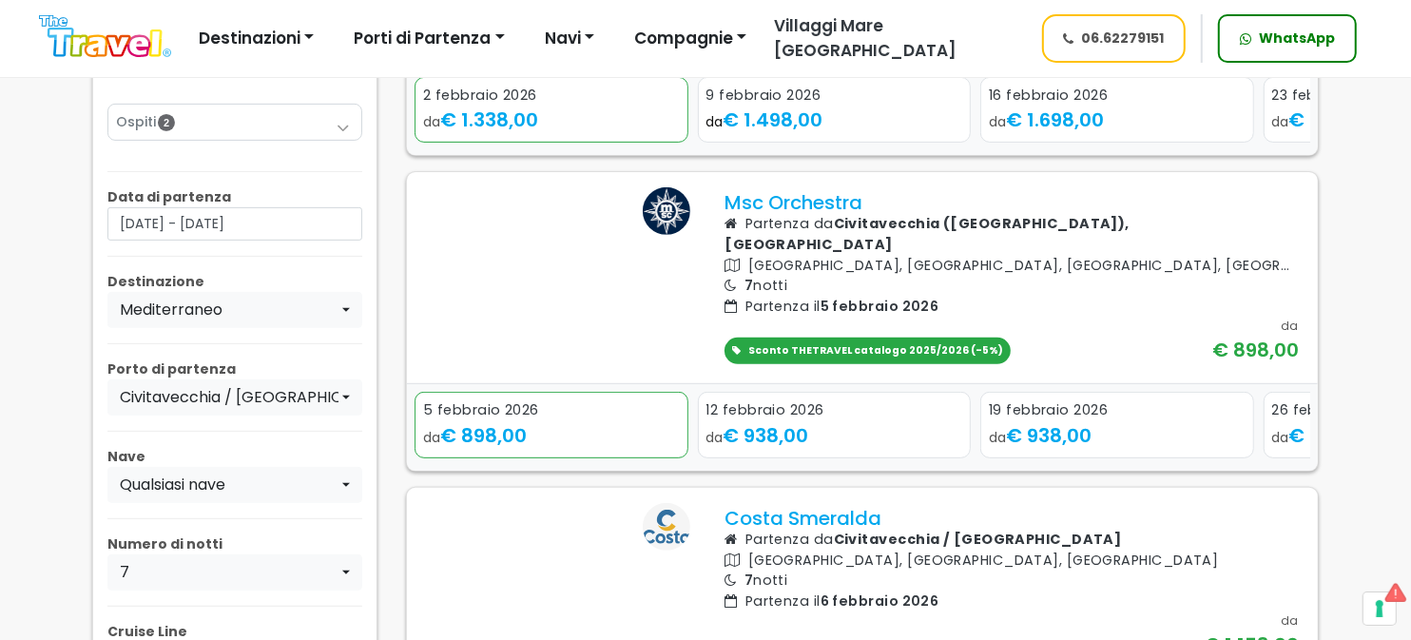
scroll to position [380, 0]
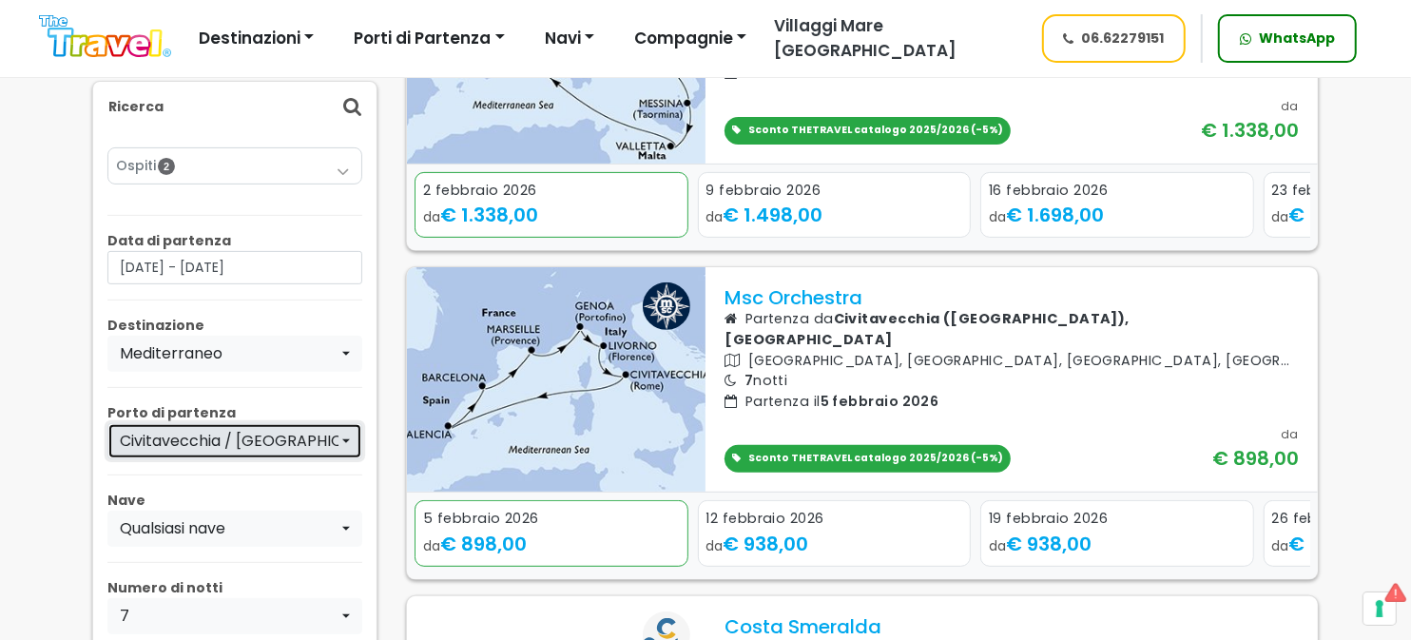
click at [306, 437] on div "Civitavecchia / [GEOGRAPHIC_DATA]" at bounding box center [229, 441] width 219 height 23
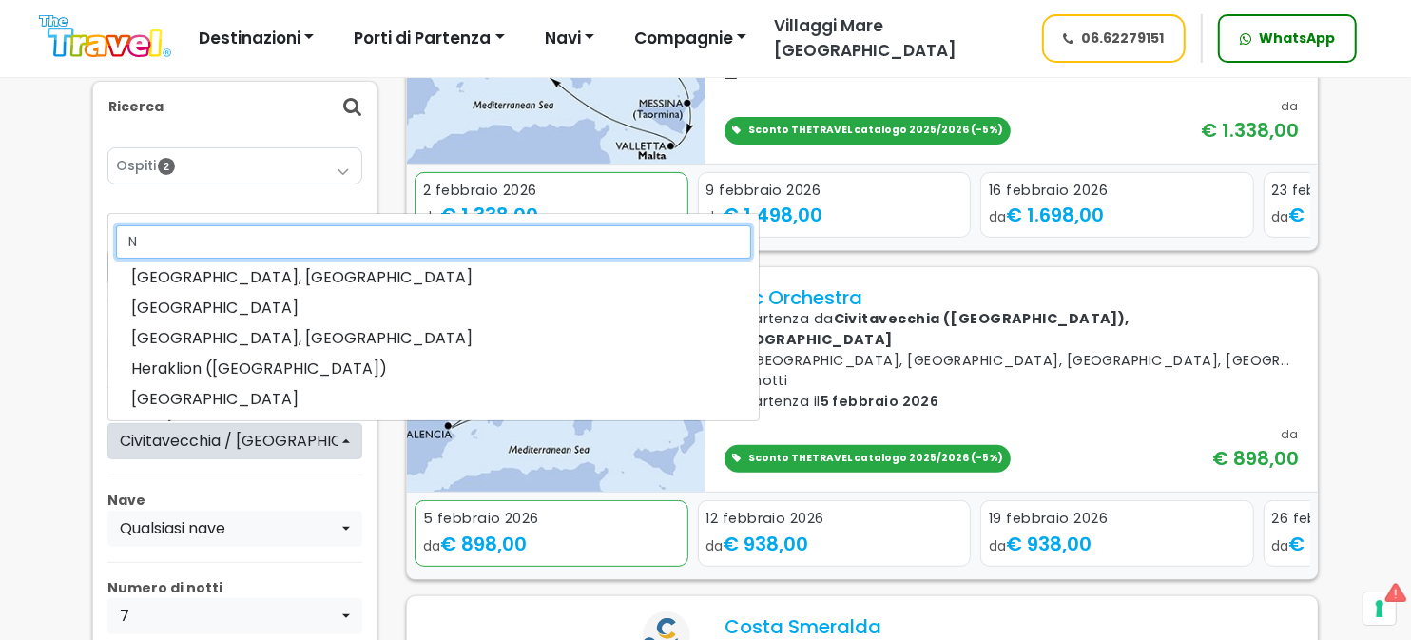
scroll to position [0, 0]
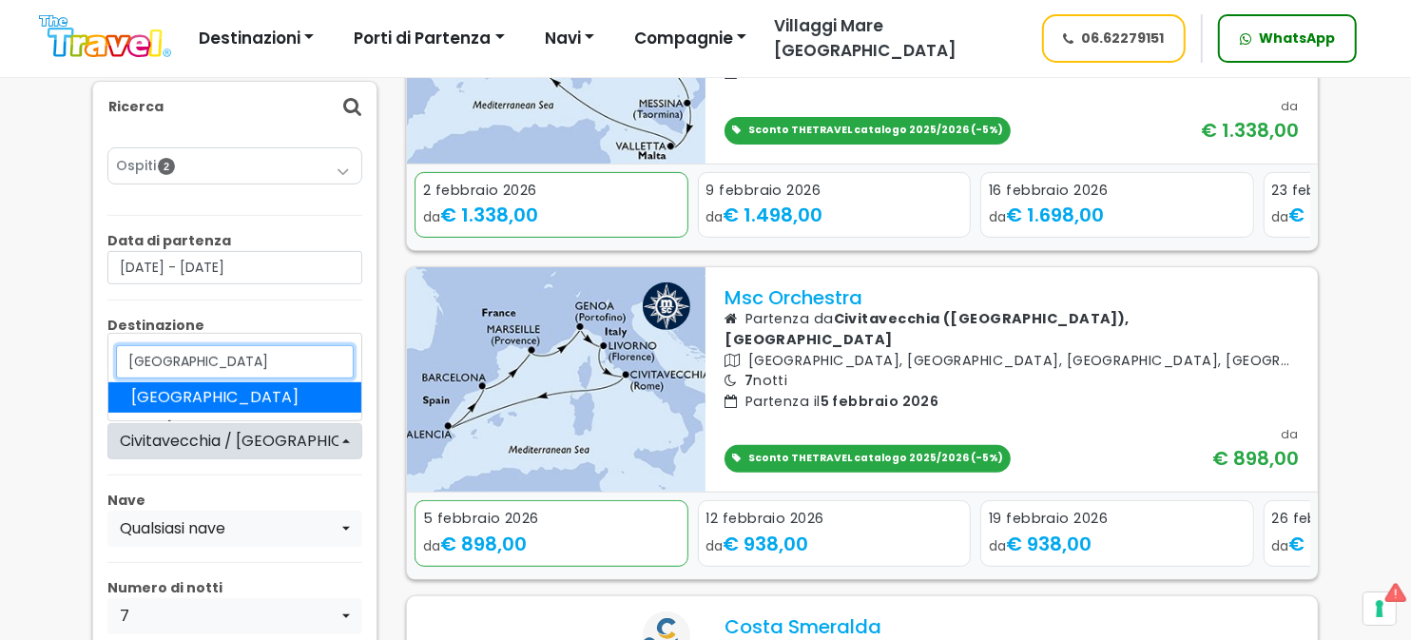
type input "[GEOGRAPHIC_DATA]"
click at [263, 398] on link "[GEOGRAPHIC_DATA]" at bounding box center [234, 397] width 253 height 30
select select "NAP"
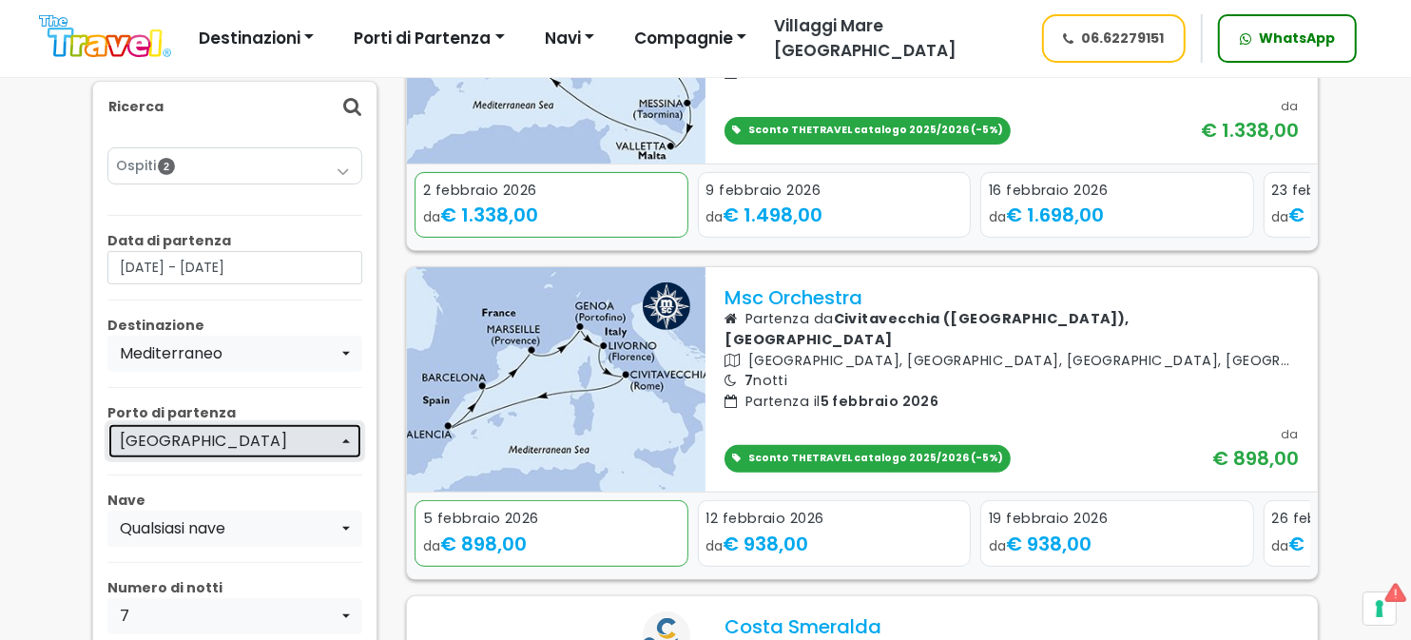
scroll to position [856, 0]
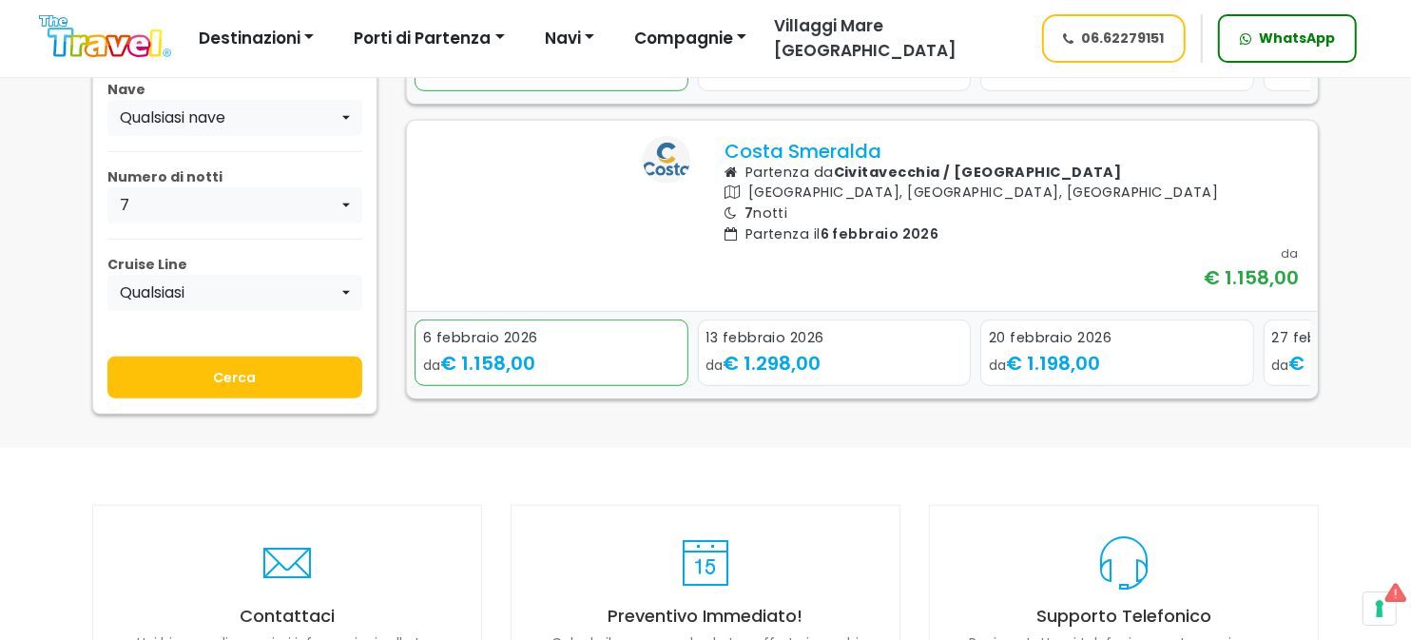
click at [292, 398] on input "Cerca" at bounding box center [234, 378] width 255 height 42
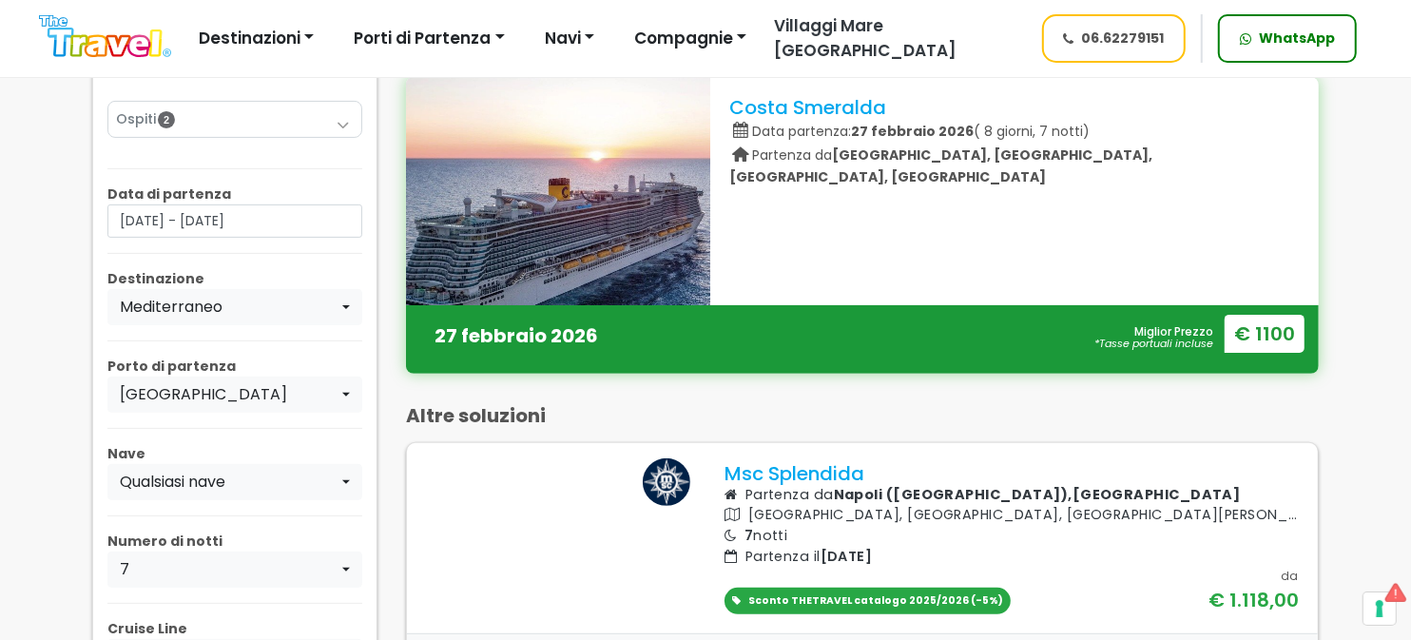
scroll to position [189, 0]
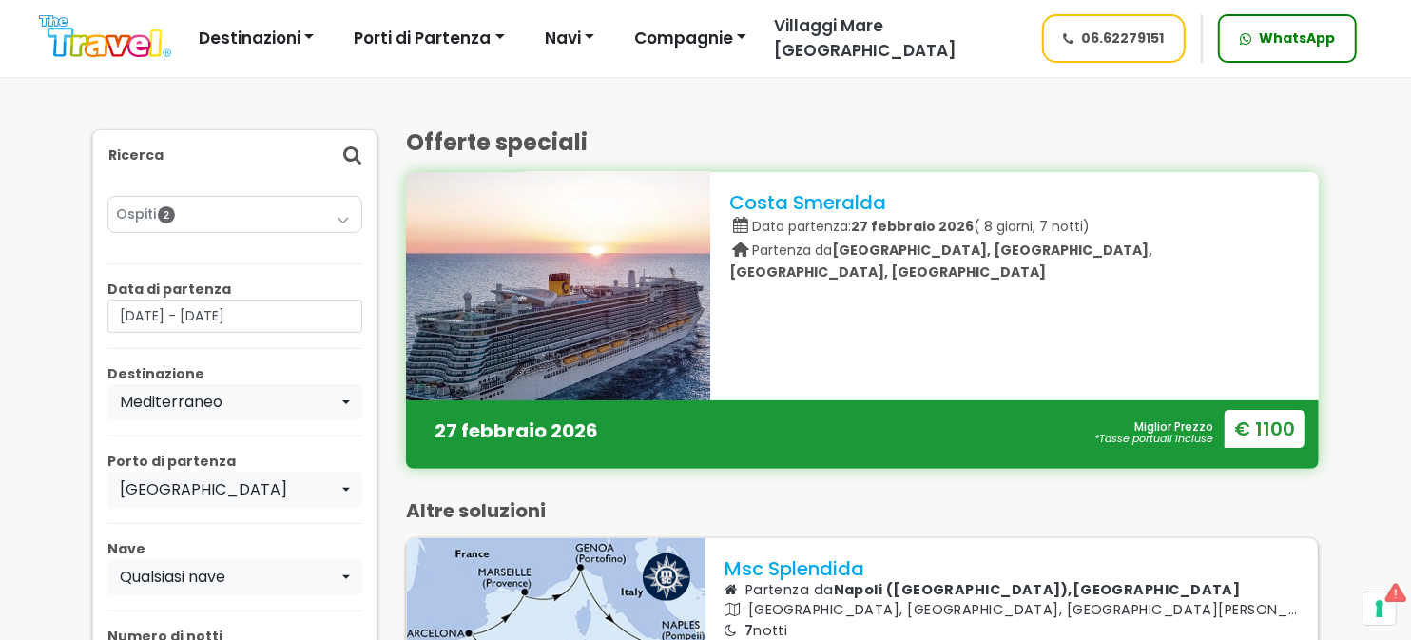
click at [1260, 437] on strong "€ 1100" at bounding box center [1265, 429] width 80 height 38
click at [274, 401] on div "Mediterraneo" at bounding box center [229, 402] width 219 height 23
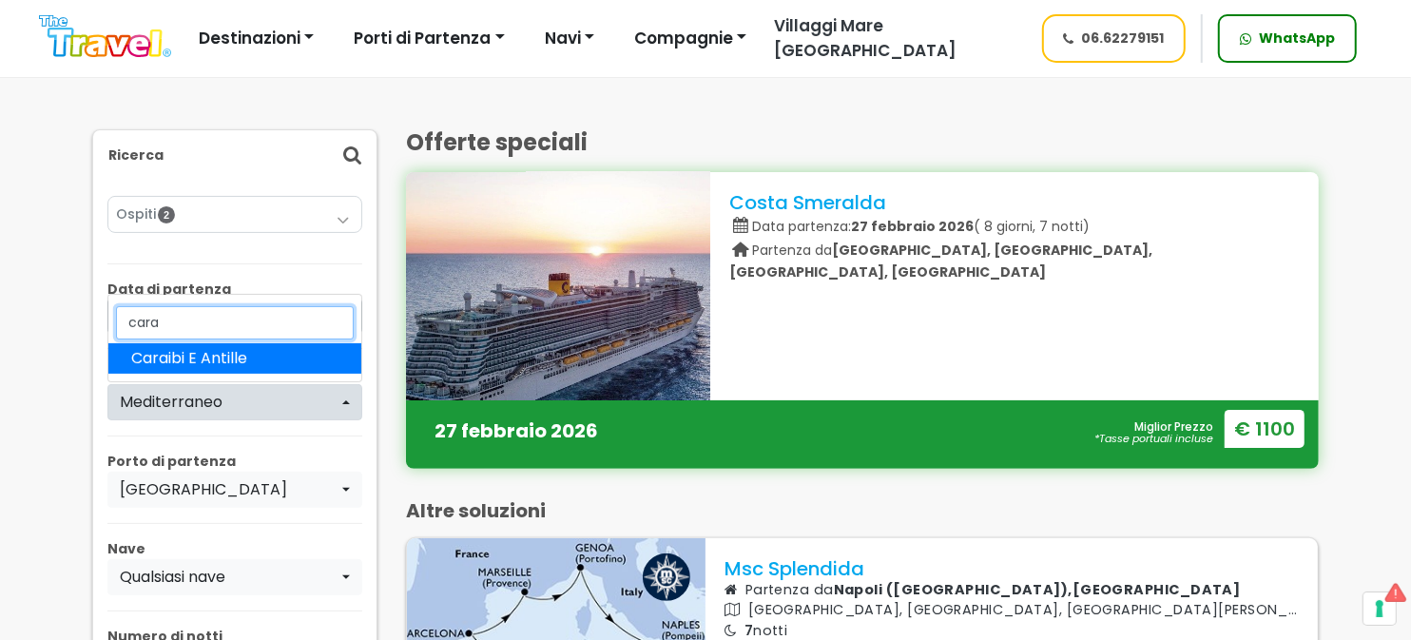
type input "cara"
click at [202, 356] on span "Caraibi E Antille" at bounding box center [189, 358] width 116 height 23
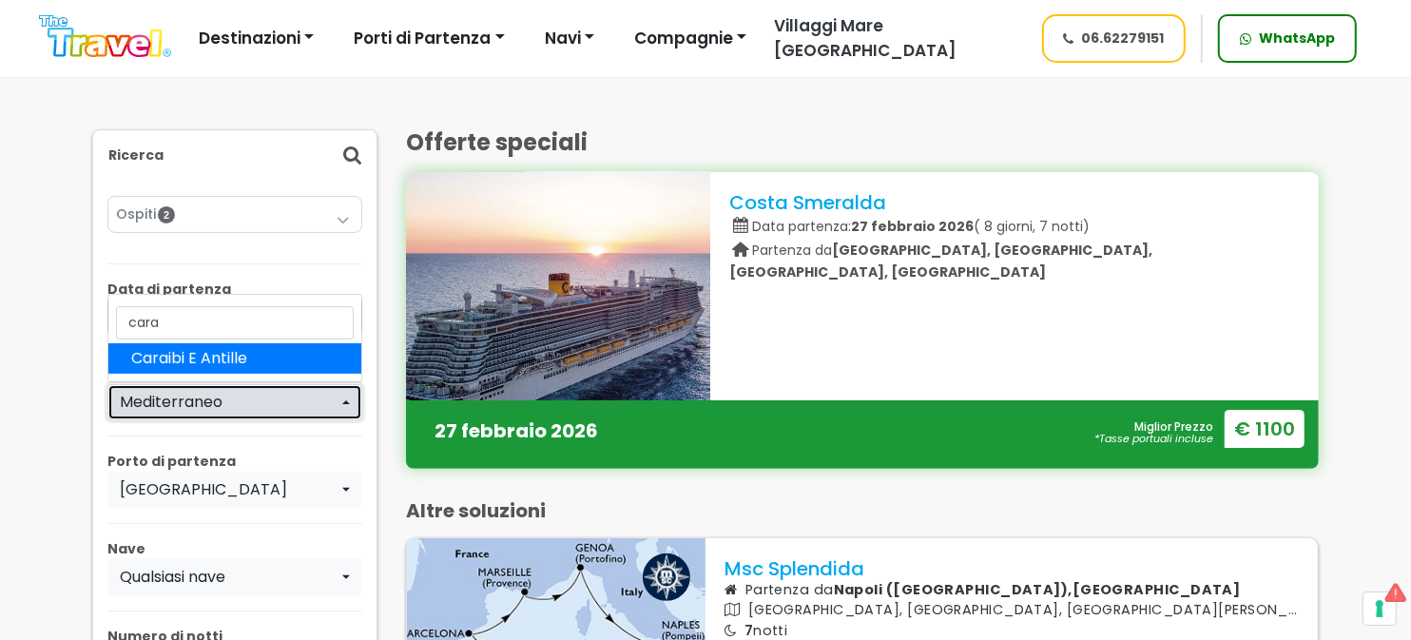
select select "CAR"
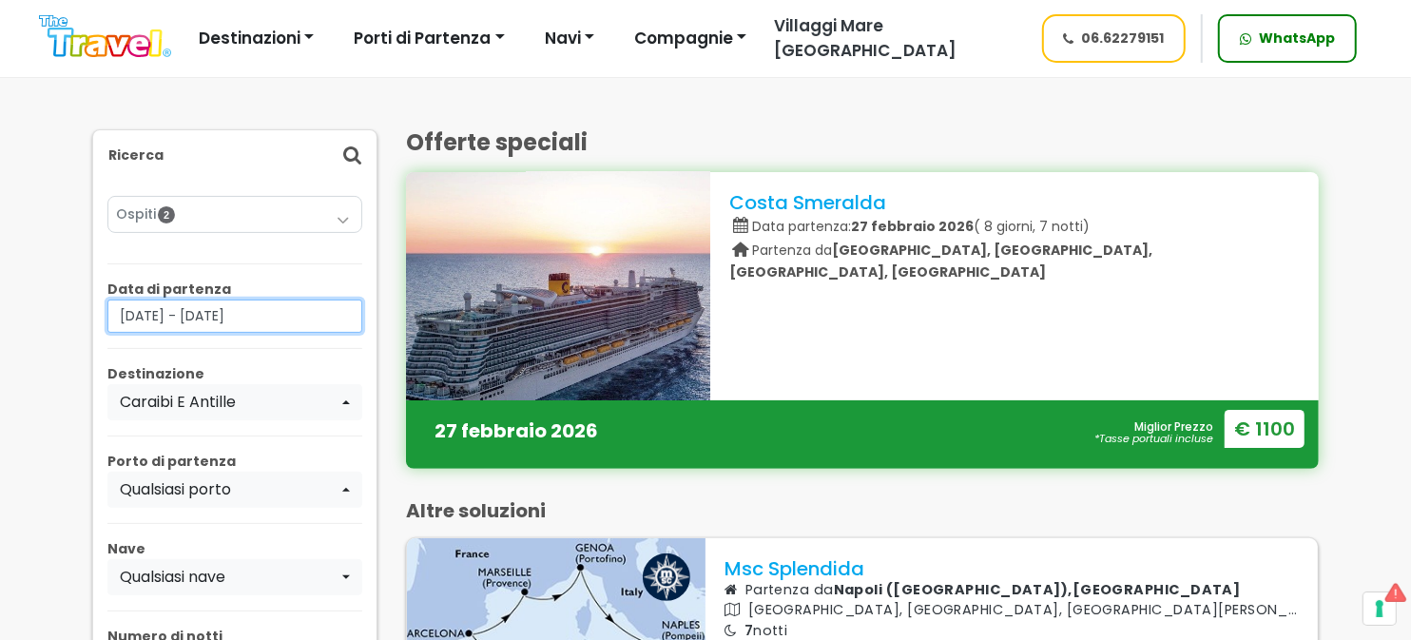
click at [304, 320] on input "[DATE] - [DATE]" at bounding box center [234, 316] width 255 height 33
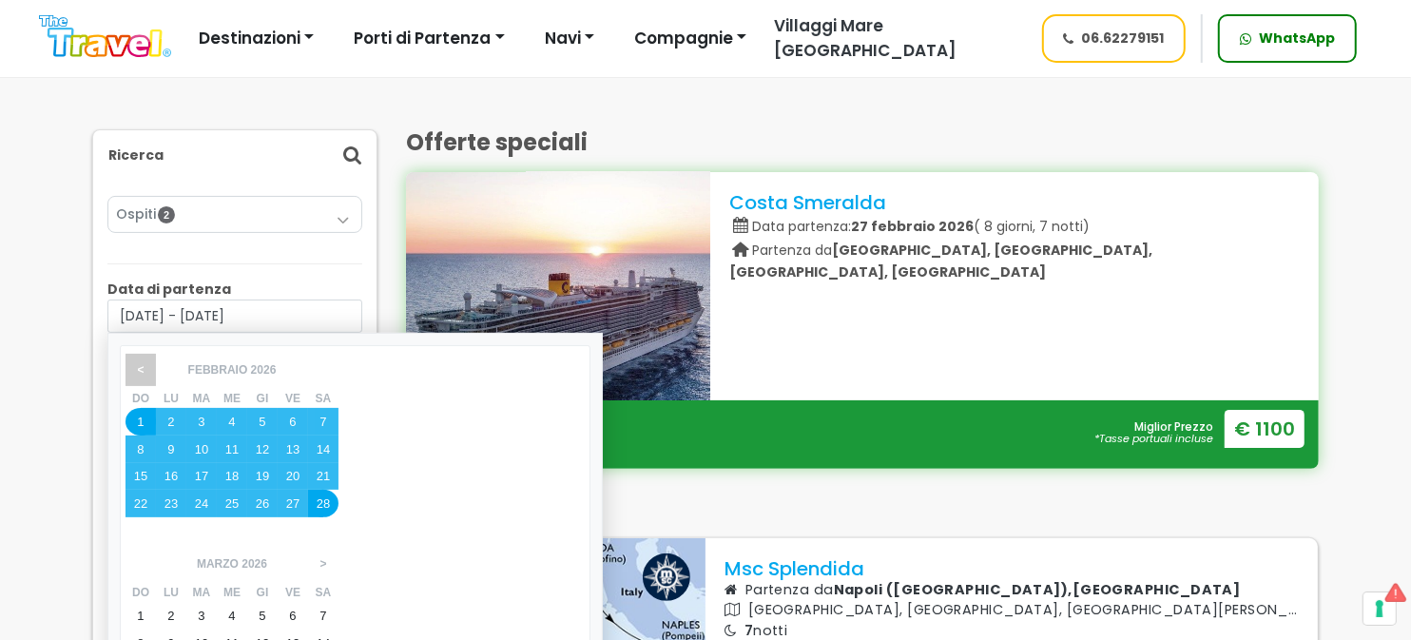
click at [146, 367] on span "<" at bounding box center [140, 370] width 29 height 32
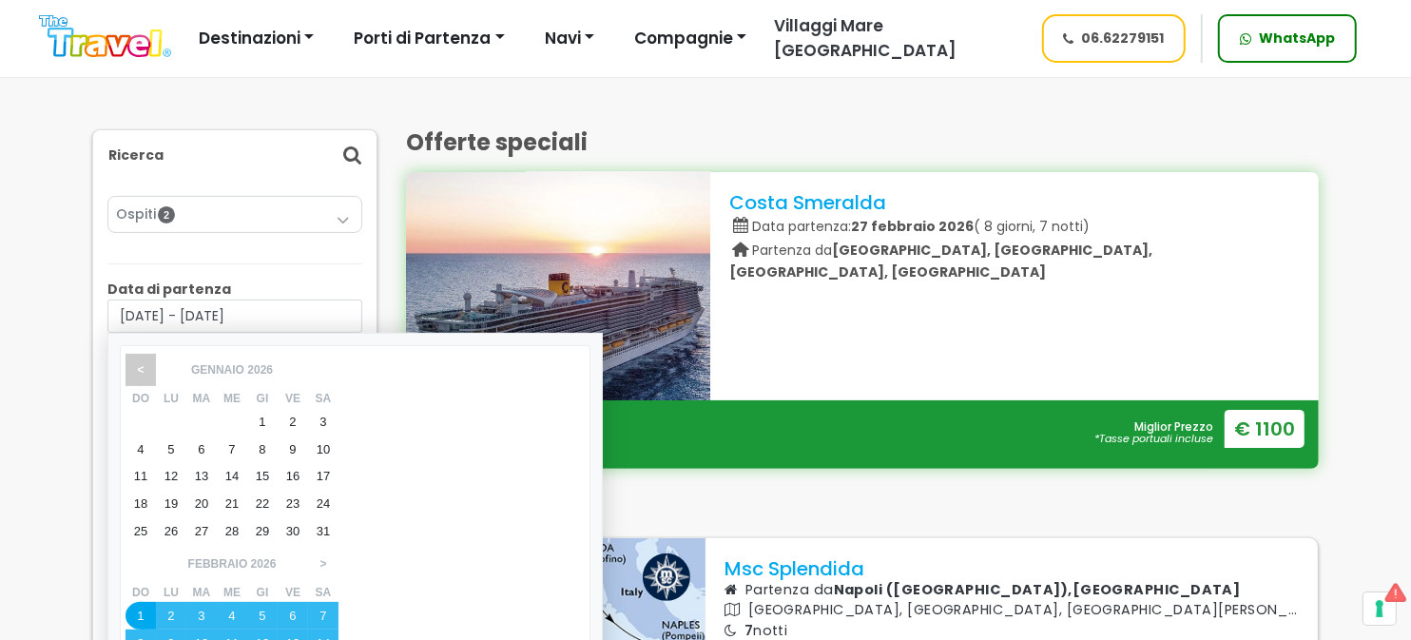
click at [146, 367] on span "<" at bounding box center [140, 370] width 29 height 32
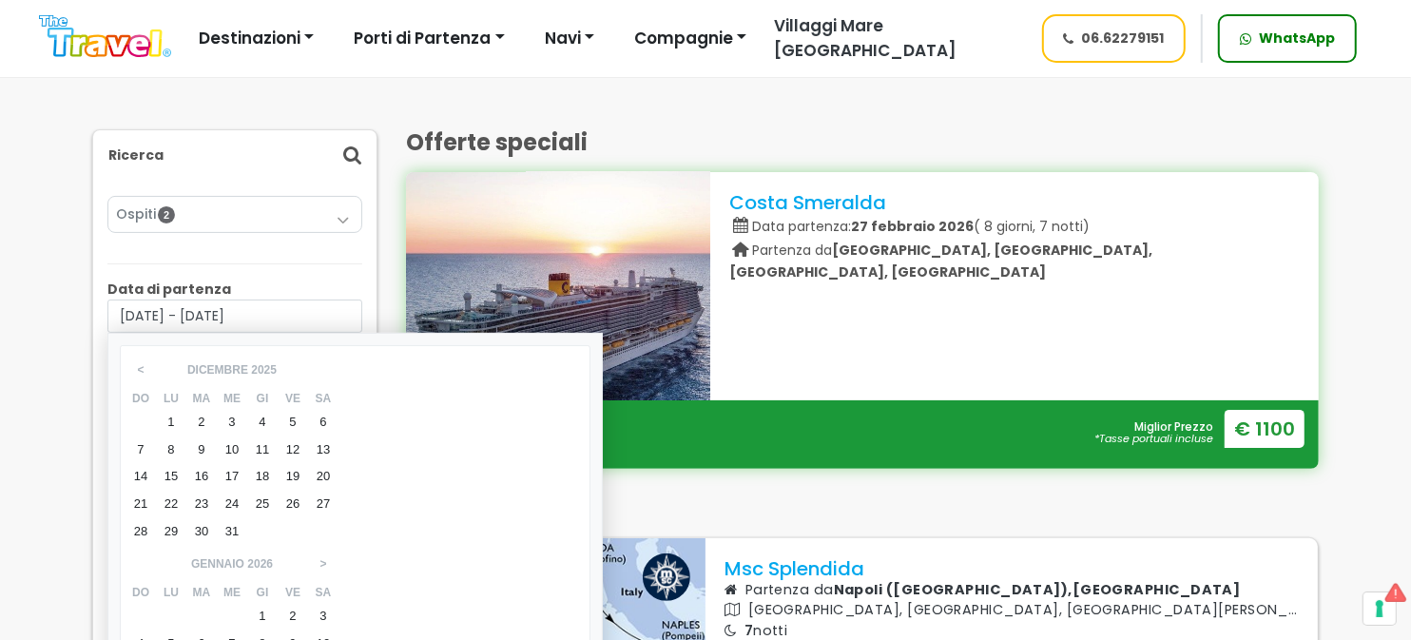
click at [169, 418] on div "1" at bounding box center [171, 422] width 30 height 28
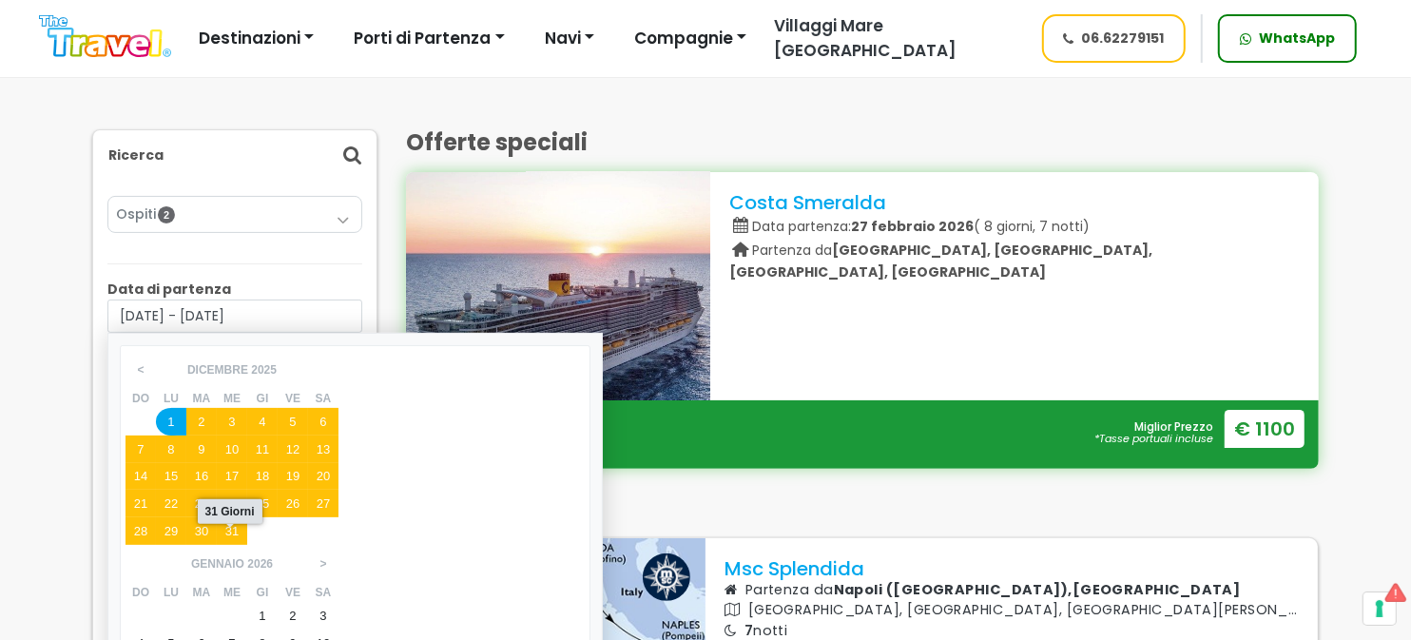
click at [234, 529] on div "31" at bounding box center [232, 531] width 30 height 28
type input "[DATE] - [DATE]"
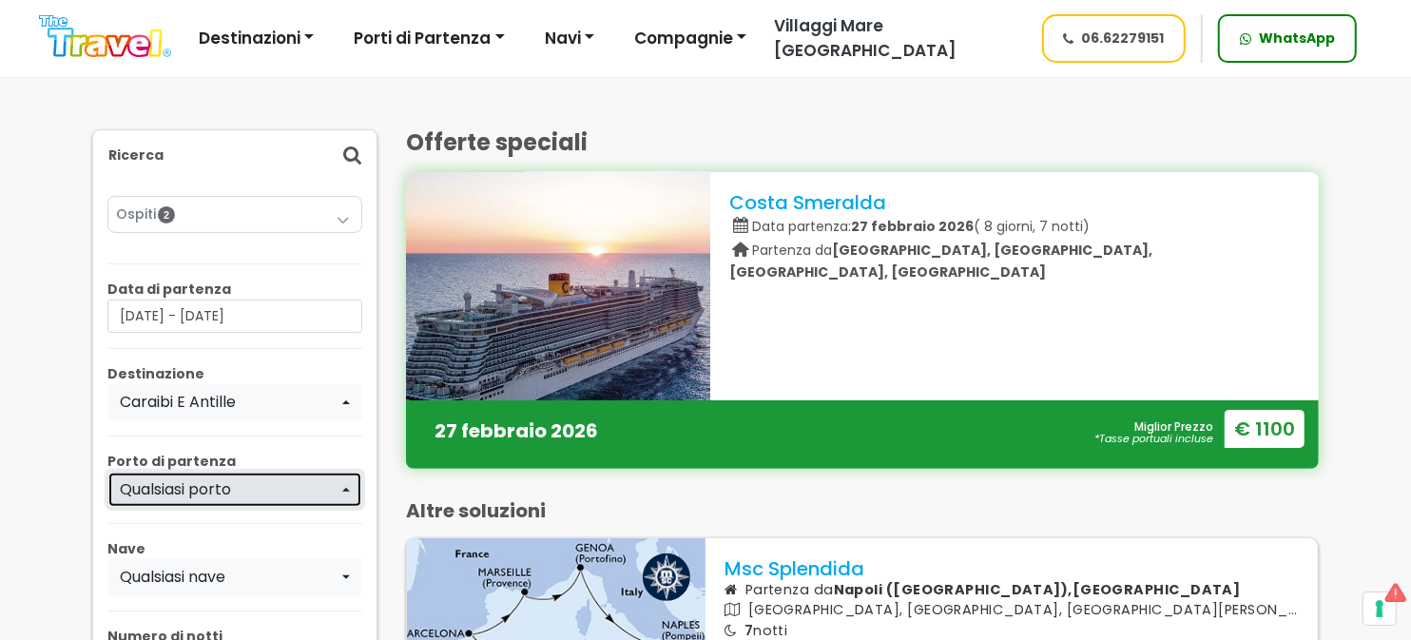
click at [278, 480] on div "Qualsiasi porto" at bounding box center [229, 489] width 219 height 23
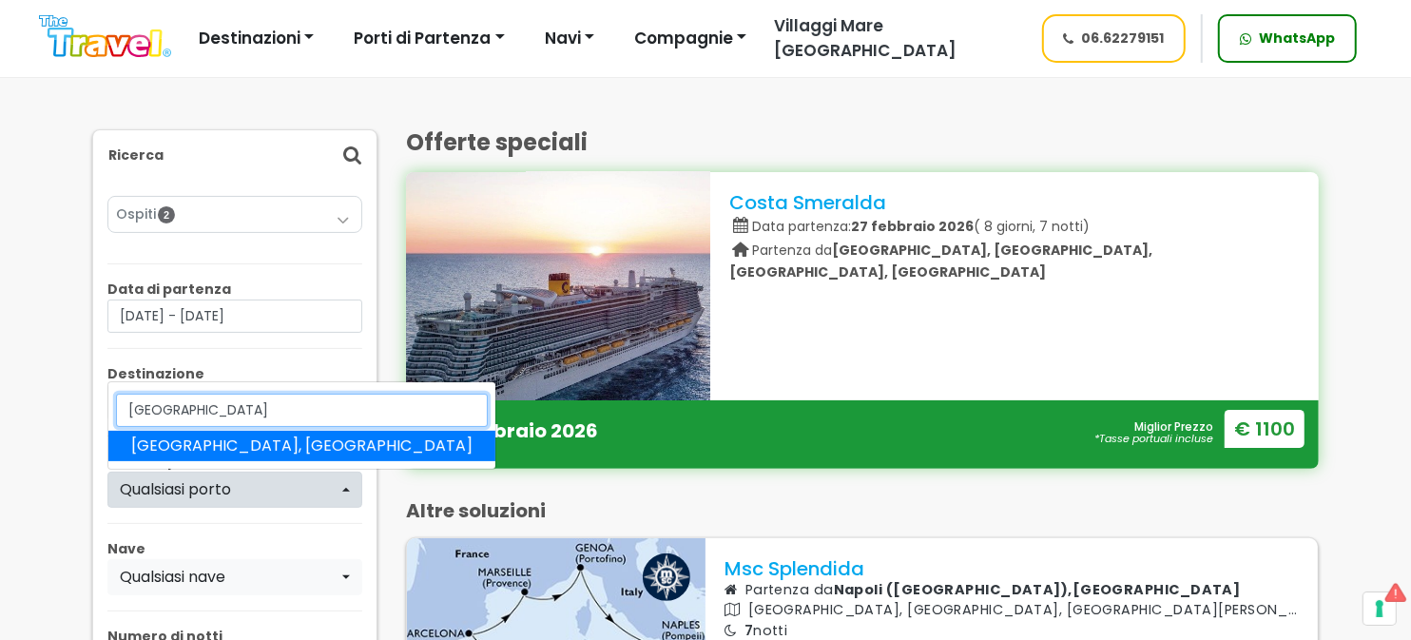
type input "[GEOGRAPHIC_DATA]"
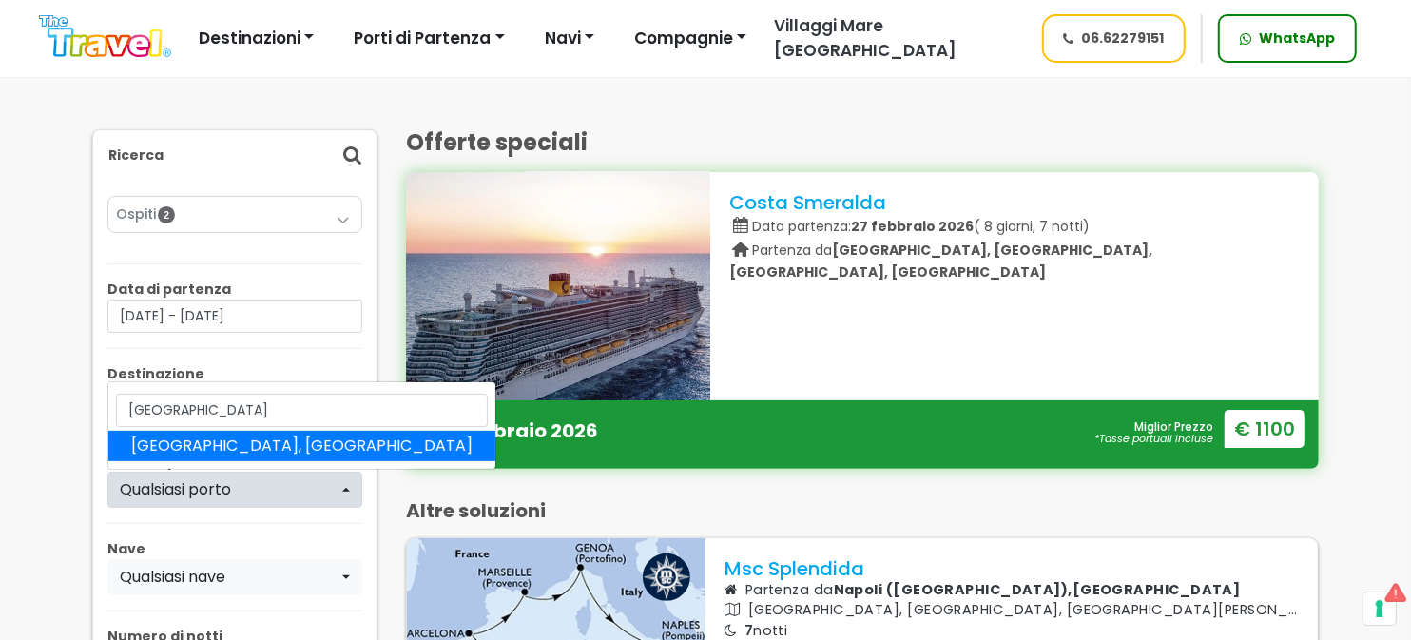
click at [245, 441] on link "[GEOGRAPHIC_DATA], [GEOGRAPHIC_DATA]" at bounding box center [301, 446] width 387 height 30
select select "MIA"
